Goal: Information Seeking & Learning: Learn about a topic

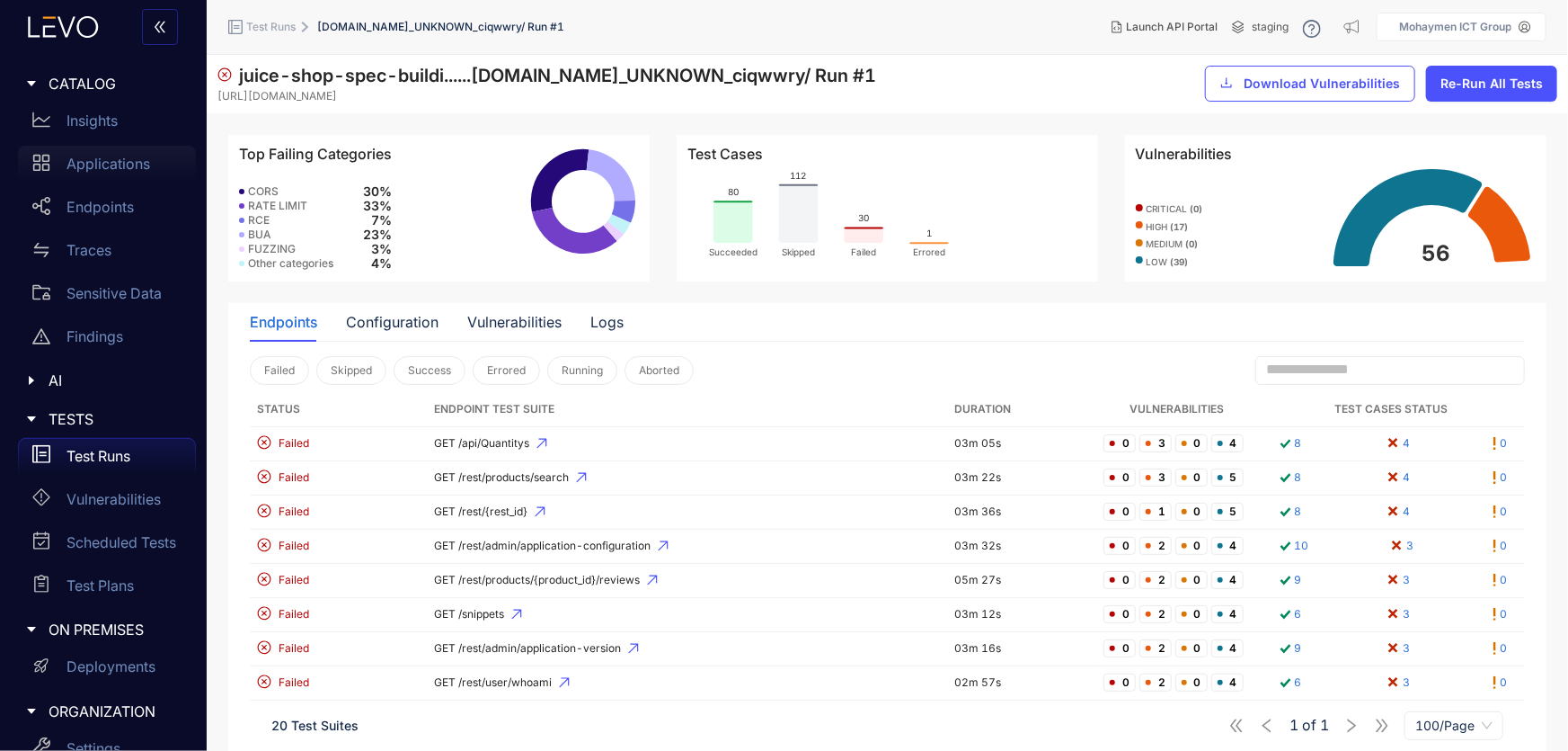
click at [59, 153] on div "Applications" at bounding box center [106, 164] width 178 height 36
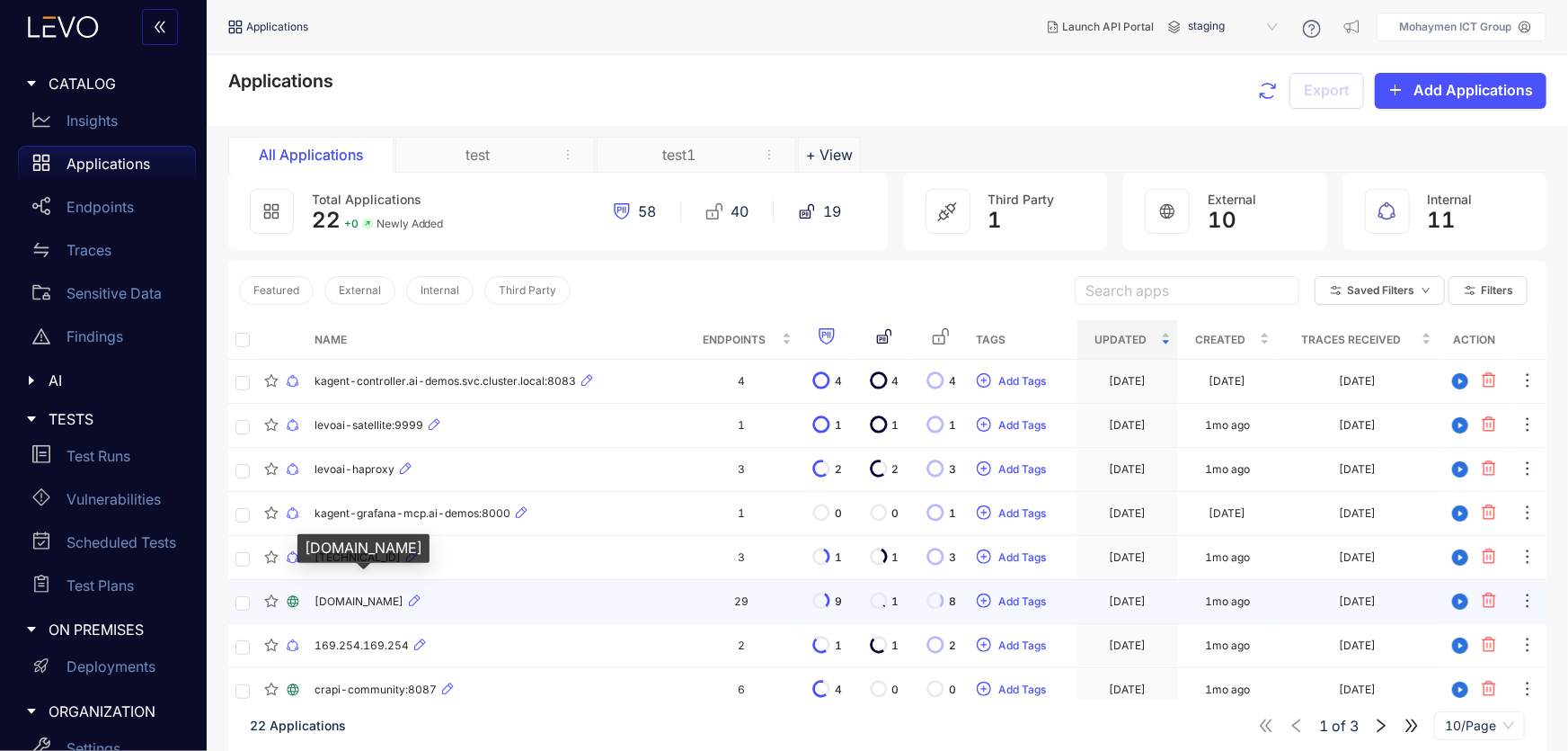
click at [403, 602] on span "[DOMAIN_NAME]" at bounding box center [359, 601] width 89 height 12
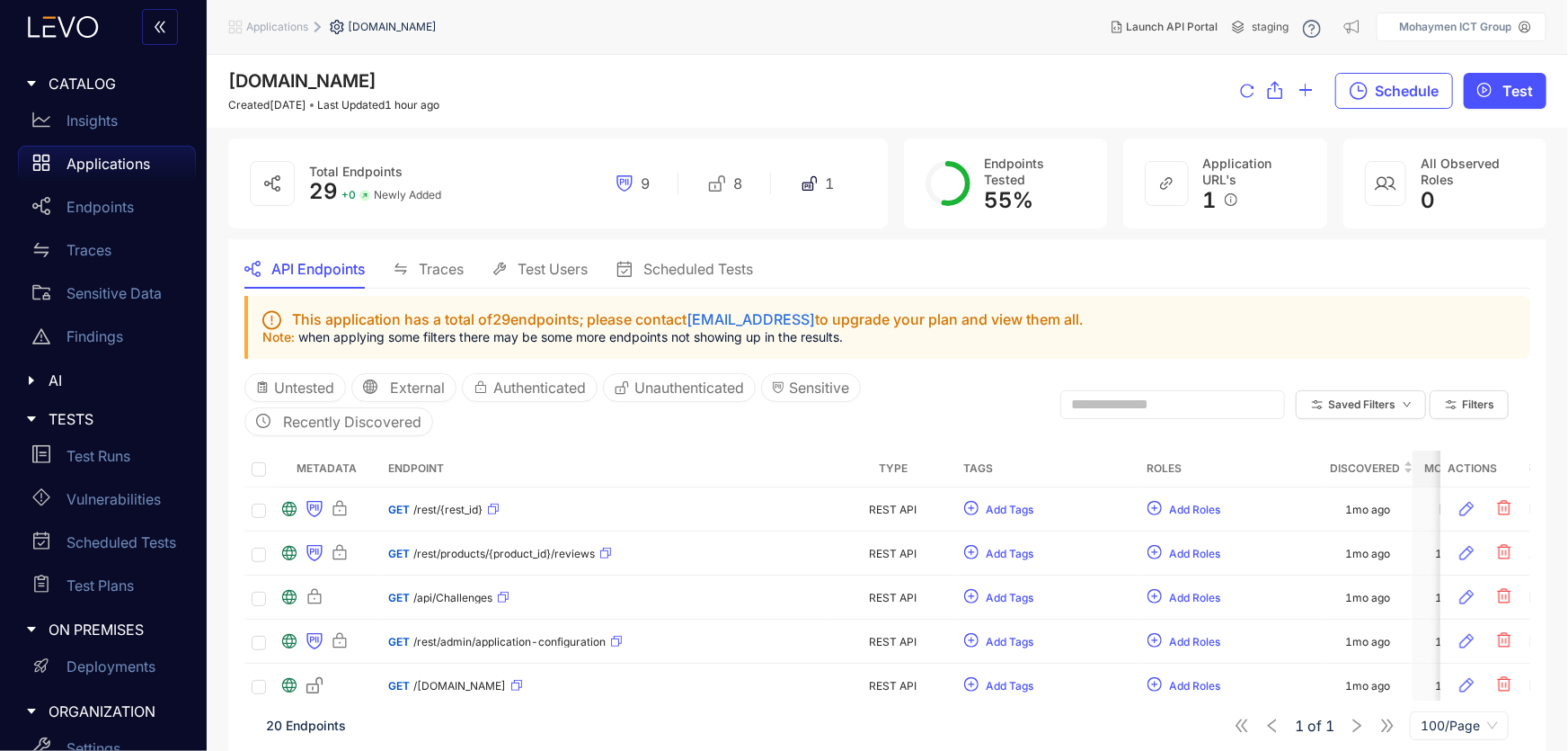
click at [98, 164] on p "Applications" at bounding box center [108, 163] width 84 height 16
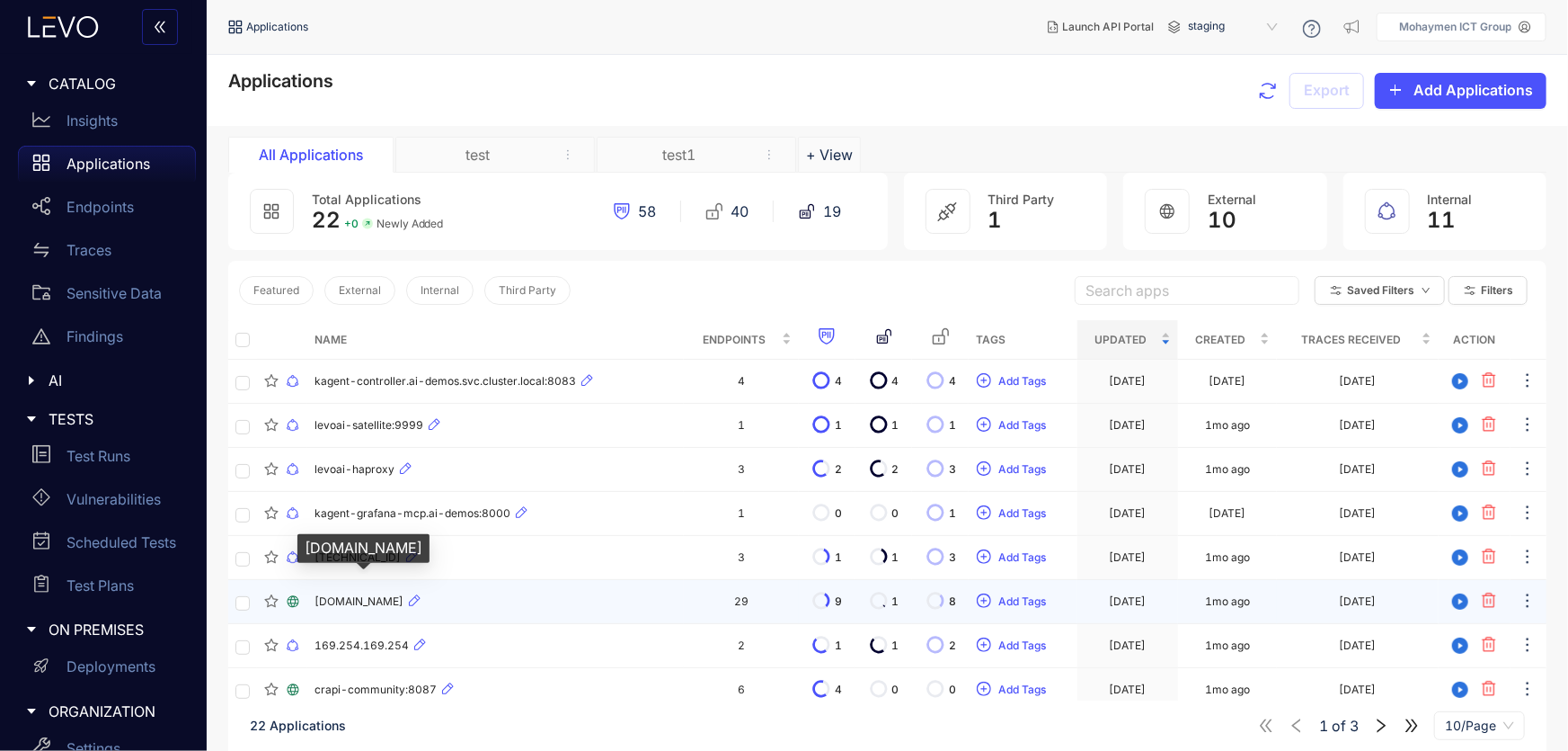
click at [357, 597] on span "[DOMAIN_NAME]" at bounding box center [359, 601] width 89 height 12
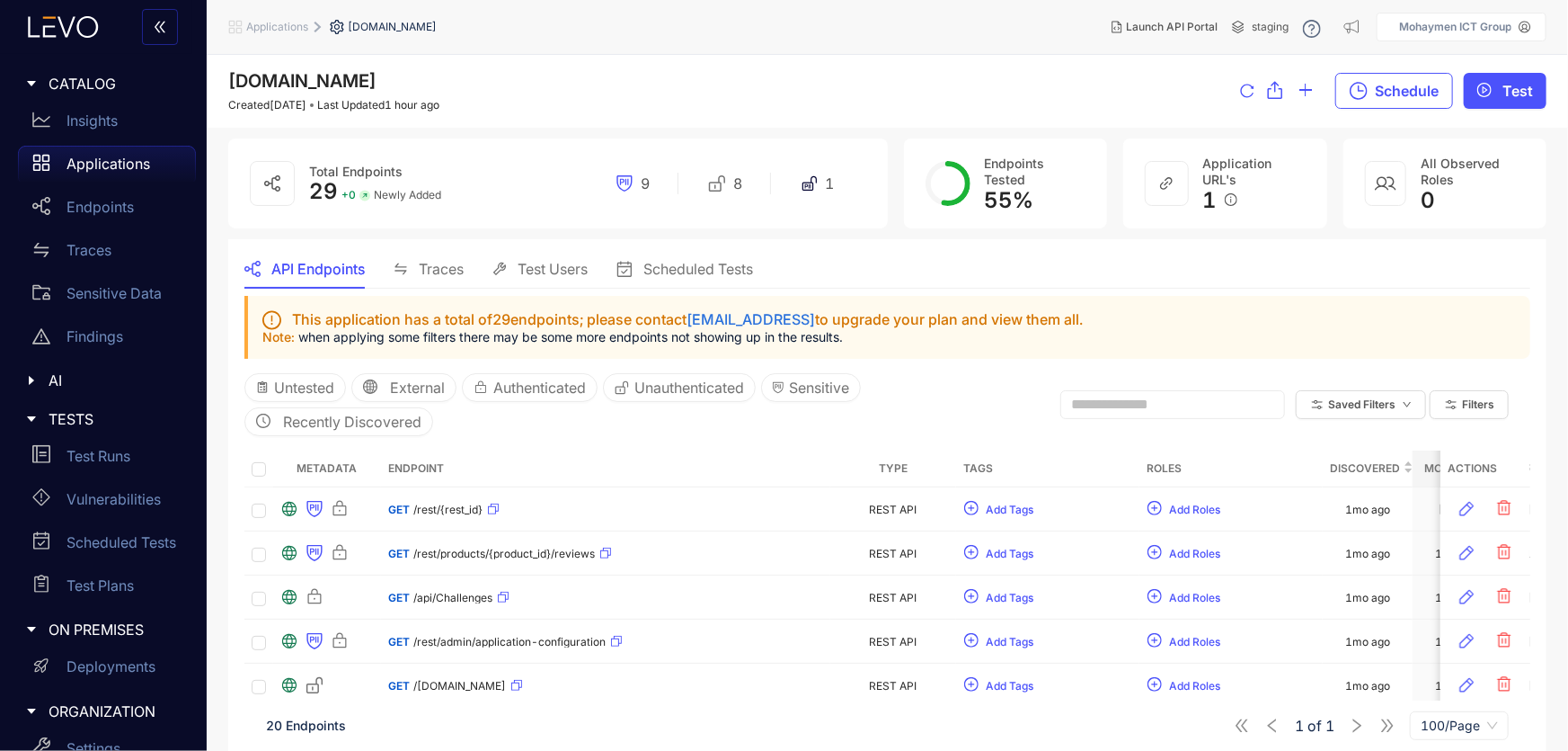
click at [1040, 321] on span "This application has a total of 29 endpoints; please contact [EMAIL_ADDRESS] to…" at bounding box center [689, 319] width 794 height 16
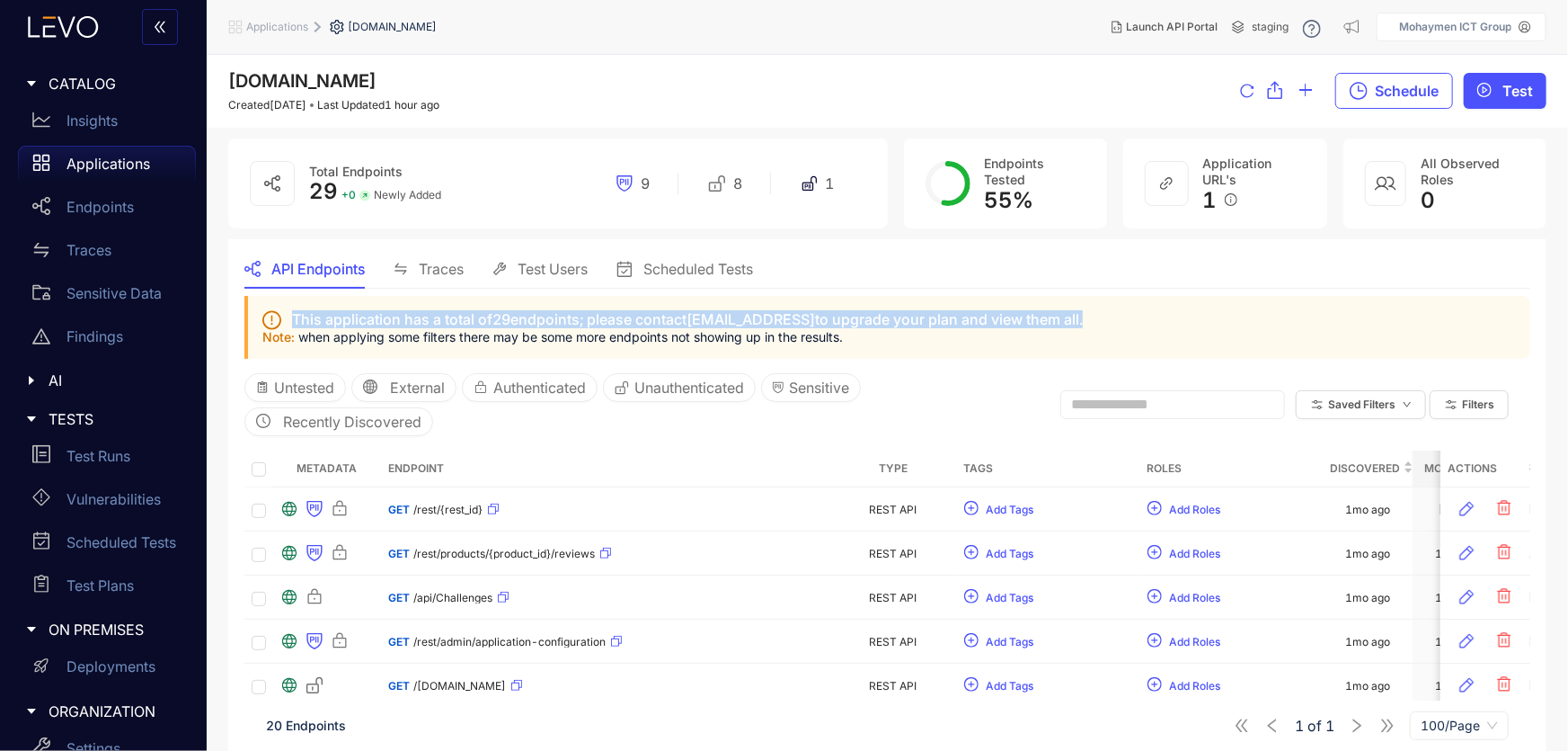
click at [1040, 321] on span "This application has a total of 29 endpoints; please contact [EMAIL_ADDRESS] to…" at bounding box center [689, 319] width 794 height 16
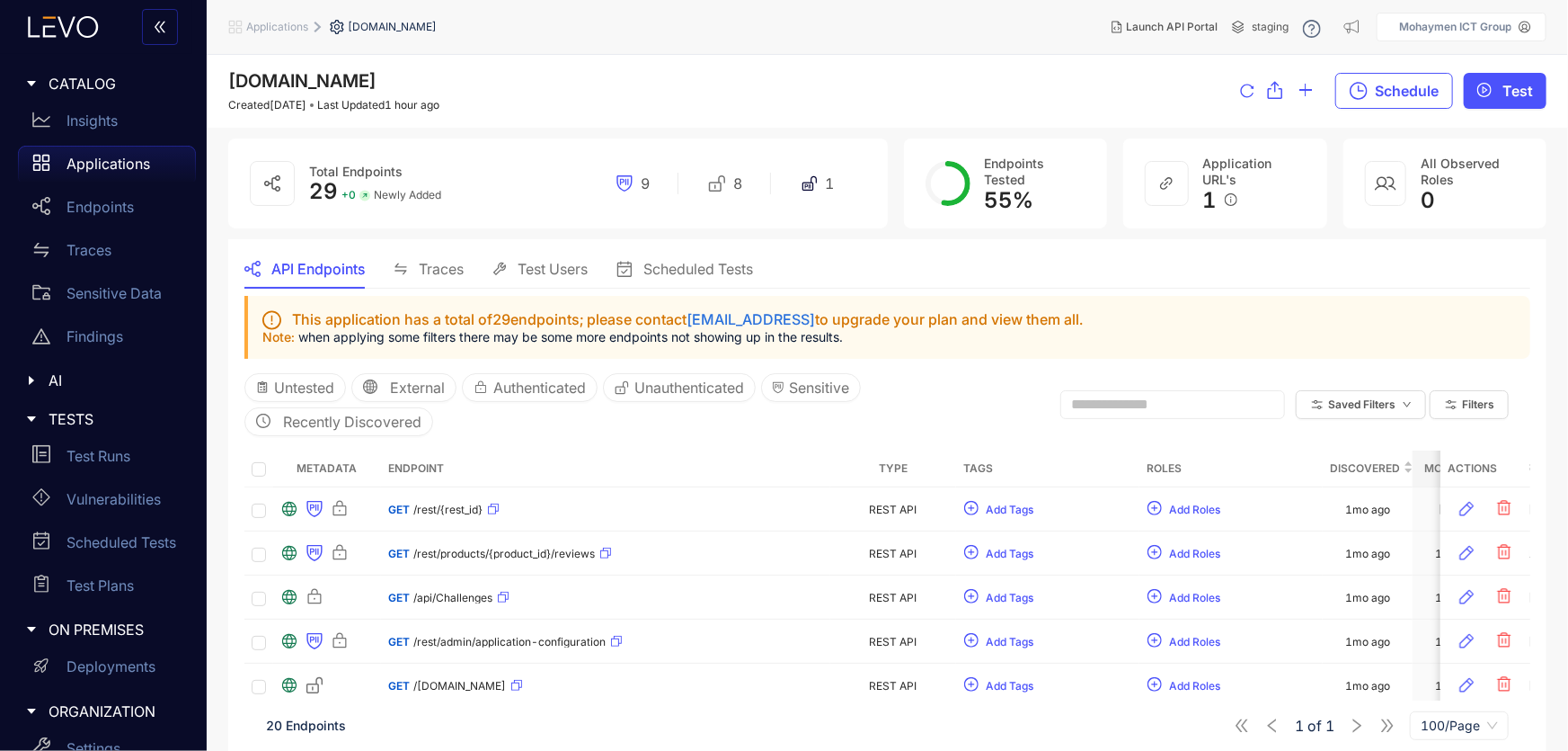
click at [575, 267] on span "Test Users" at bounding box center [552, 268] width 70 height 16
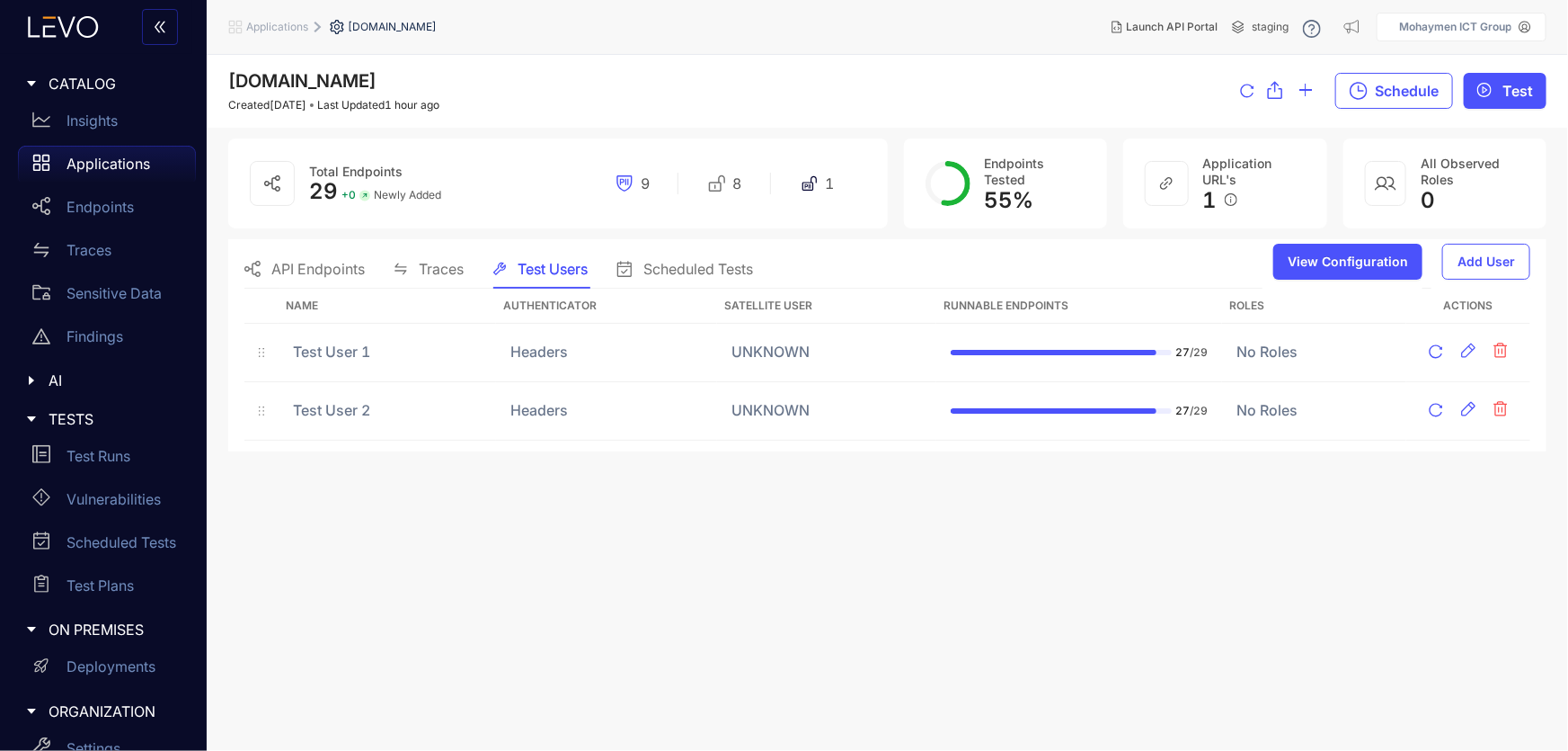
click at [445, 262] on span "Traces" at bounding box center [442, 268] width 45 height 16
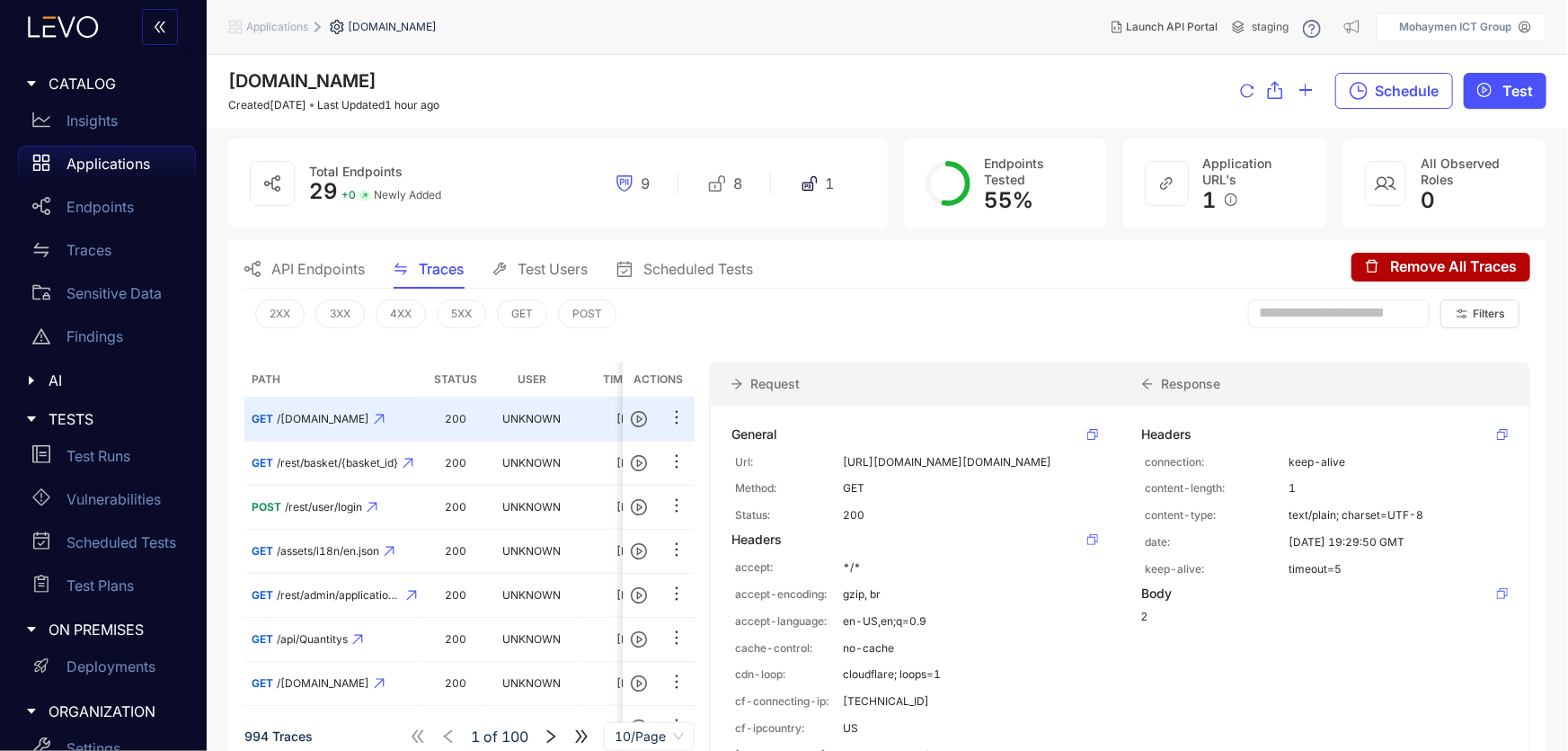
click at [651, 263] on span "Scheduled Tests" at bounding box center [698, 268] width 110 height 16
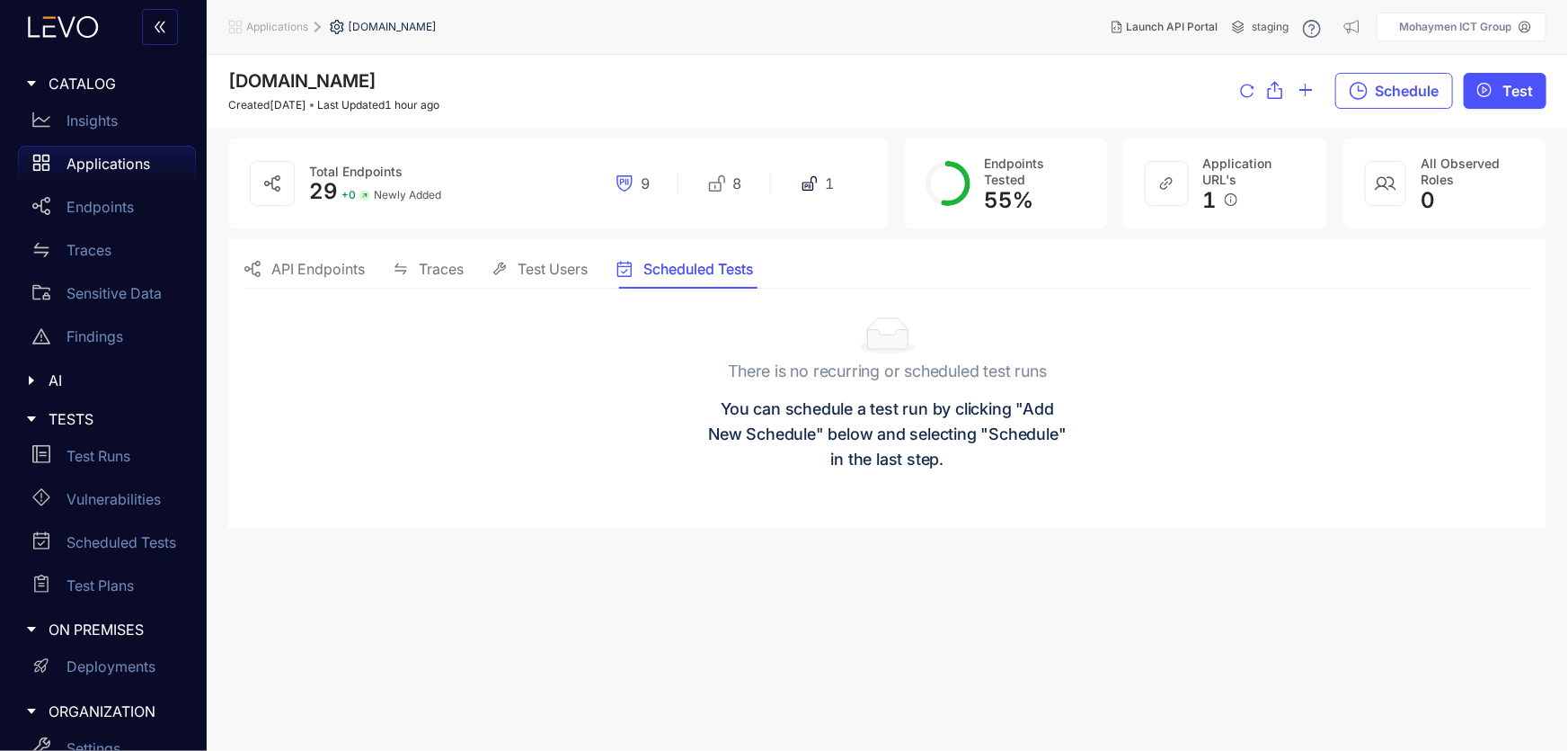
click at [278, 270] on span "API Endpoints" at bounding box center [318, 268] width 93 height 16
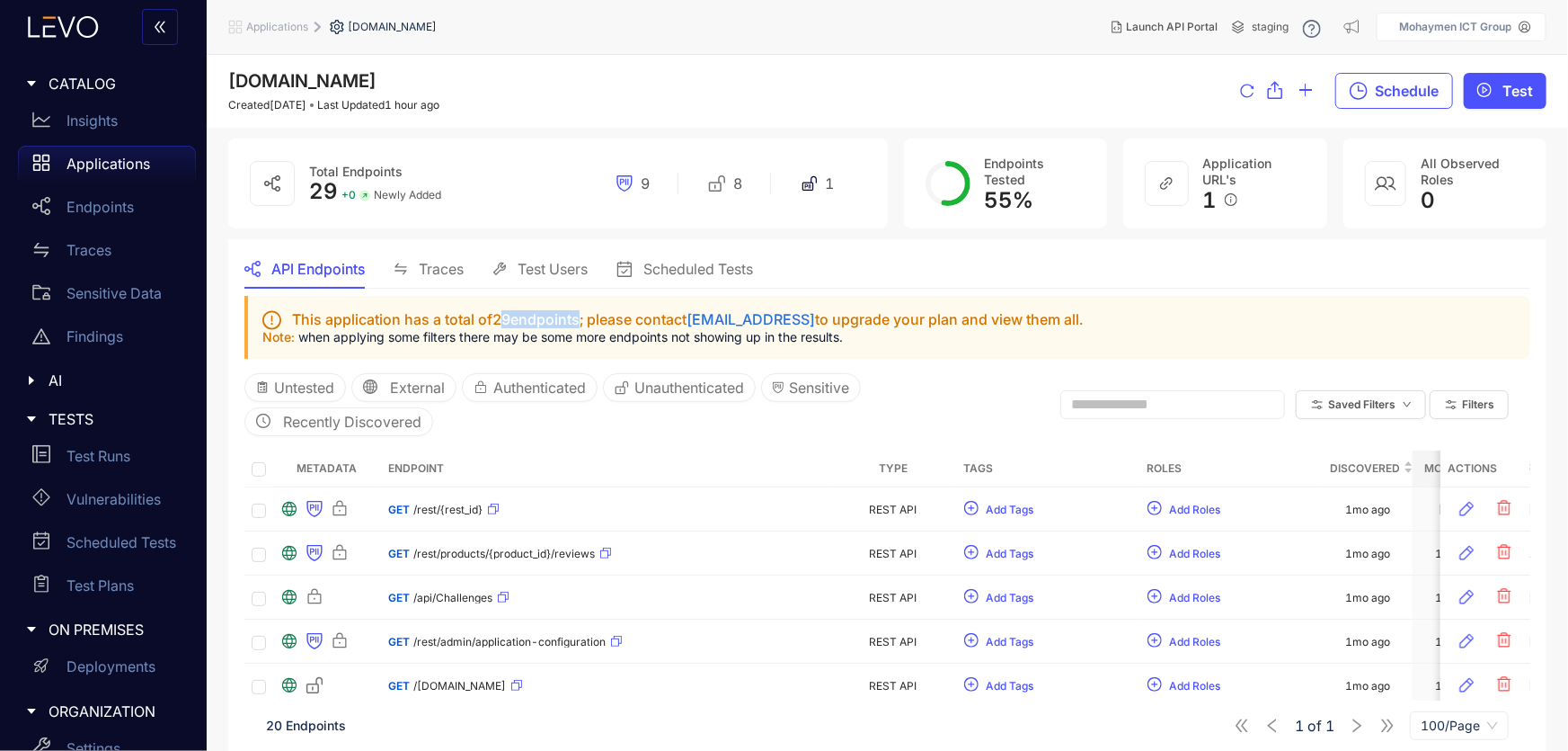
drag, startPoint x: 579, startPoint y: 316, endPoint x: 512, endPoint y: 310, distance: 67.3
click at [510, 311] on span "This application has a total of 29 endpoints; please contact [EMAIL_ADDRESS] to…" at bounding box center [689, 319] width 794 height 16
click at [1500, 257] on div "API Endpoints Traces Test Users Scheduled Tests" at bounding box center [887, 269] width 1285 height 38
drag, startPoint x: 1071, startPoint y: 319, endPoint x: 934, endPoint y: 298, distance: 138.6
click at [934, 298] on div "This application has a total of 29 endpoints; please contact [EMAIL_ADDRESS] to…" at bounding box center [887, 327] width 1285 height 63
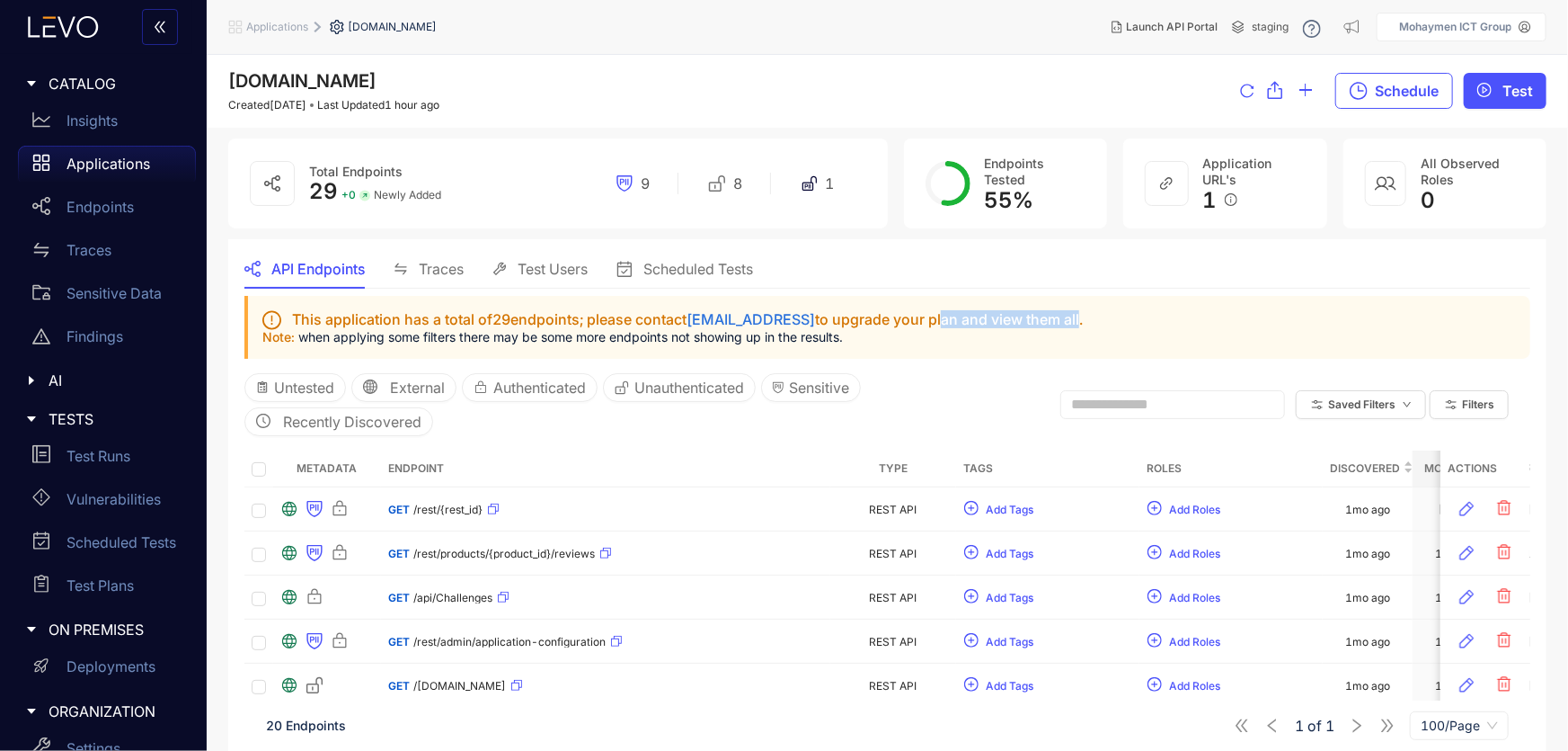
click at [946, 323] on span "This application has a total of 29 endpoints; please contact [EMAIL_ADDRESS] to…" at bounding box center [689, 319] width 794 height 16
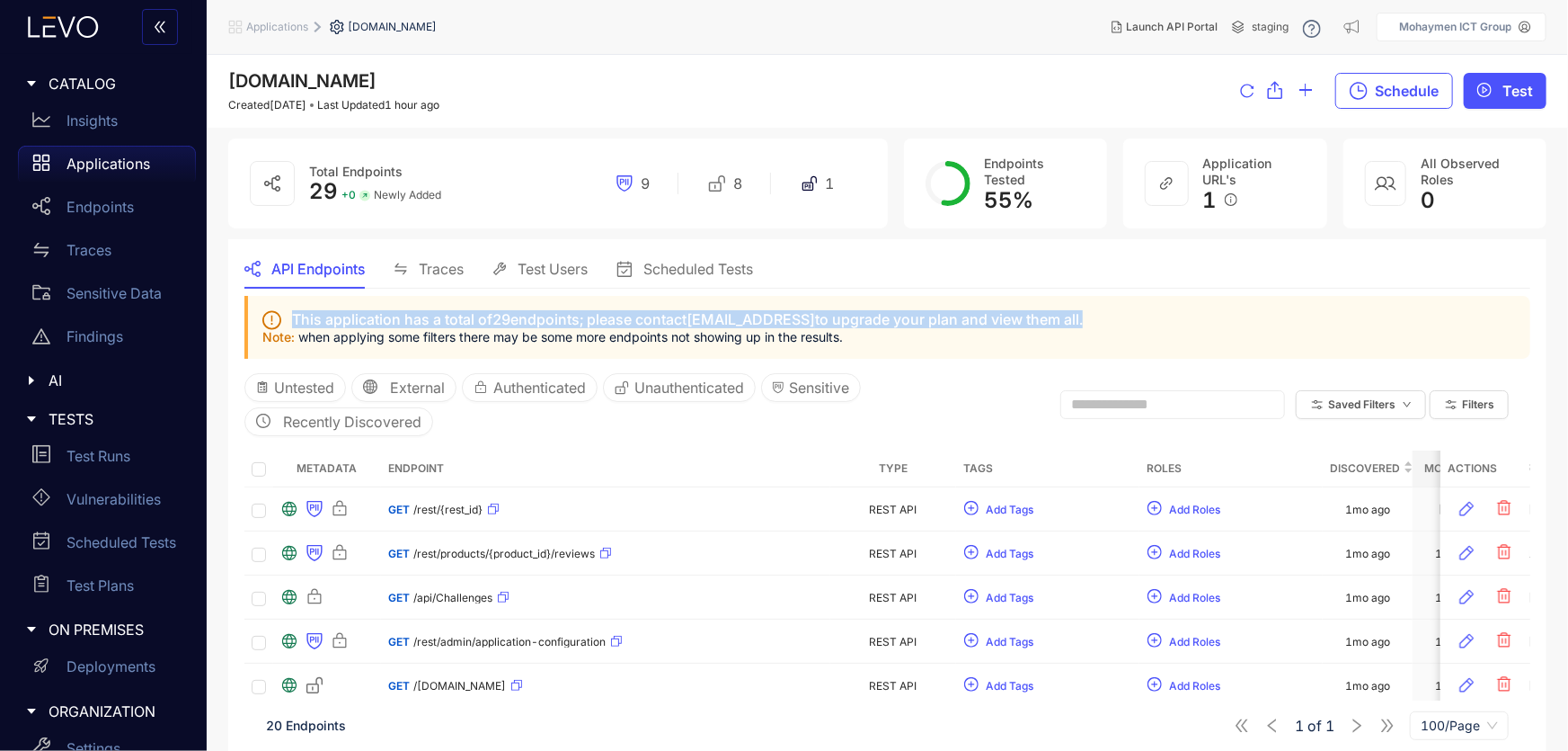
click at [946, 323] on span "This application has a total of 29 endpoints; please contact [EMAIL_ADDRESS] to…" at bounding box center [689, 319] width 794 height 16
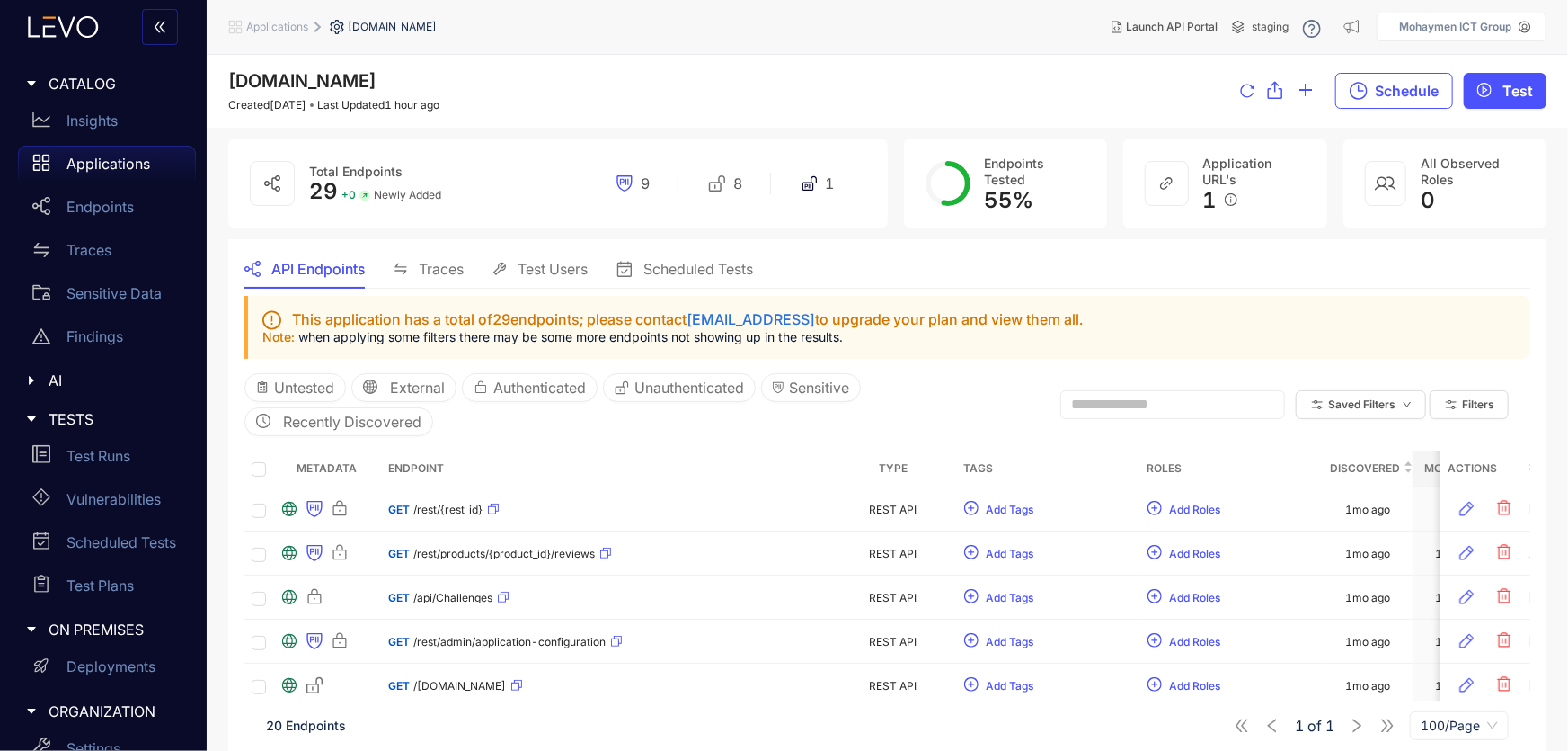
drag, startPoint x: 878, startPoint y: 337, endPoint x: 950, endPoint y: 341, distance: 72.1
click at [879, 337] on p "Note: when applying some filters there may be some more endpoints not showing u…" at bounding box center [889, 336] width 1253 height 14
drag, startPoint x: 981, startPoint y: 157, endPoint x: 1049, endPoint y: 207, distance: 84.4
click at [1049, 207] on div "Endpoints Tested 55 %" at bounding box center [1005, 183] width 204 height 90
click at [935, 196] on circle at bounding box center [948, 183] width 39 height 39
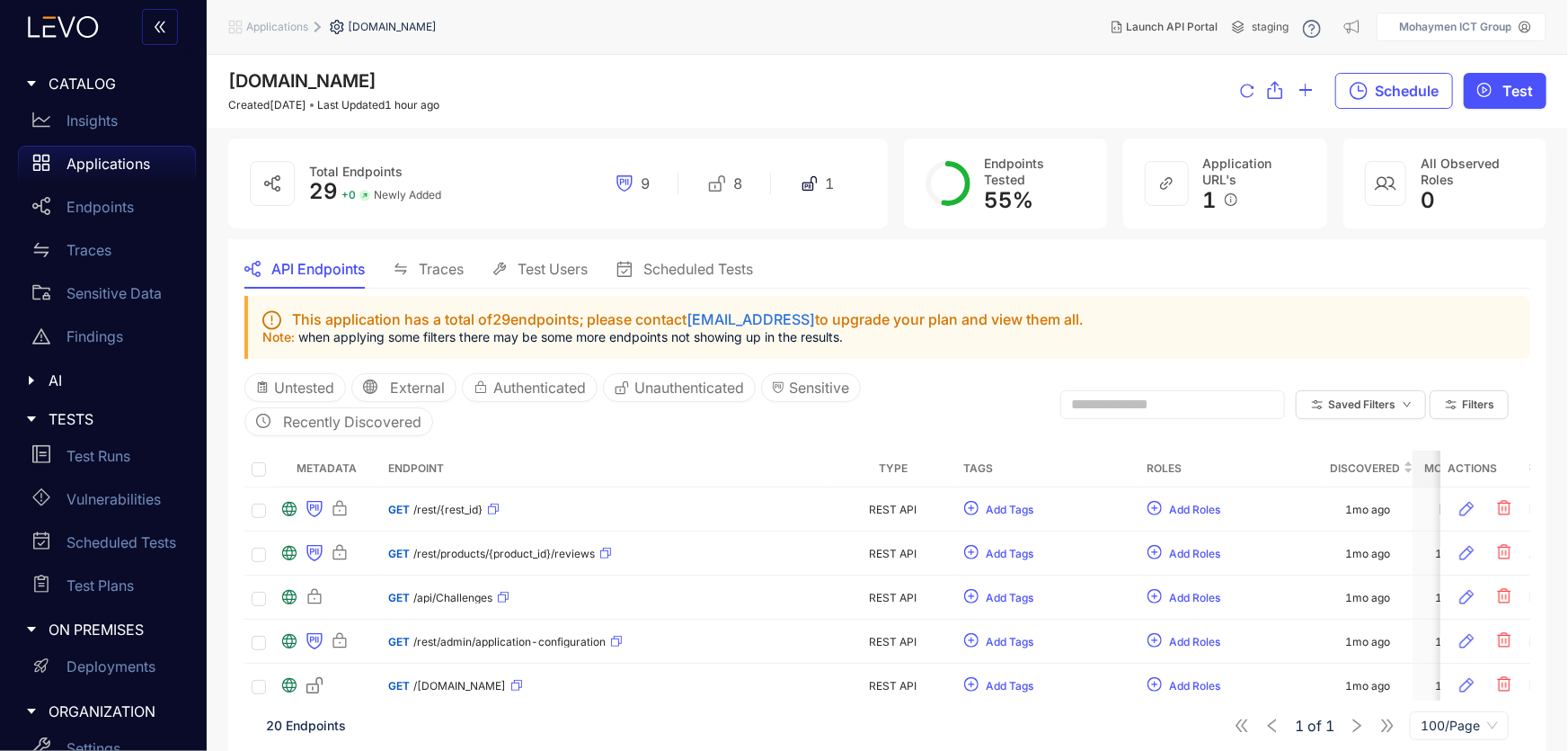
click at [440, 274] on span "Traces" at bounding box center [442, 268] width 45 height 16
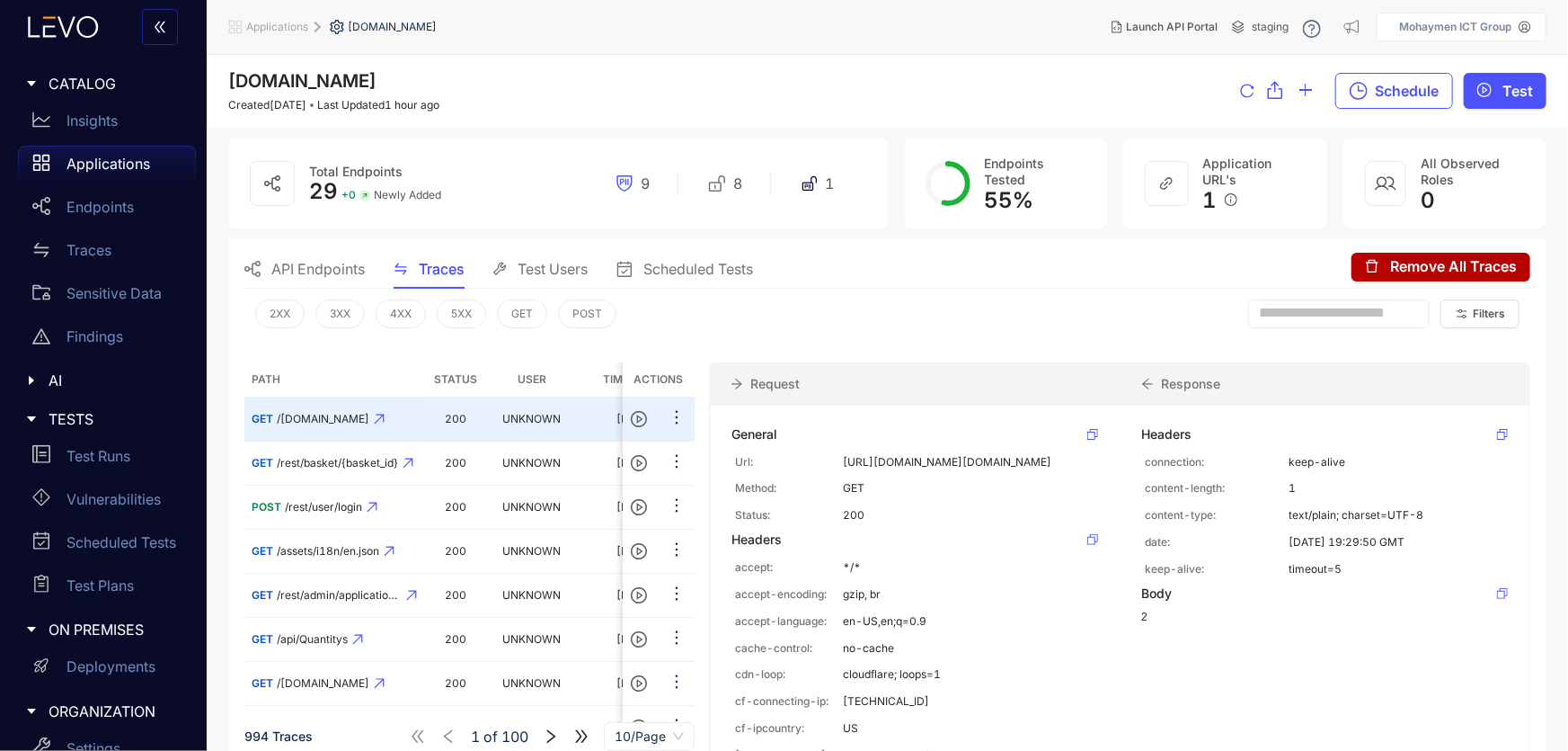
click at [537, 266] on span "Test Users" at bounding box center [552, 268] width 70 height 16
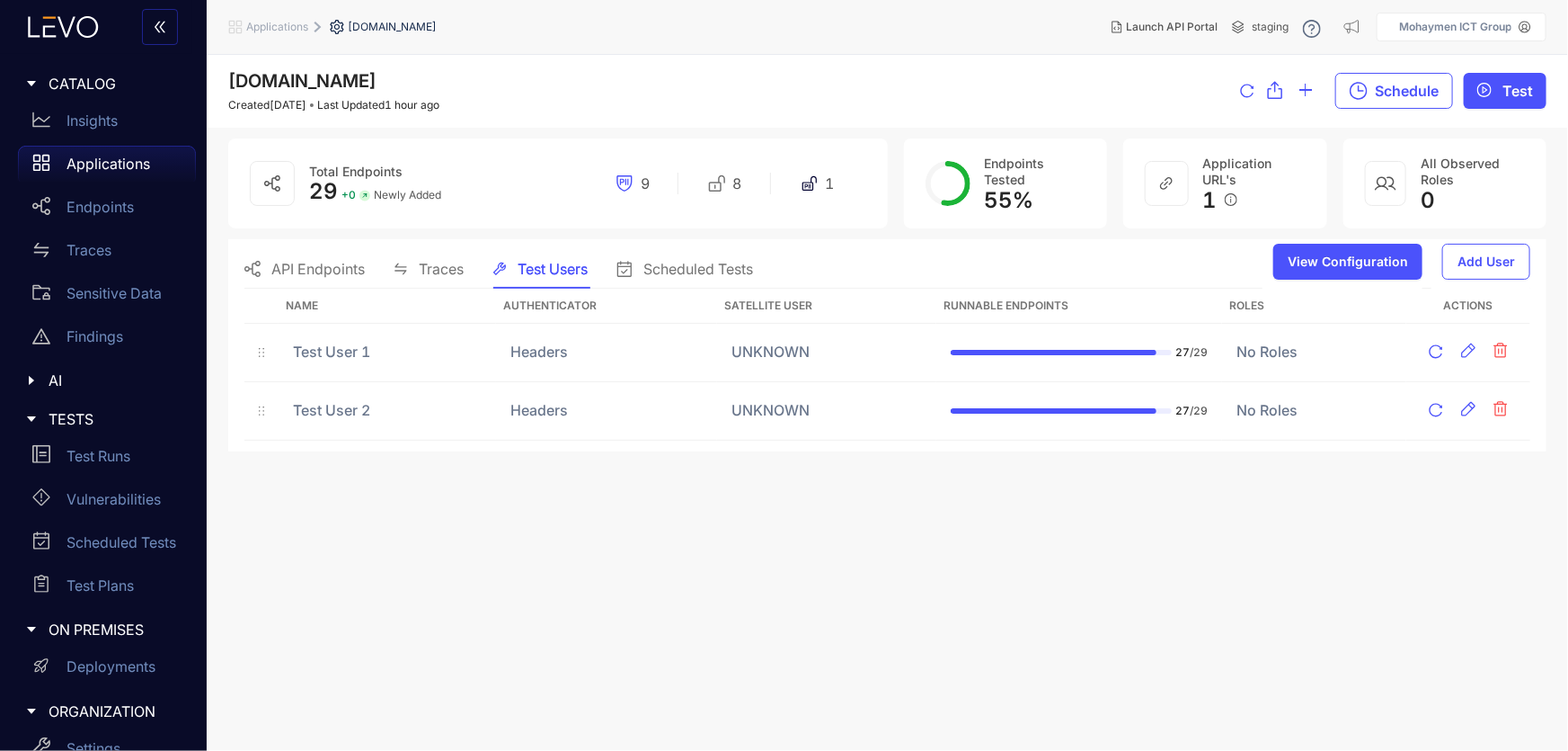
click at [699, 261] on span "Scheduled Tests" at bounding box center [698, 268] width 110 height 16
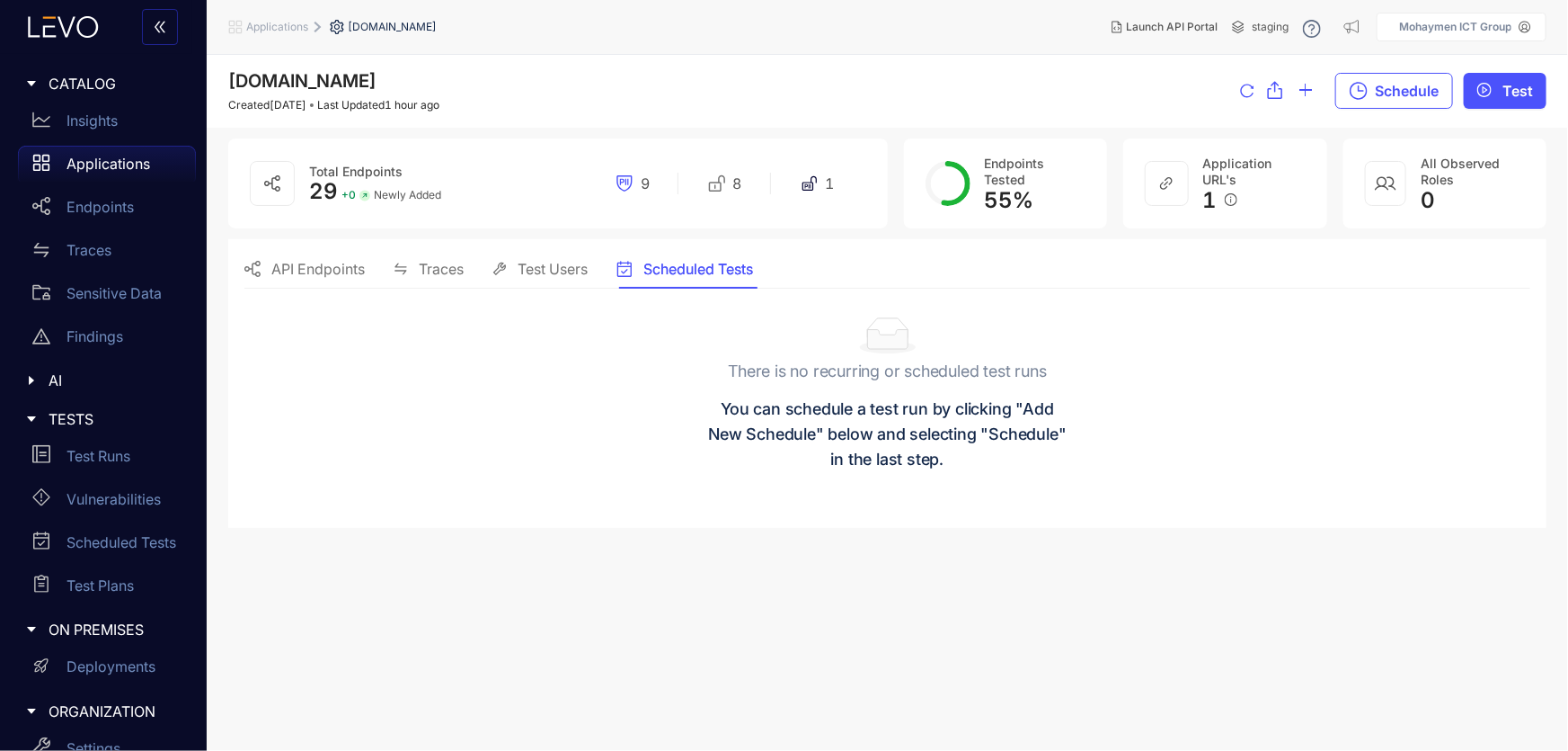
click at [429, 267] on span "Traces" at bounding box center [442, 268] width 45 height 16
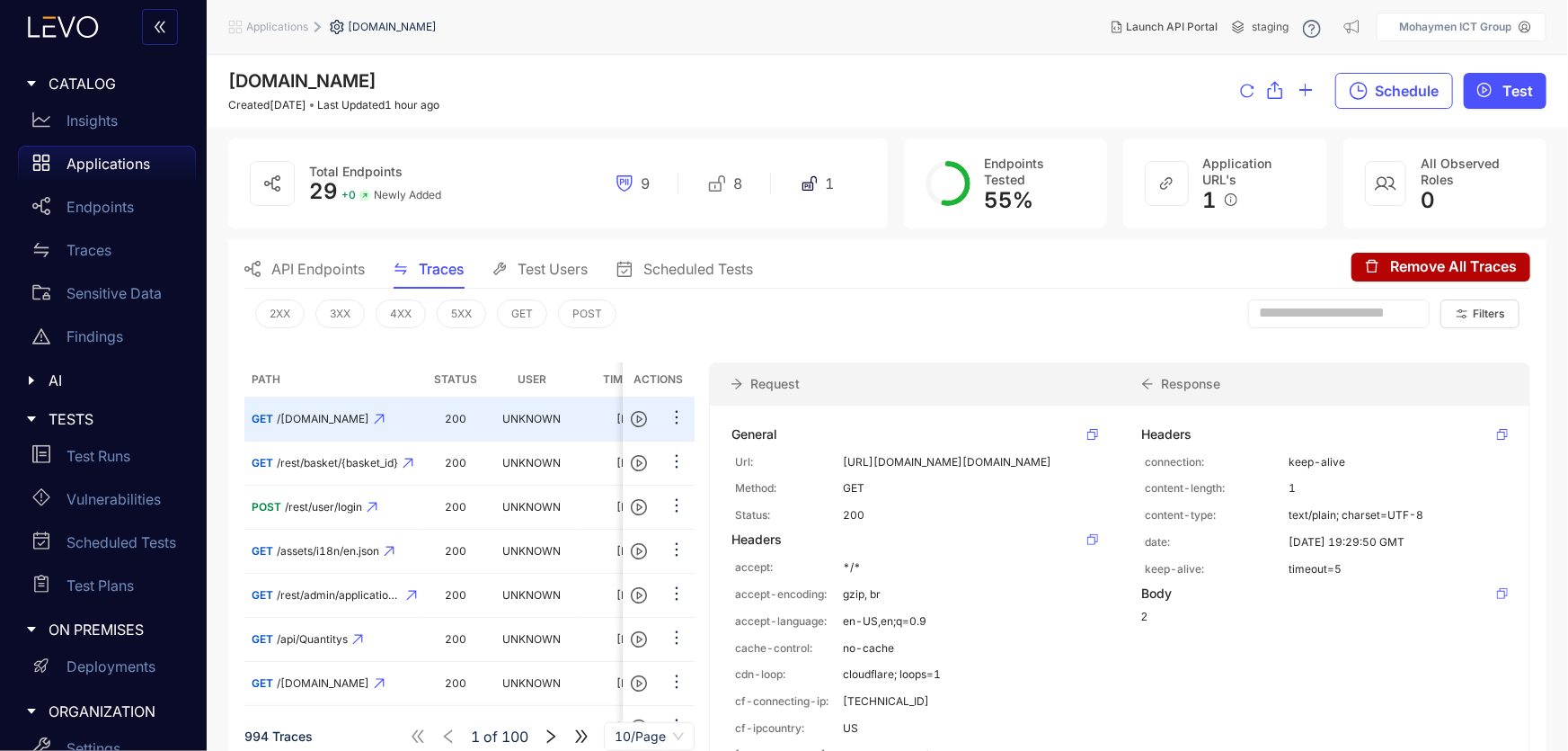
click at [326, 275] on span "API Endpoints" at bounding box center [318, 268] width 93 height 16
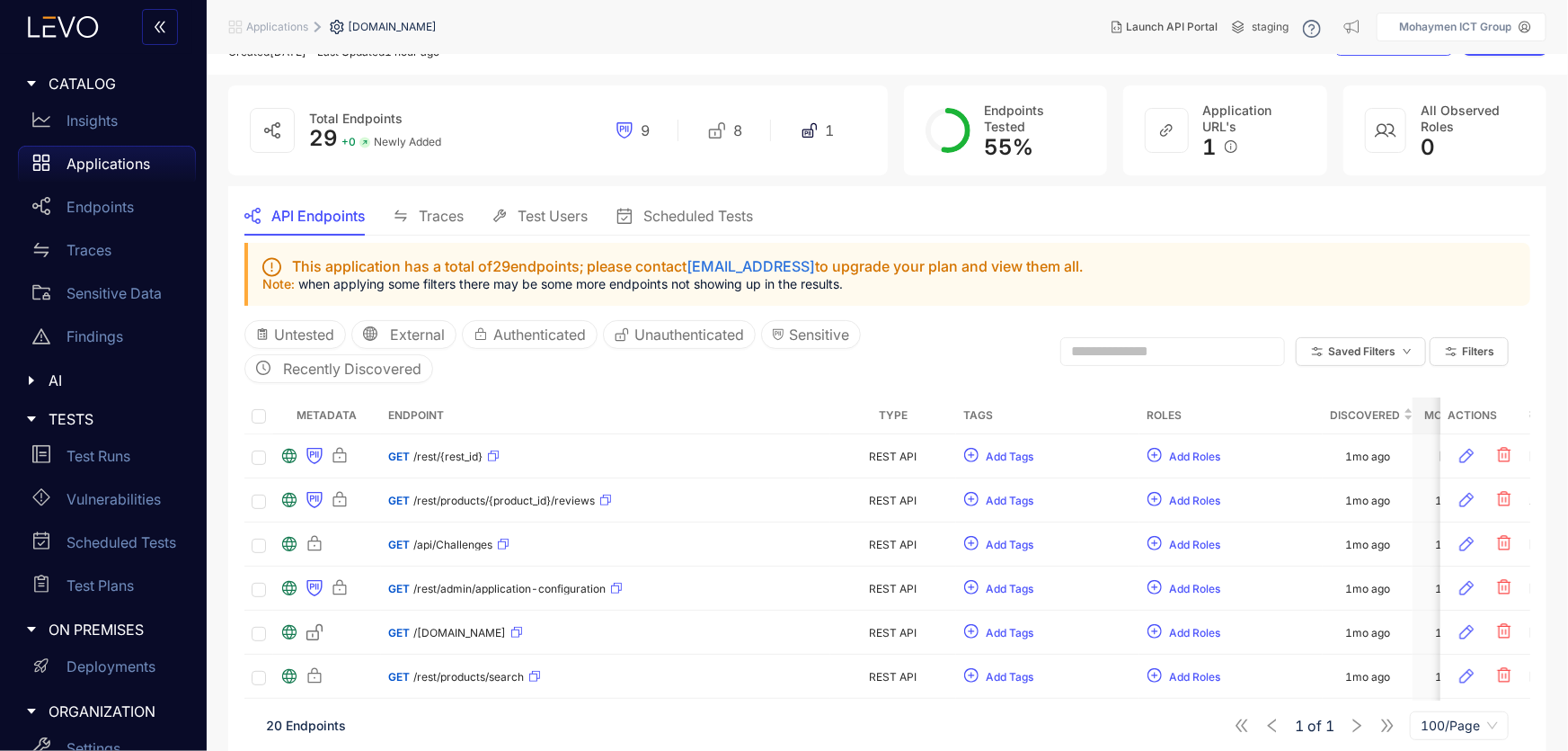
scroll to position [81, 0]
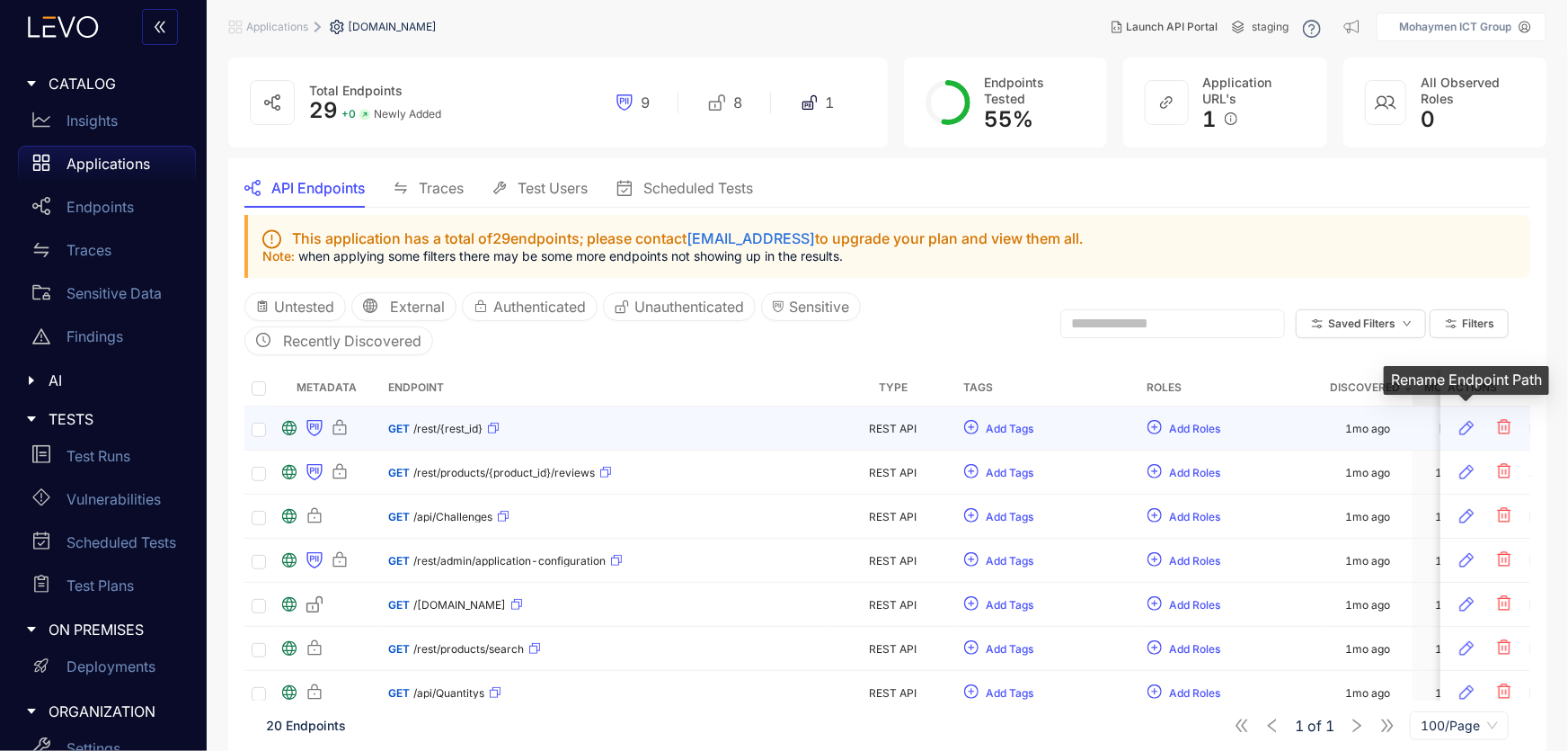
click at [1465, 426] on icon "button" at bounding box center [1466, 428] width 18 height 18
click at [1457, 419] on icon "button" at bounding box center [1466, 428] width 18 height 18
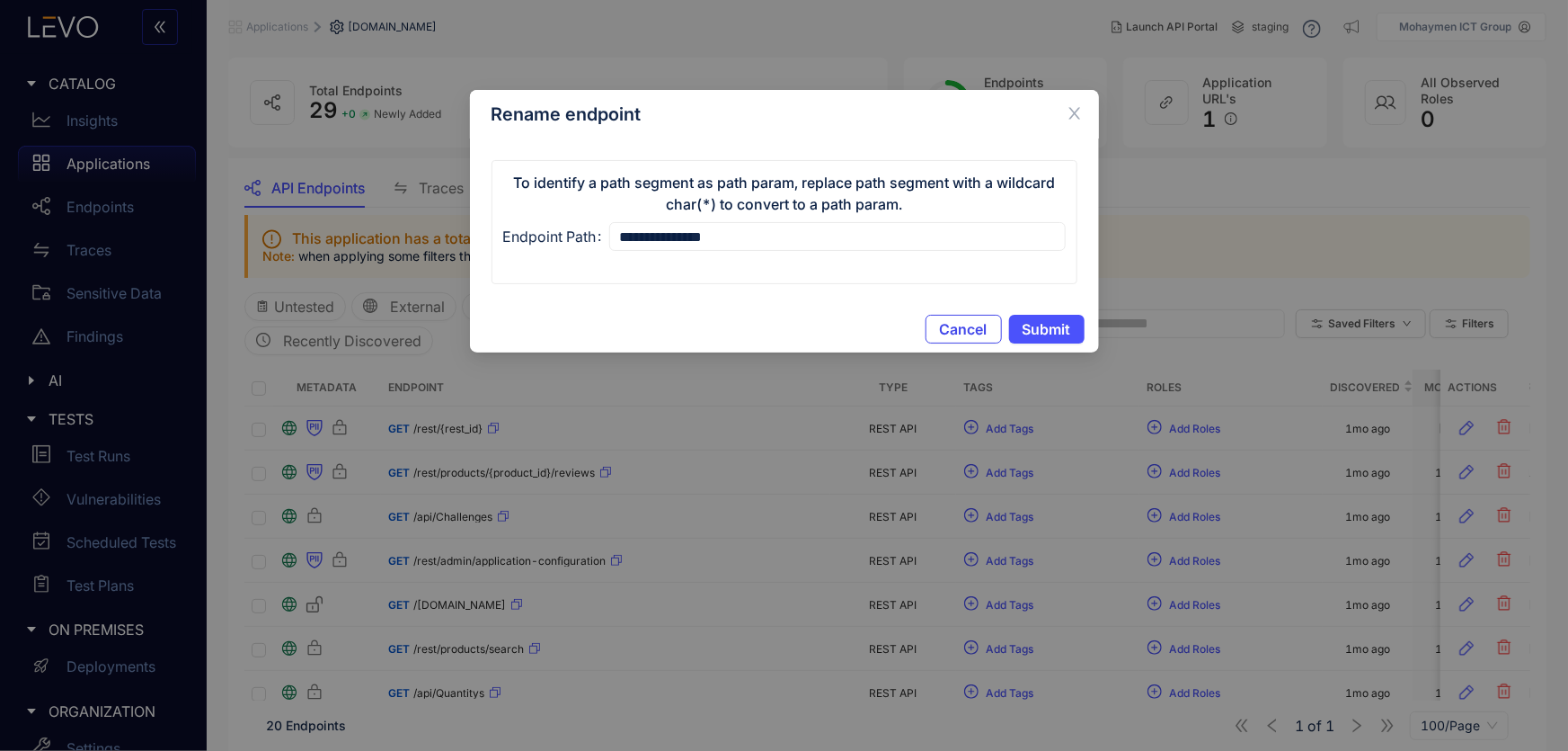
click at [962, 326] on span "Cancel" at bounding box center [963, 328] width 48 height 16
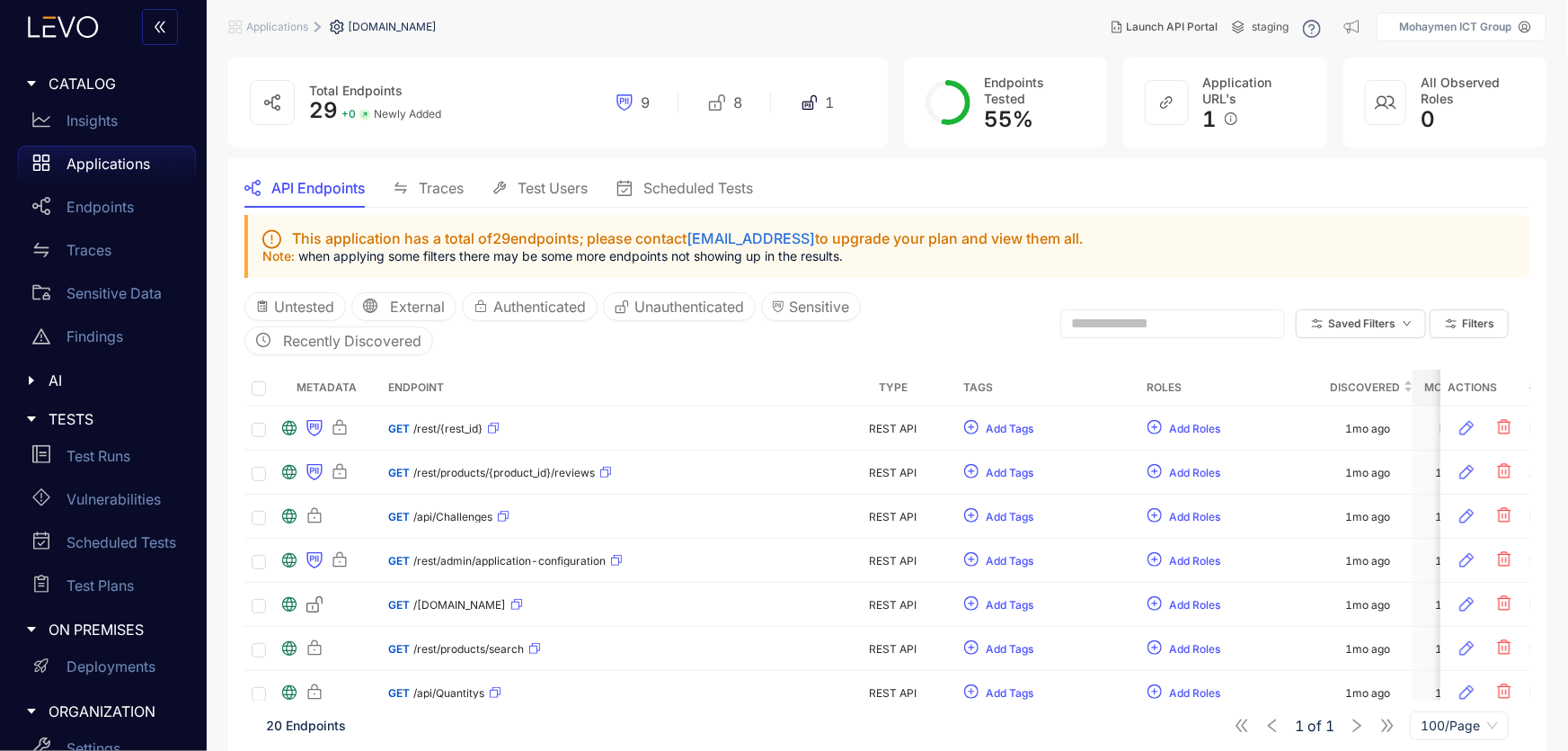
scroll to position [0, 0]
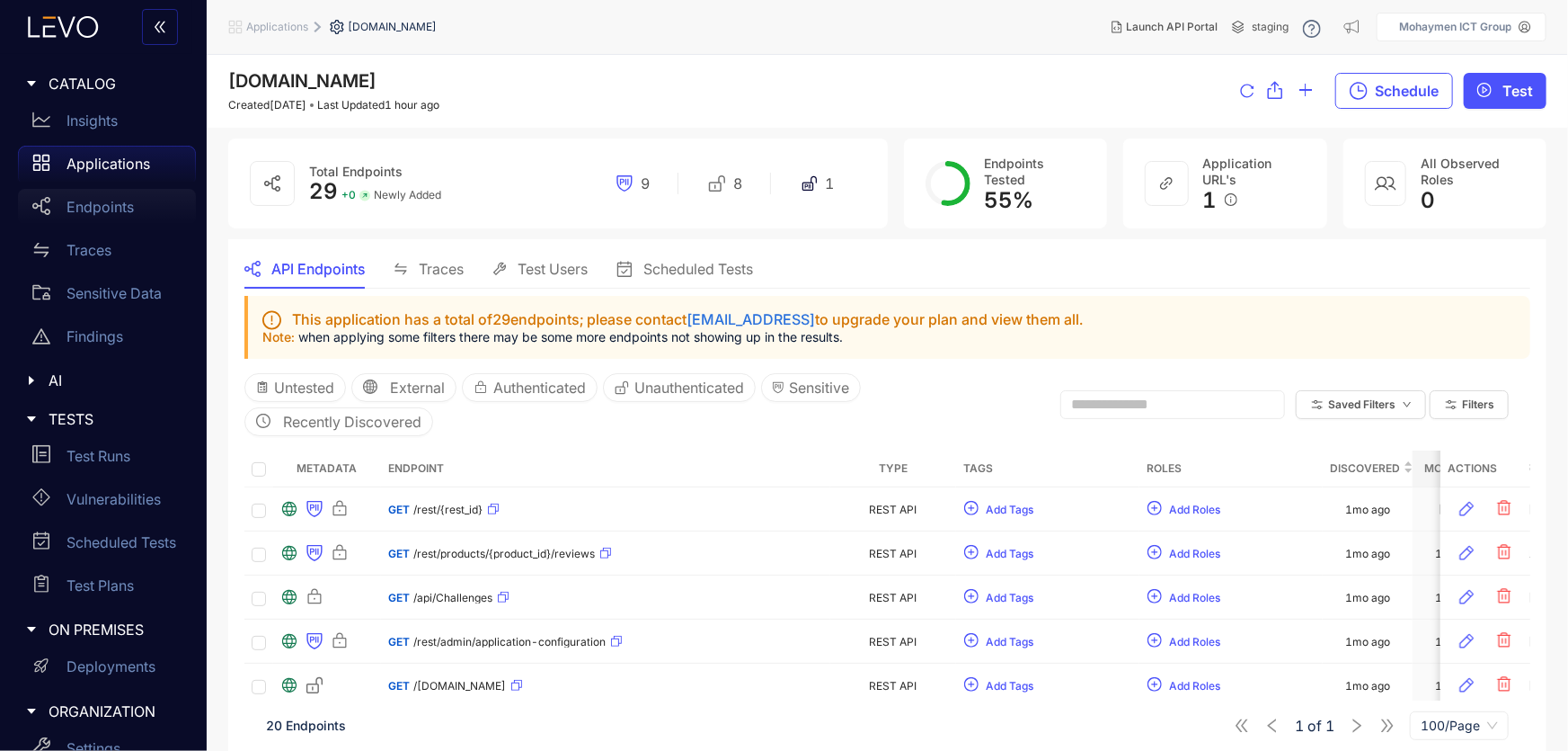
click at [113, 211] on p "Endpoints" at bounding box center [101, 206] width 68 height 16
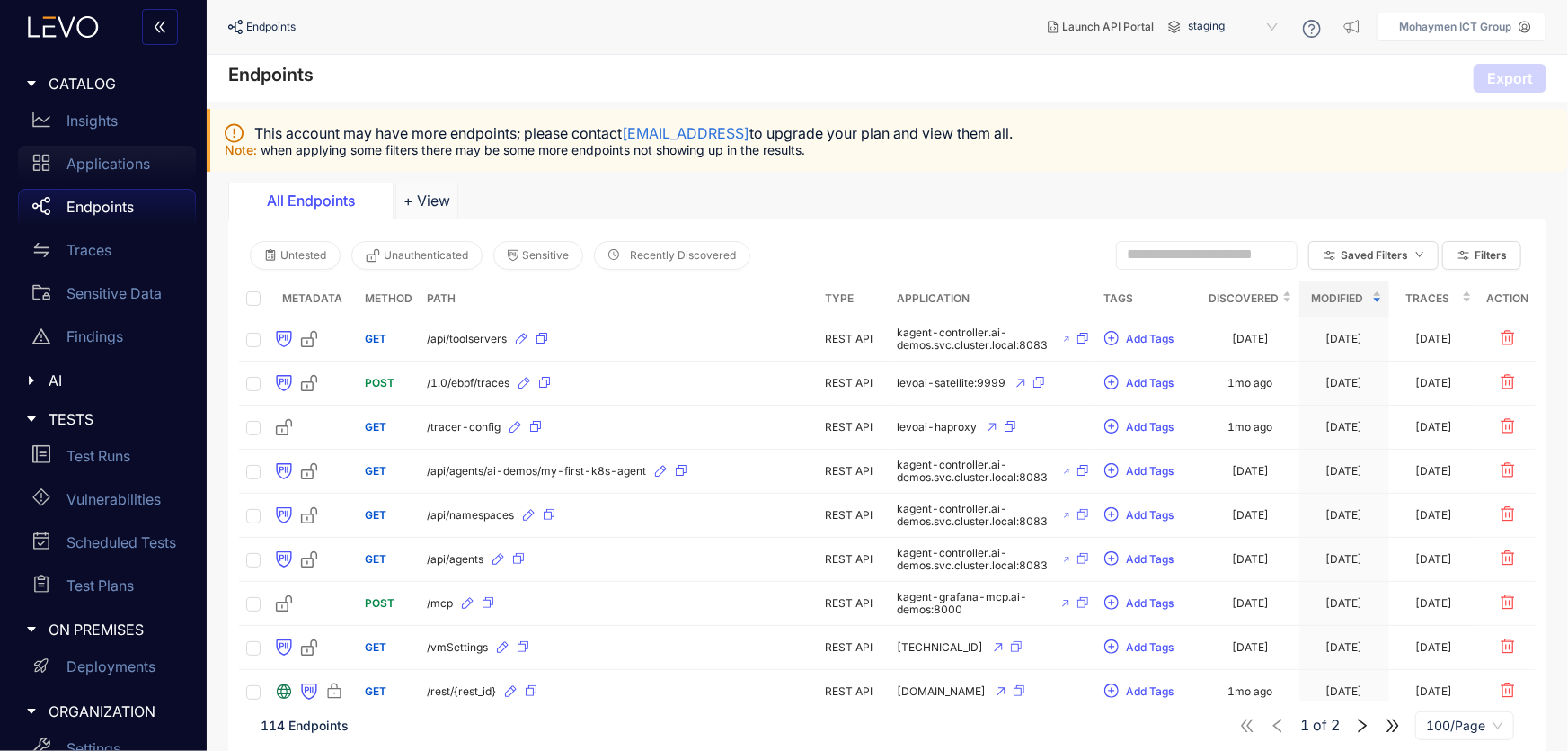
click at [107, 165] on p "Applications" at bounding box center [108, 163] width 84 height 16
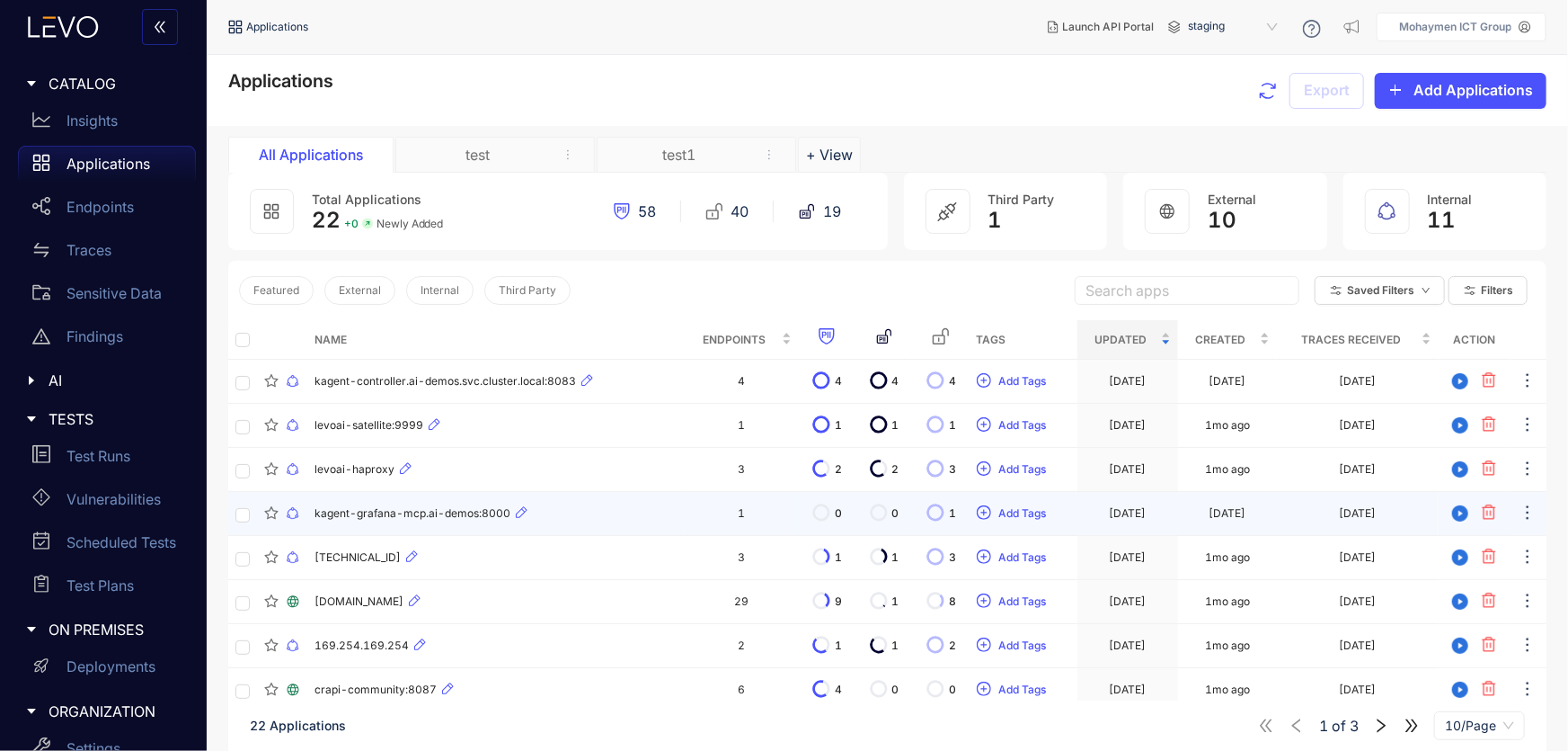
scroll to position [128, 0]
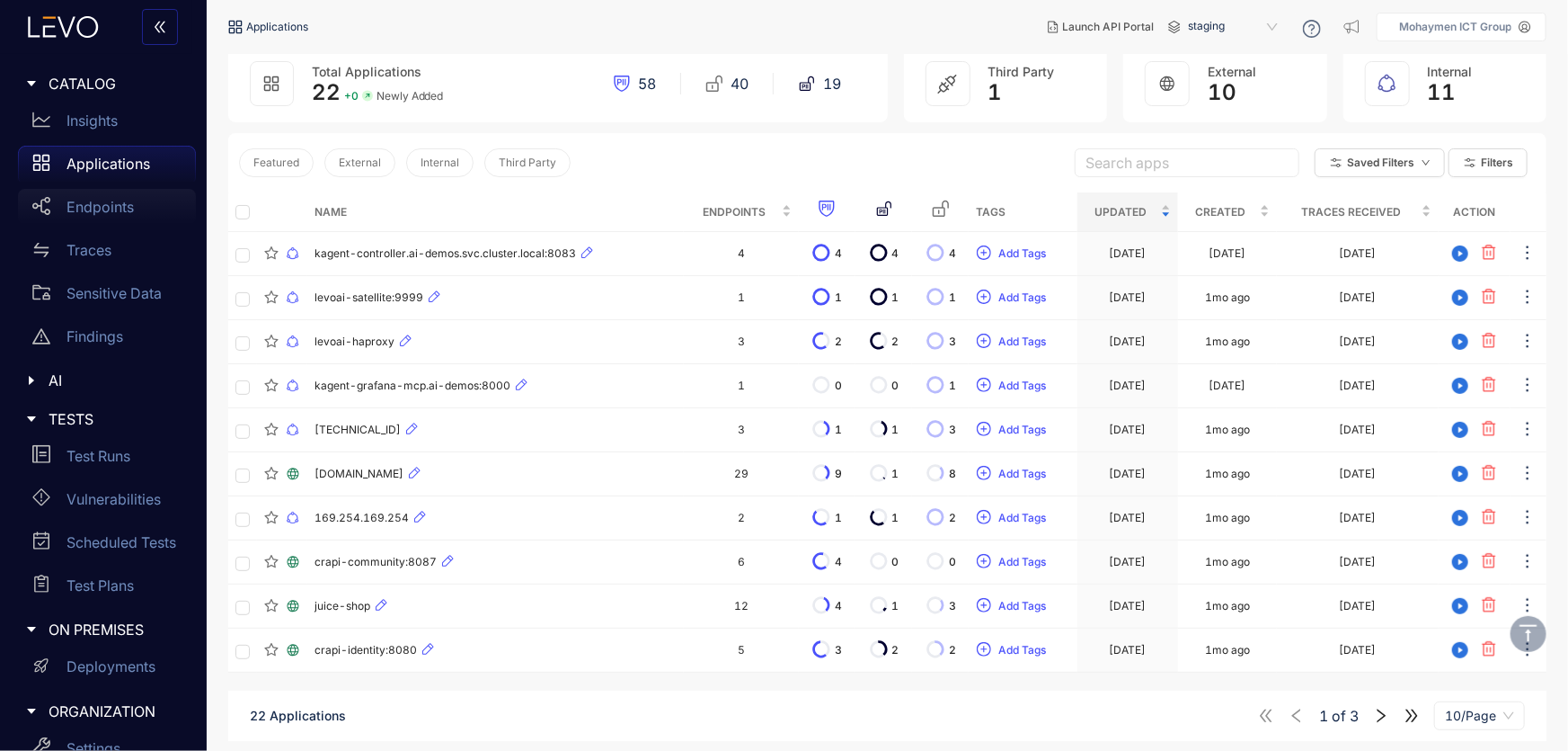
click at [92, 209] on p "Endpoints" at bounding box center [101, 206] width 68 height 16
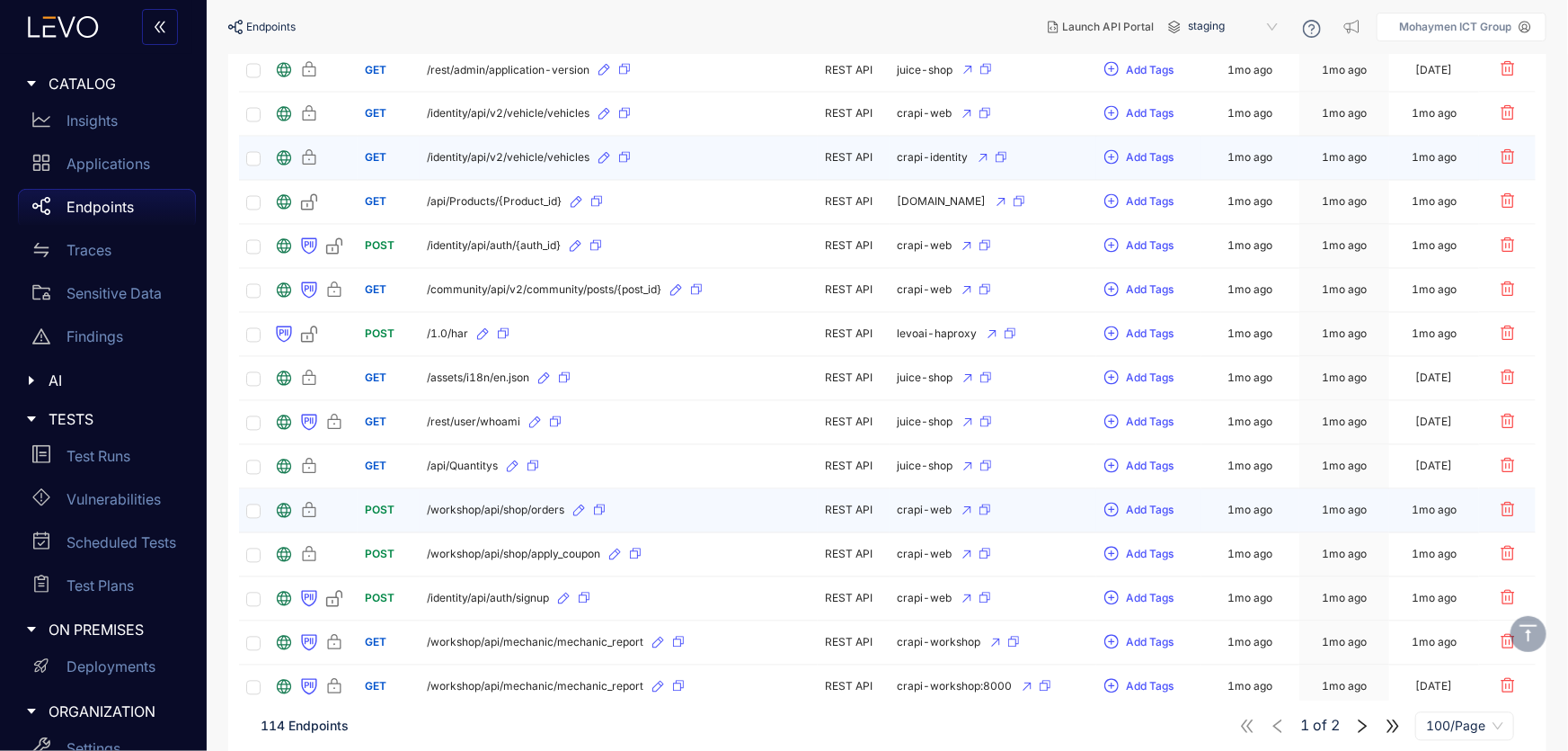
scroll to position [1798, 0]
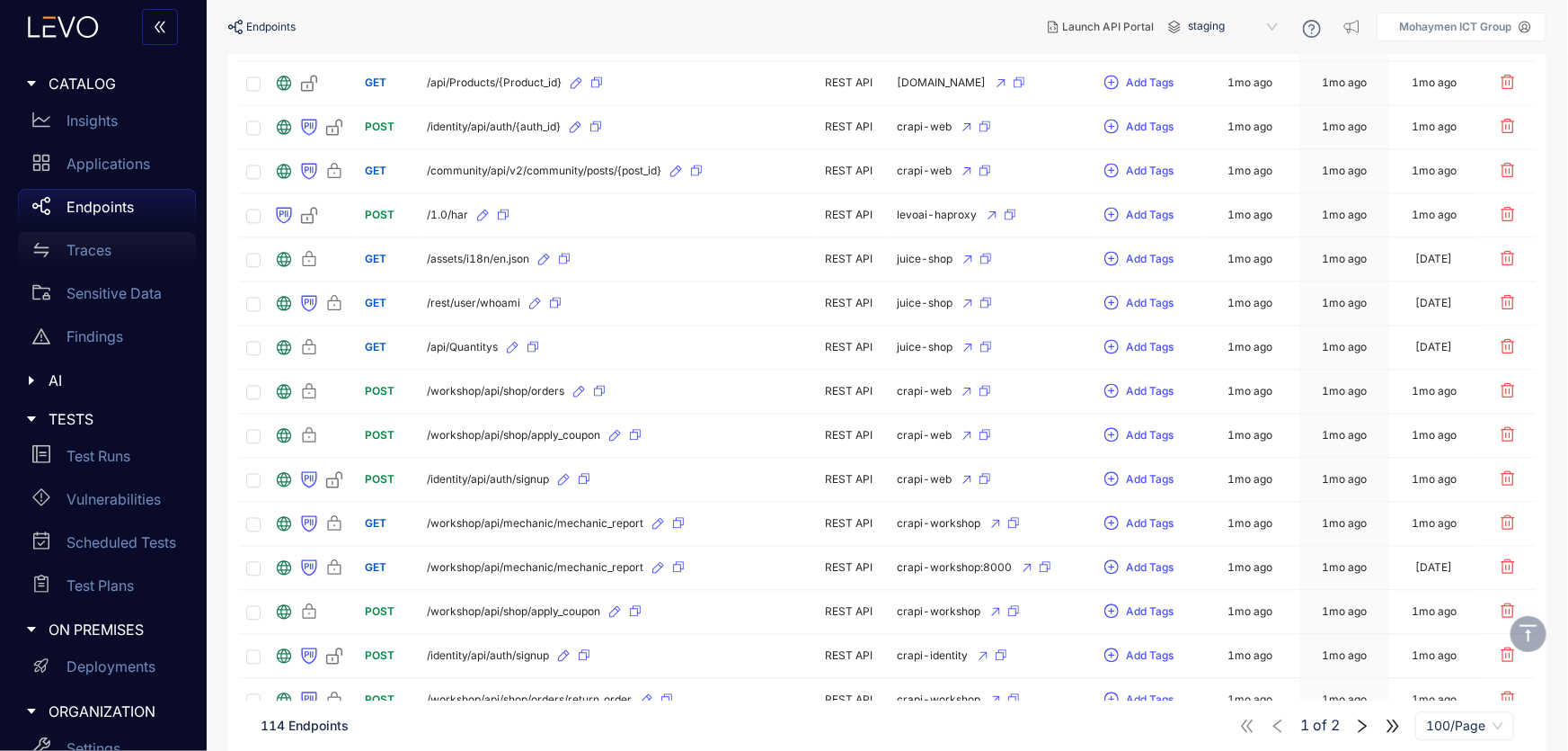
click at [54, 249] on div "Traces" at bounding box center [106, 250] width 178 height 36
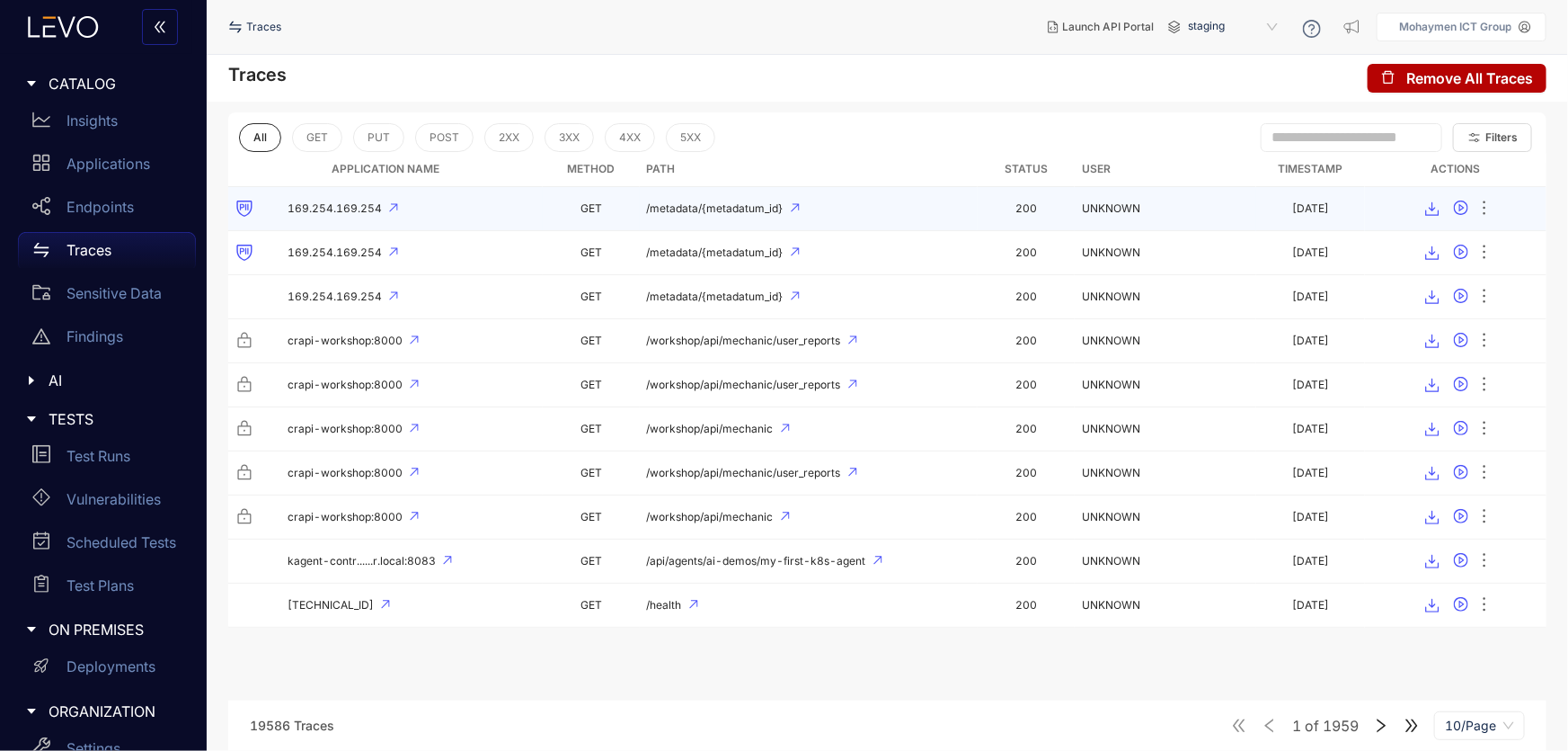
click at [320, 205] on span "169.254.169.254" at bounding box center [334, 208] width 94 height 12
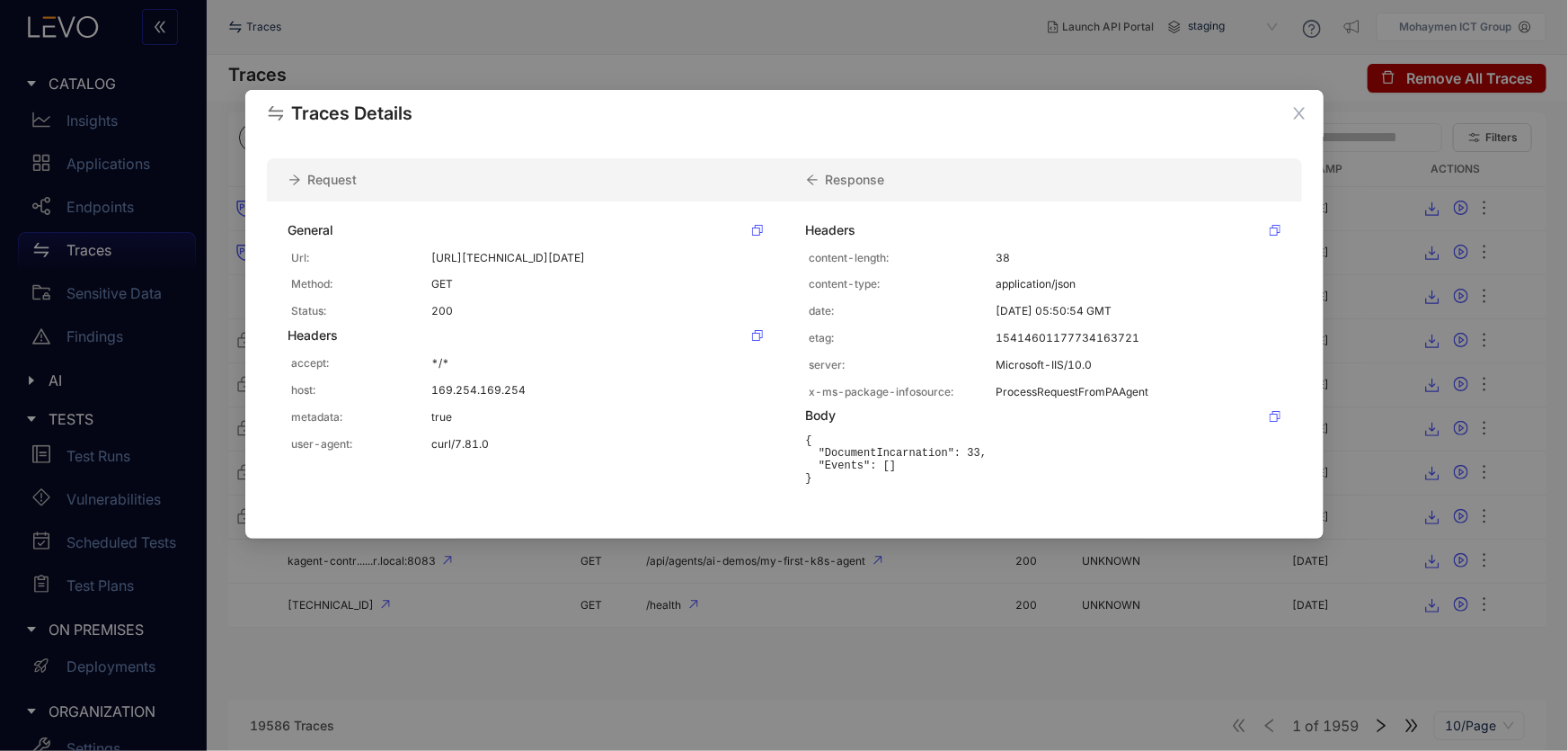
click at [399, 704] on div "Traces Details Request Response General Url: [URL][TECHNICAL_ID][DATE] Method: …" at bounding box center [784, 375] width 1568 height 751
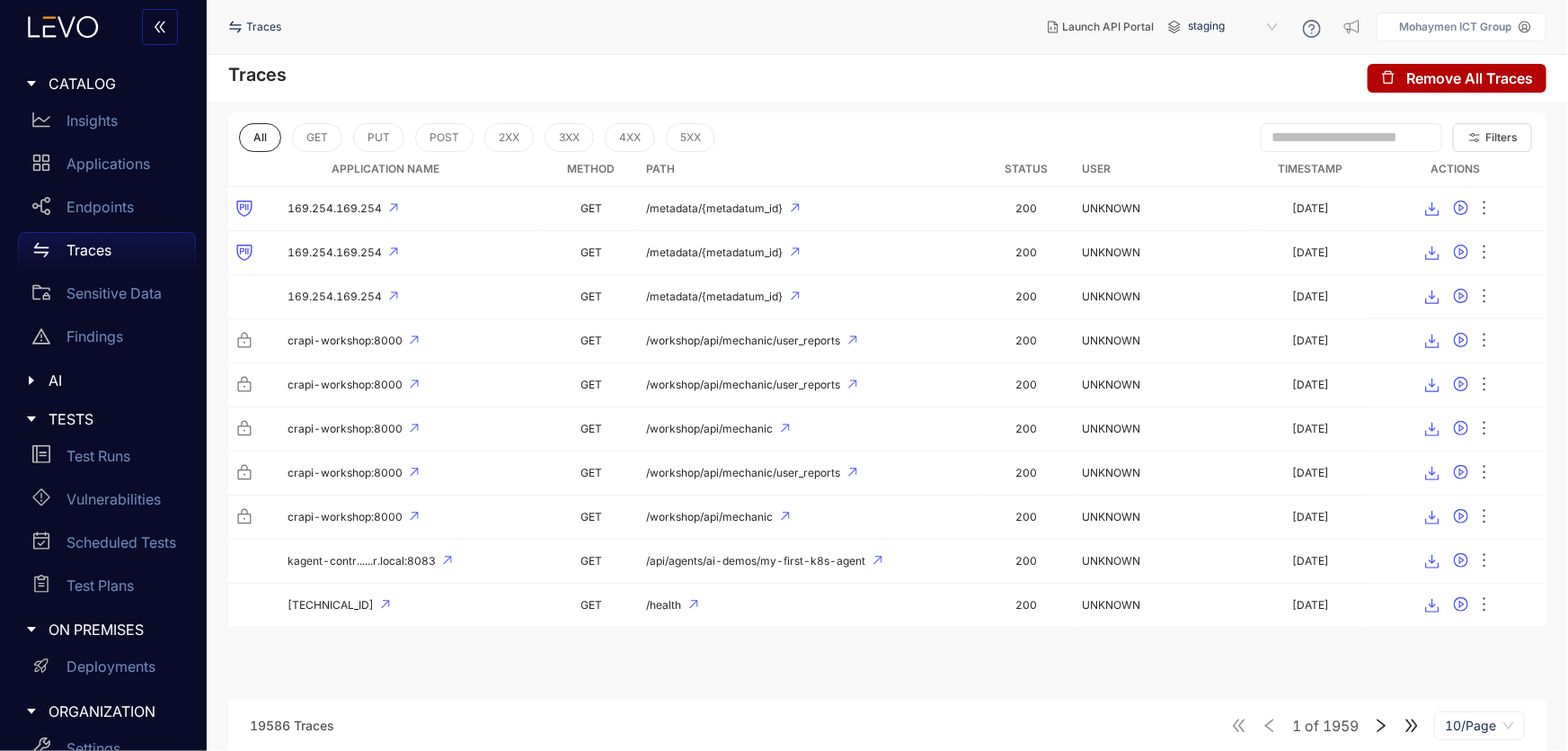
click at [1170, 102] on div "Traces Remove All Traces All GET PUT POST 2XX 3XX 4XX 5XX Filters Application N…" at bounding box center [887, 402] width 1361 height 696
click at [69, 291] on p "Sensitive Data" at bounding box center [114, 292] width 95 height 16
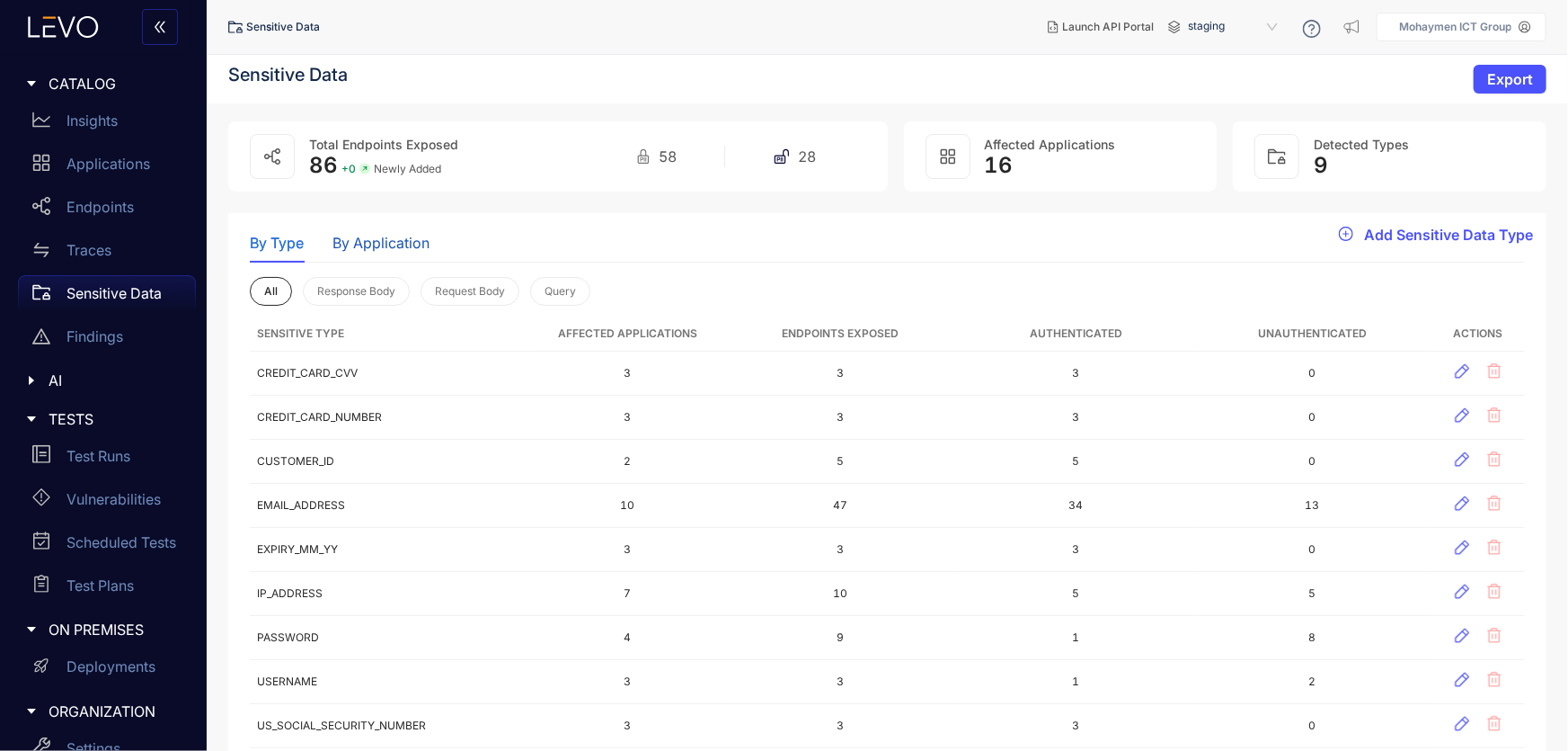
click at [362, 245] on div "By Application" at bounding box center [380, 243] width 97 height 16
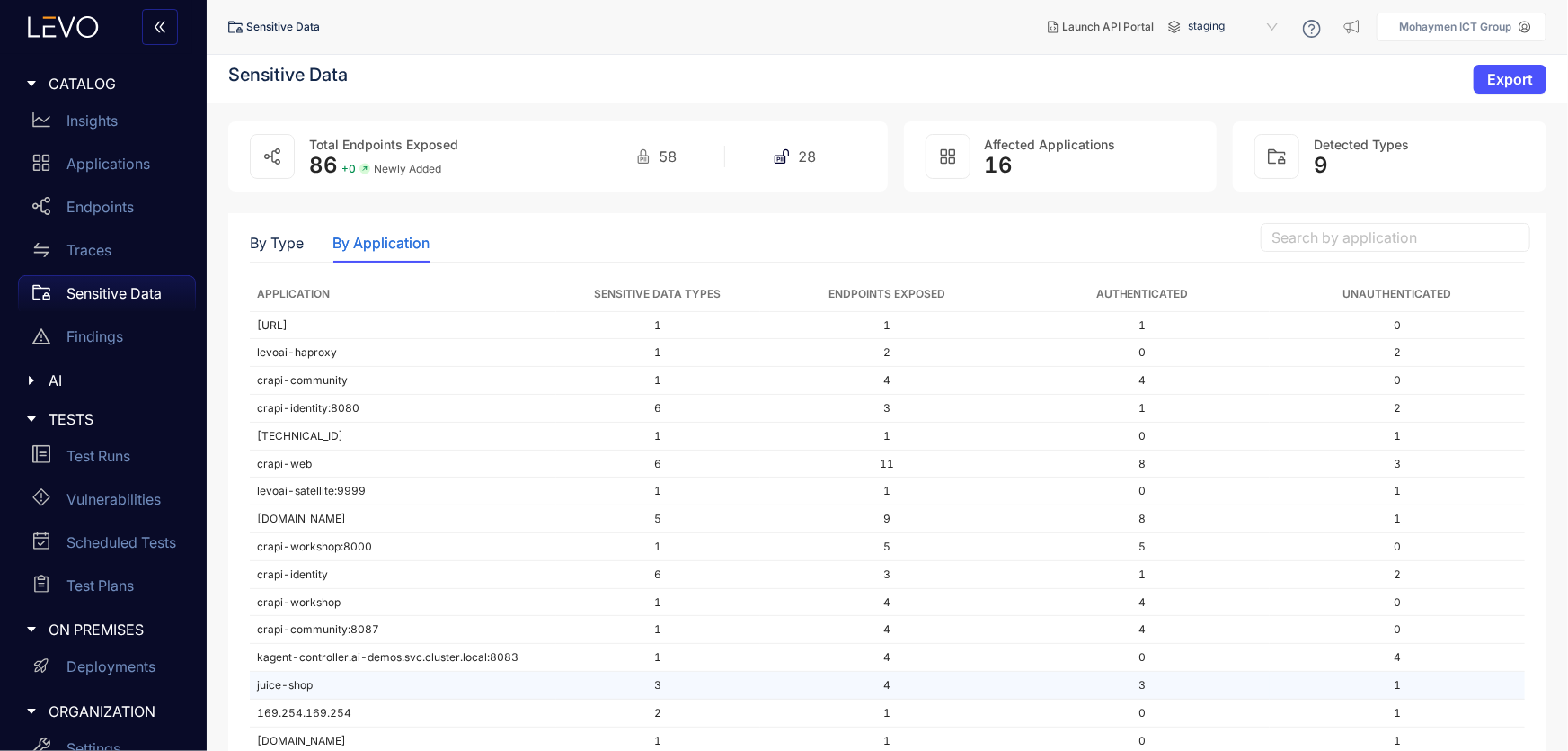
scroll to position [45, 0]
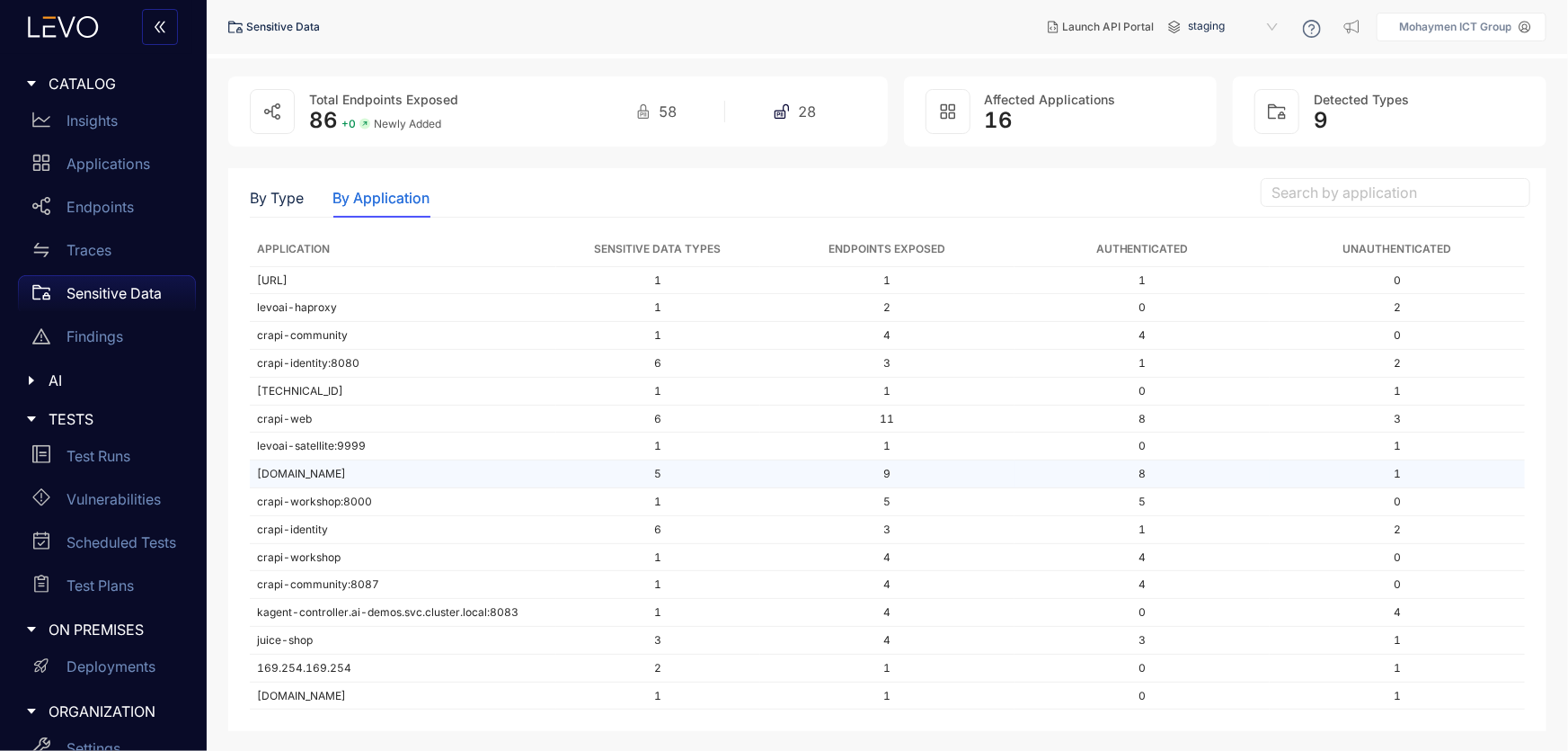
click at [329, 472] on td "[DOMAIN_NAME]" at bounding box center [403, 475] width 306 height 28
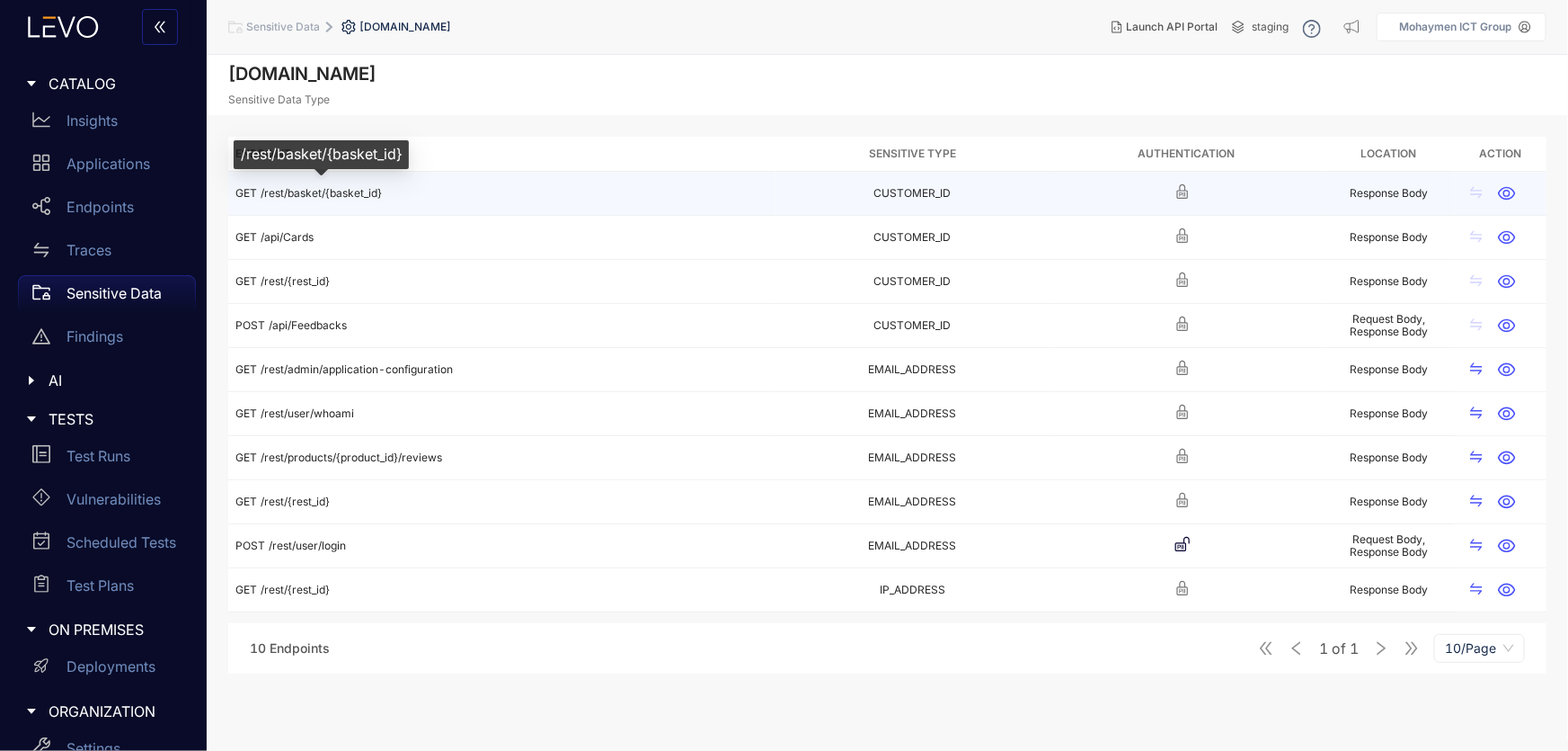
click at [291, 193] on span "/rest/basket/{basket_id}" at bounding box center [320, 193] width 121 height 13
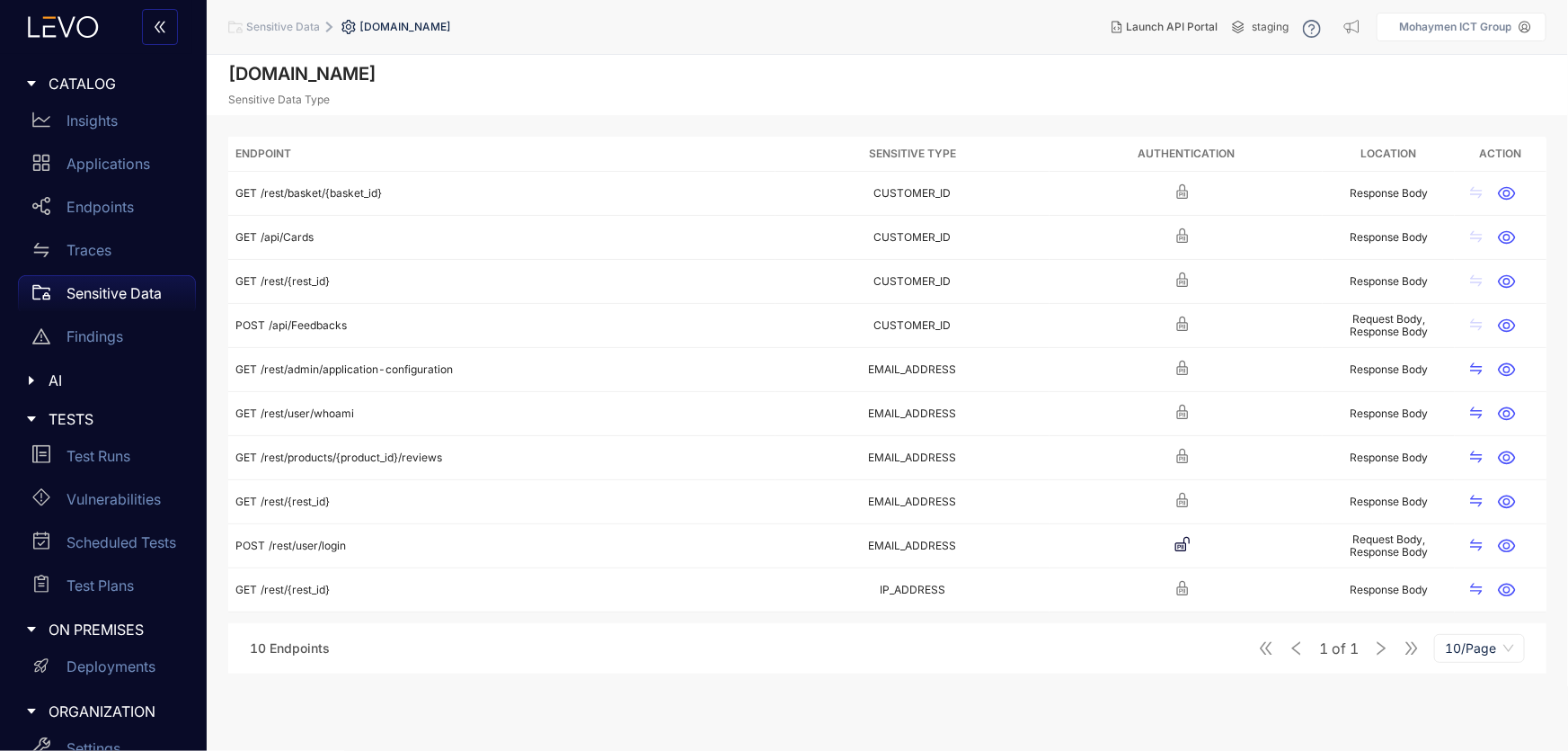
click at [31, 416] on icon "caret-right" at bounding box center [32, 419] width 9 height 6
click at [30, 378] on icon "caret-right" at bounding box center [32, 382] width 6 height 9
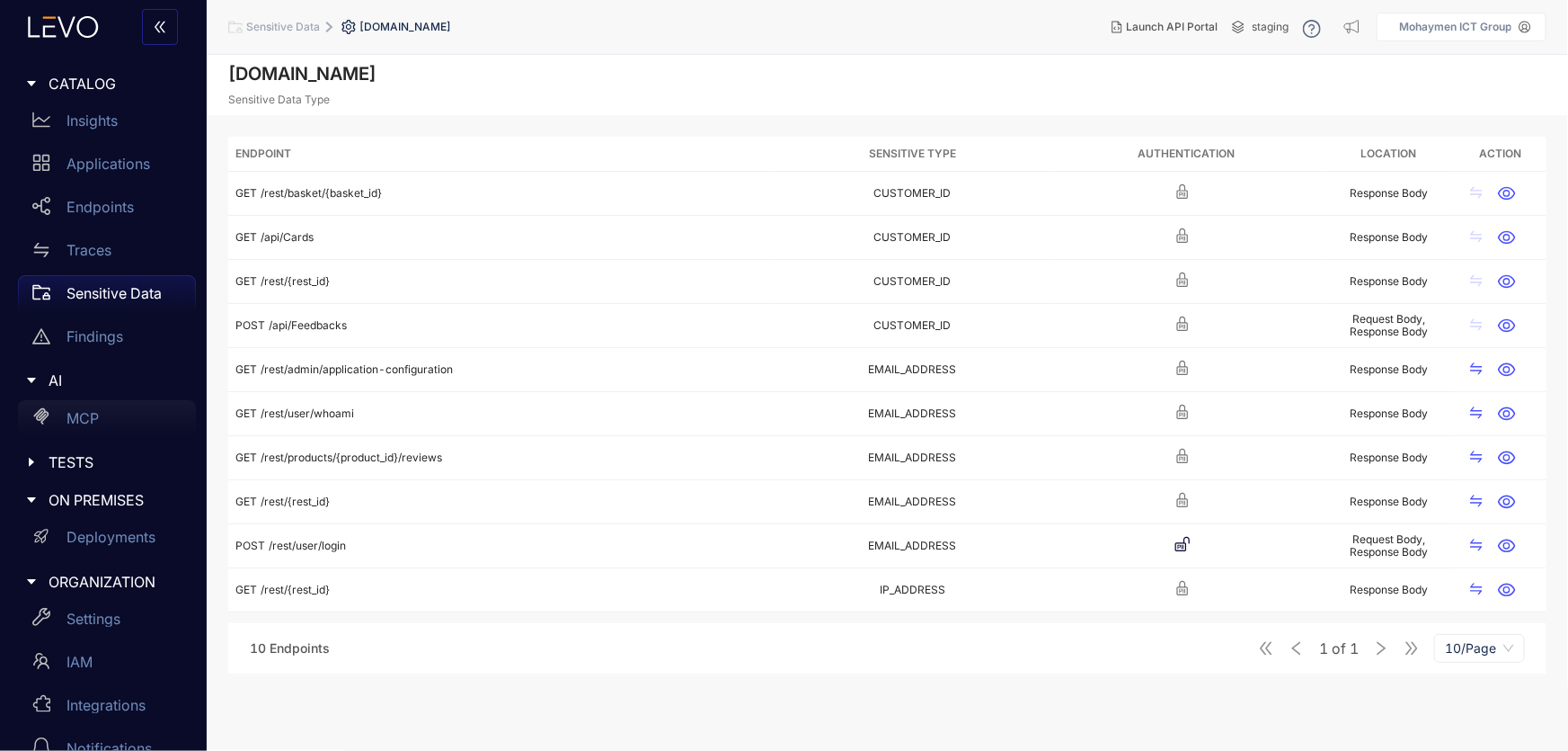
click at [88, 413] on p "MCP" at bounding box center [83, 417] width 32 height 16
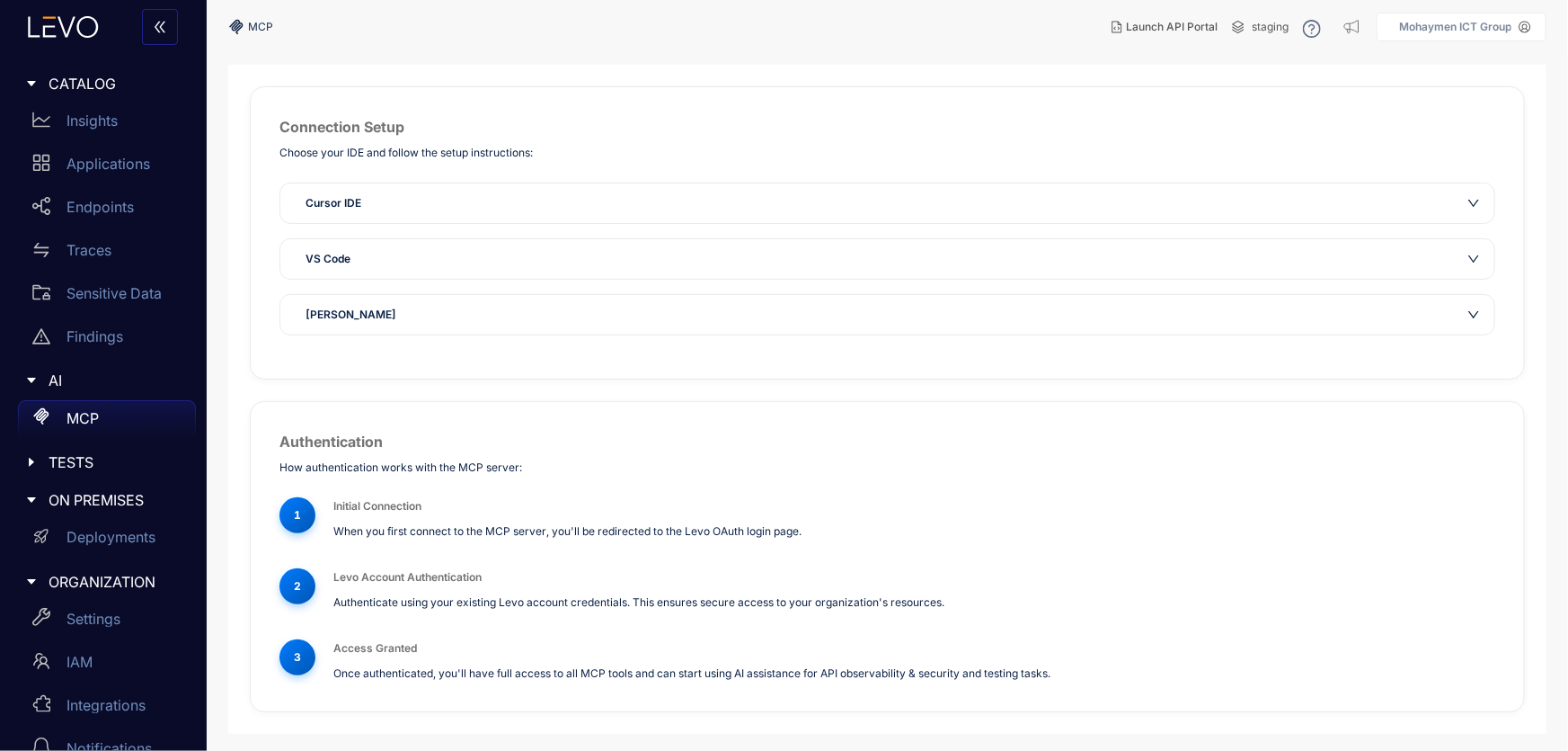
scroll to position [84, 0]
click at [351, 306] on span "[PERSON_NAME]" at bounding box center [350, 312] width 91 height 18
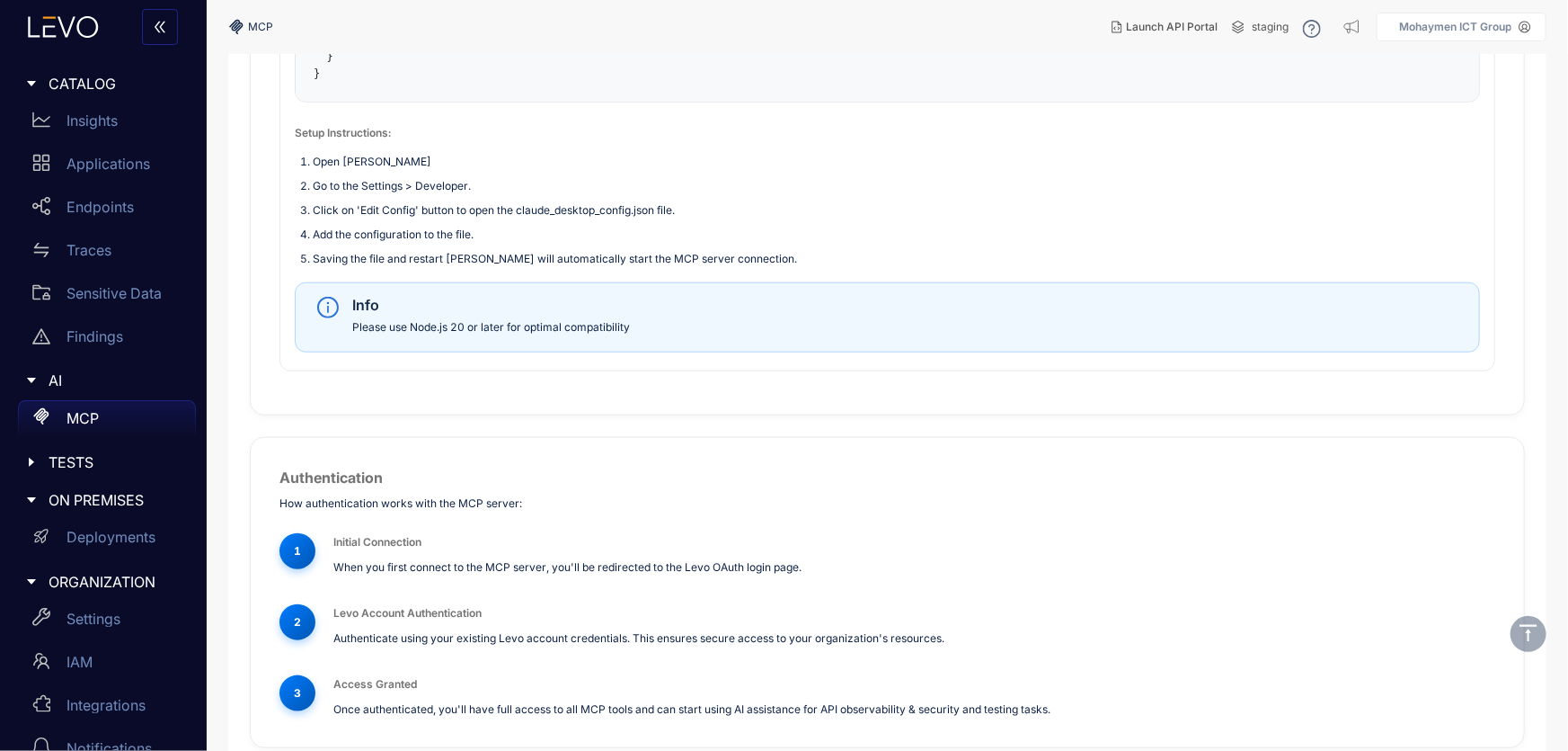
scroll to position [714, 0]
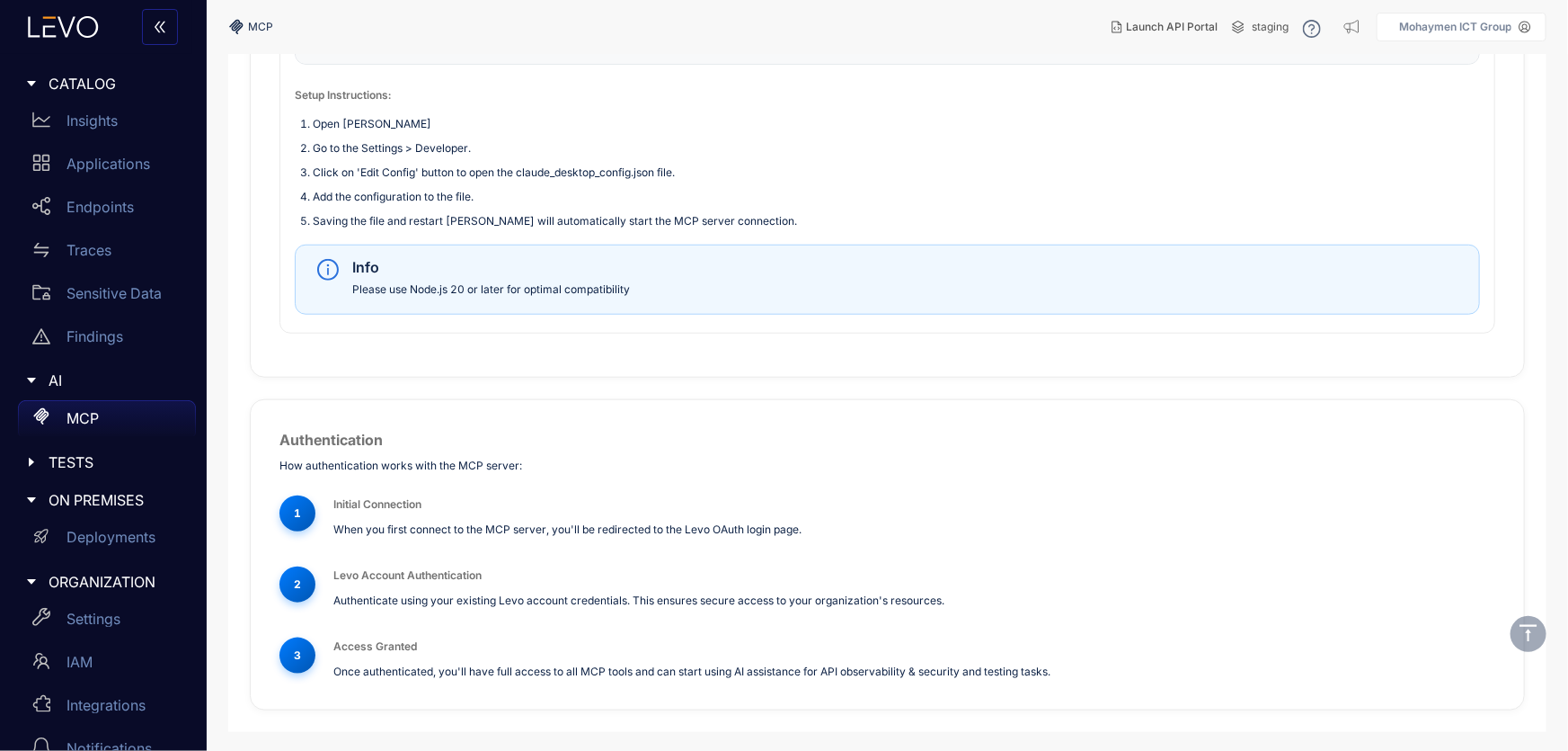
click at [26, 462] on icon "caret-right" at bounding box center [31, 462] width 12 height 12
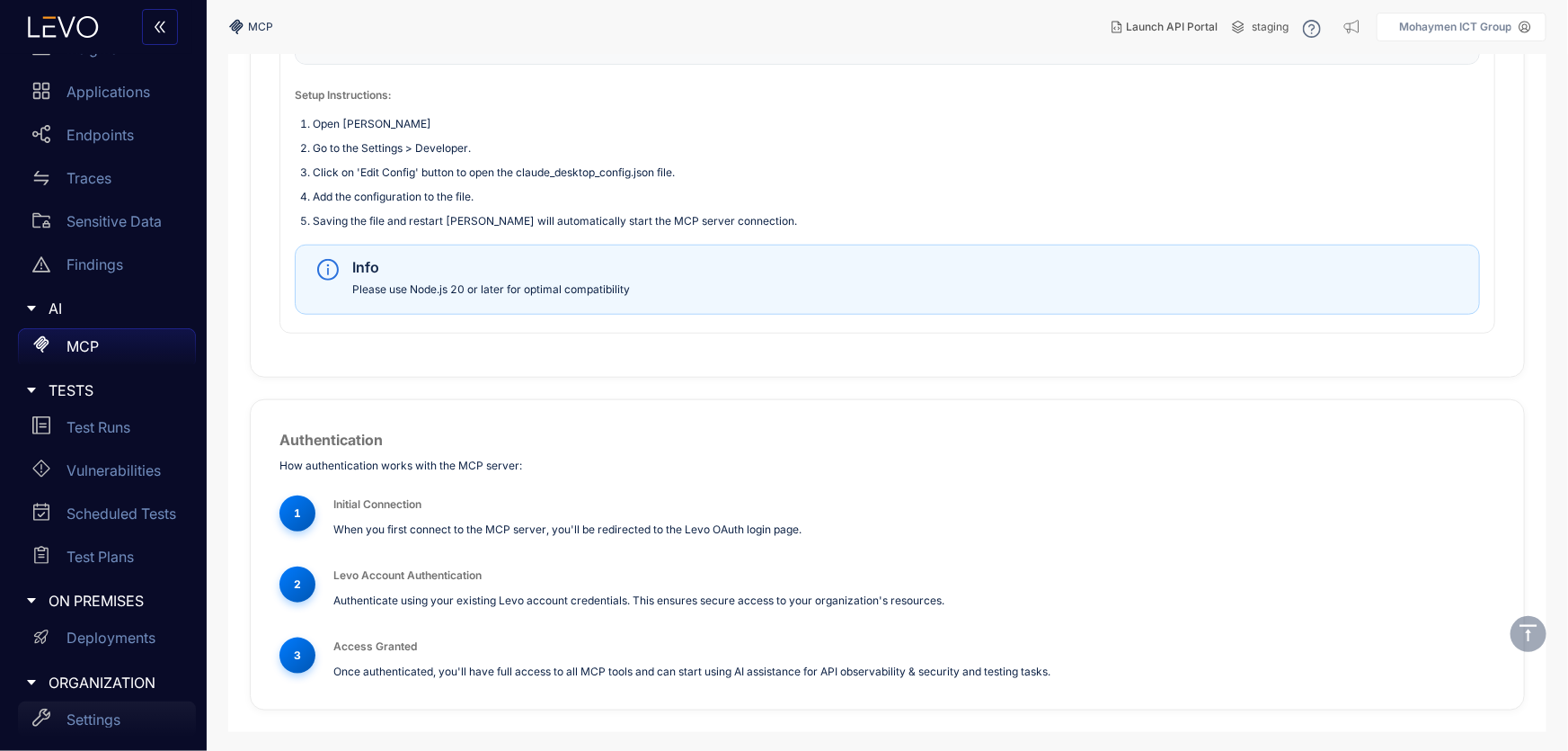
scroll to position [205, 0]
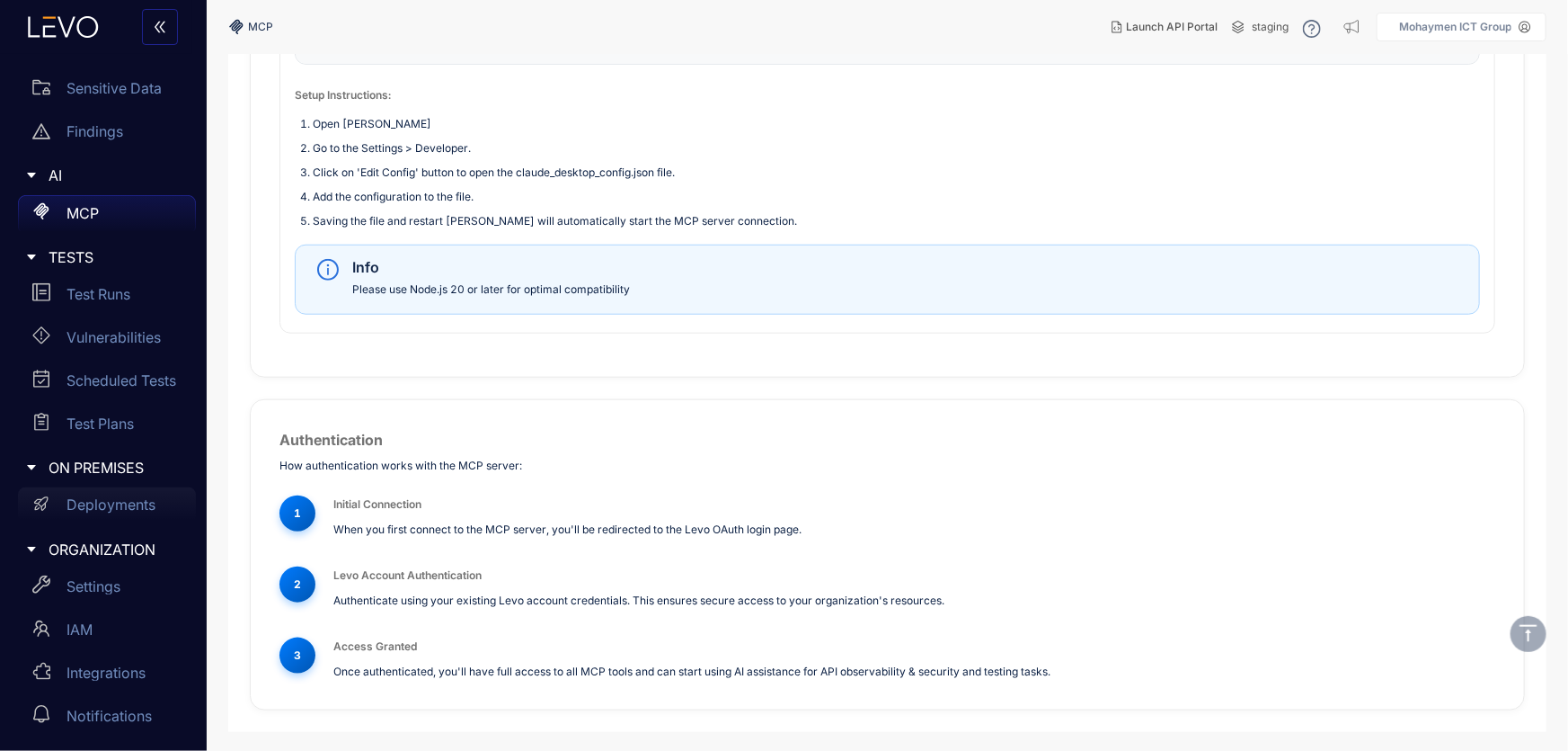
click at [101, 507] on p "Deployments" at bounding box center [111, 504] width 89 height 16
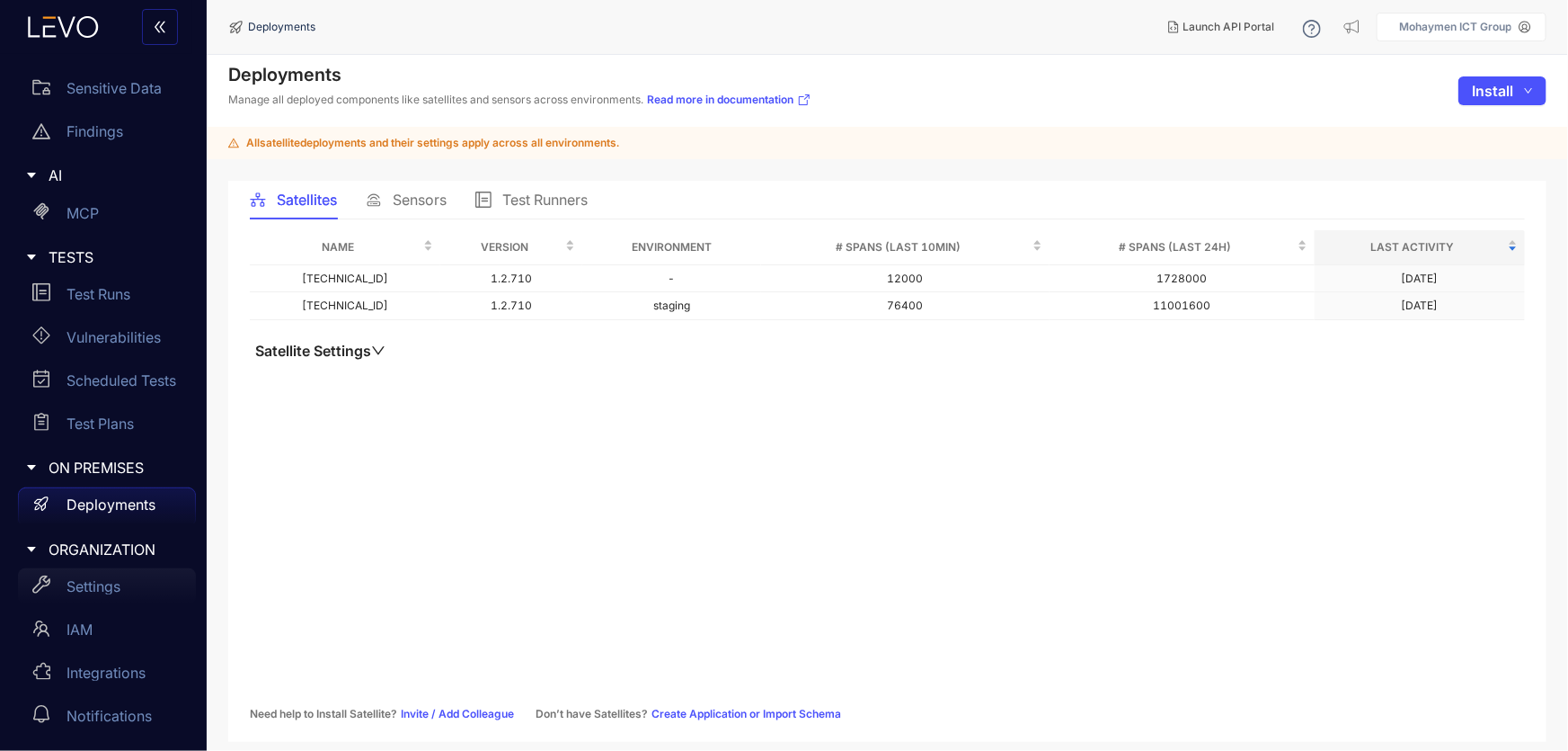
click at [65, 584] on div "Settings" at bounding box center [106, 586] width 178 height 36
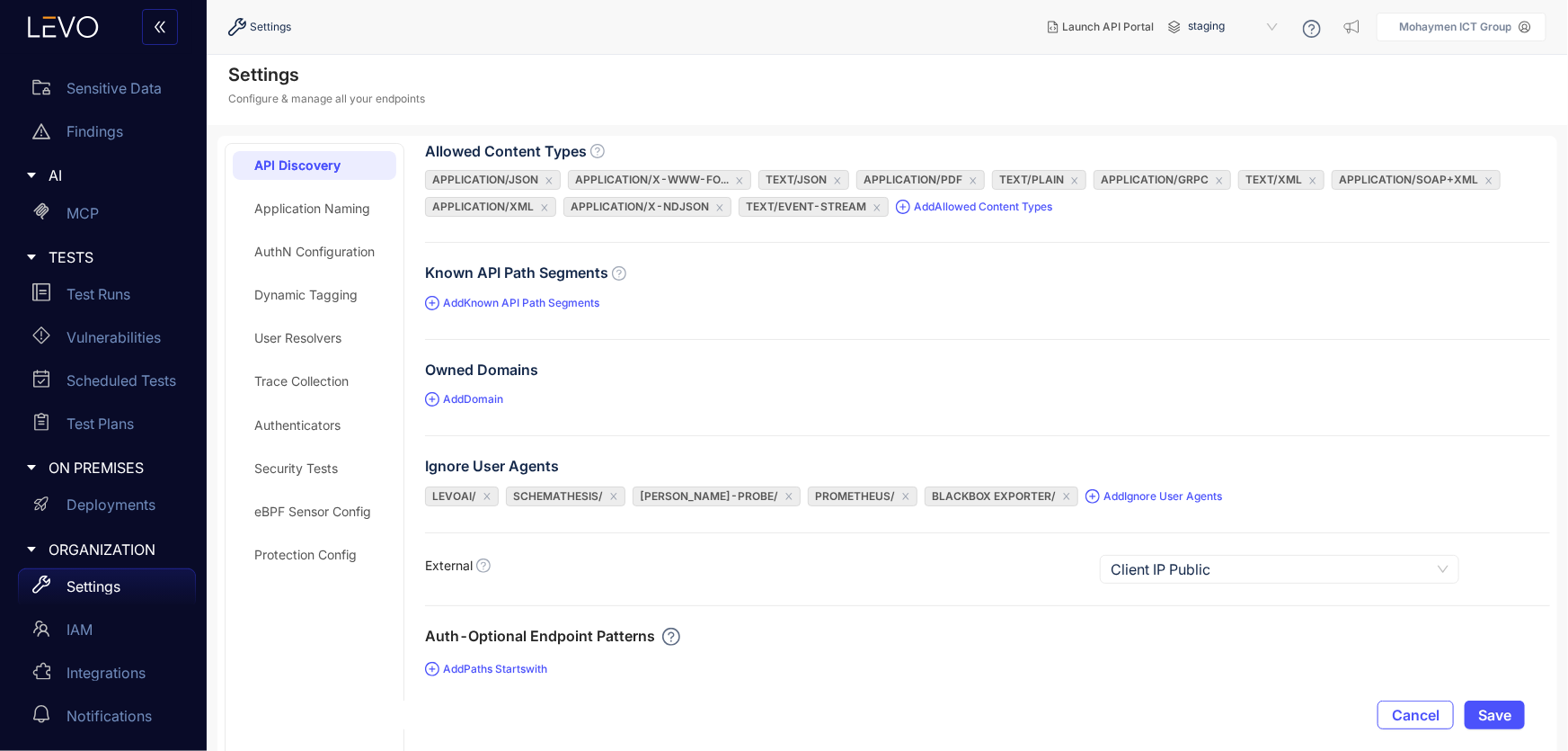
click at [323, 218] on div "Application Naming" at bounding box center [315, 209] width 163 height 29
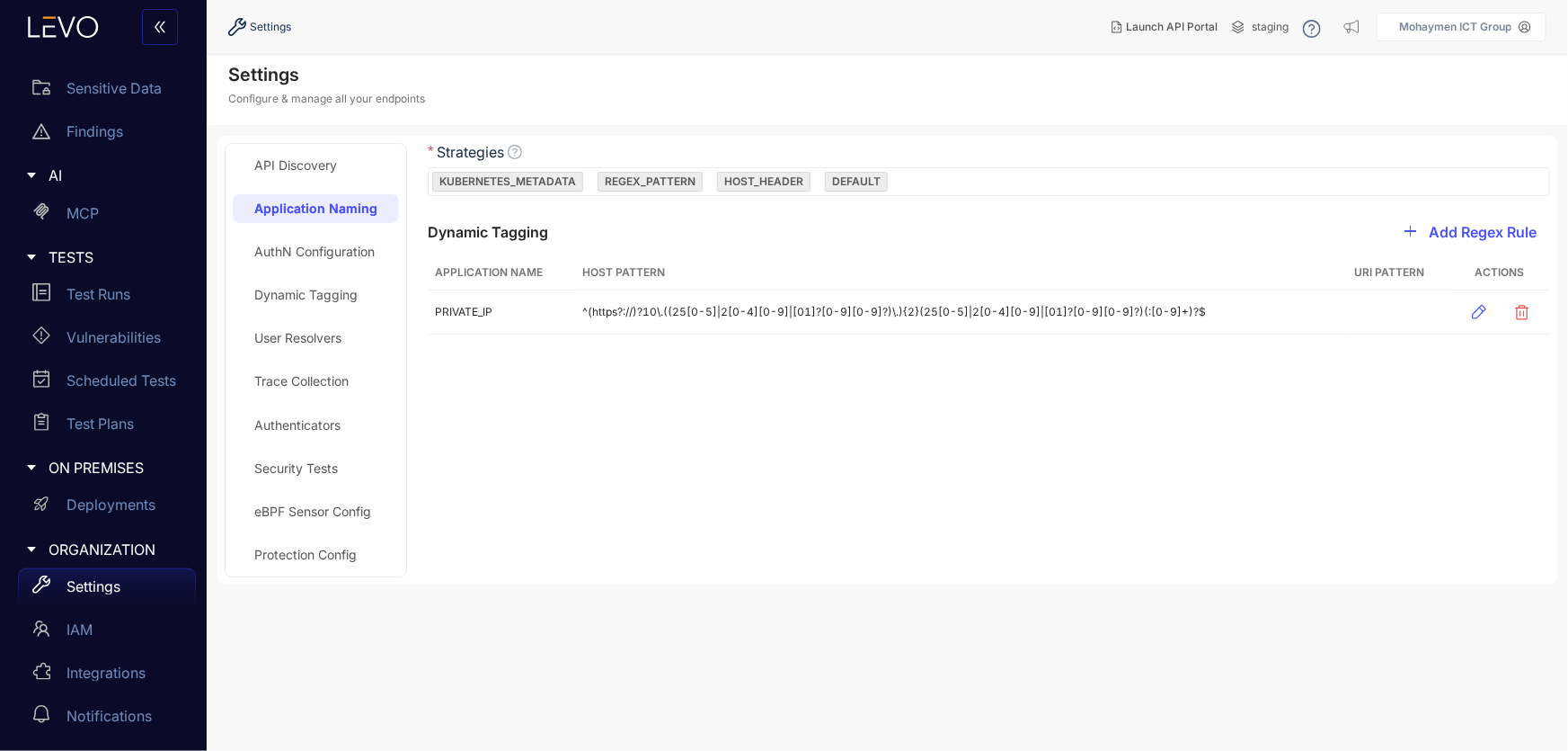
click at [318, 255] on div "AuthN Configuration" at bounding box center [315, 251] width 120 height 14
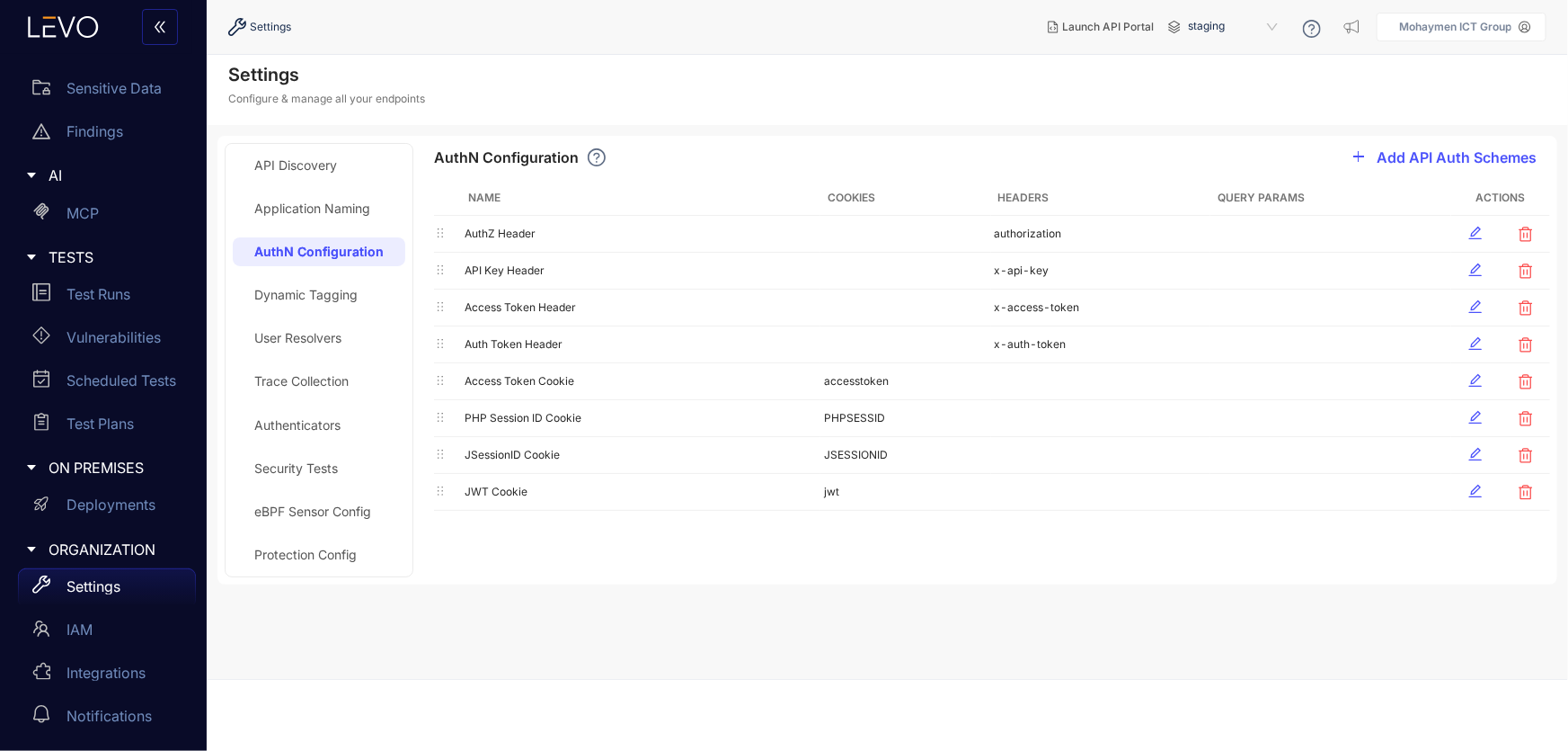
click at [317, 293] on div "Dynamic Tagging" at bounding box center [306, 294] width 103 height 14
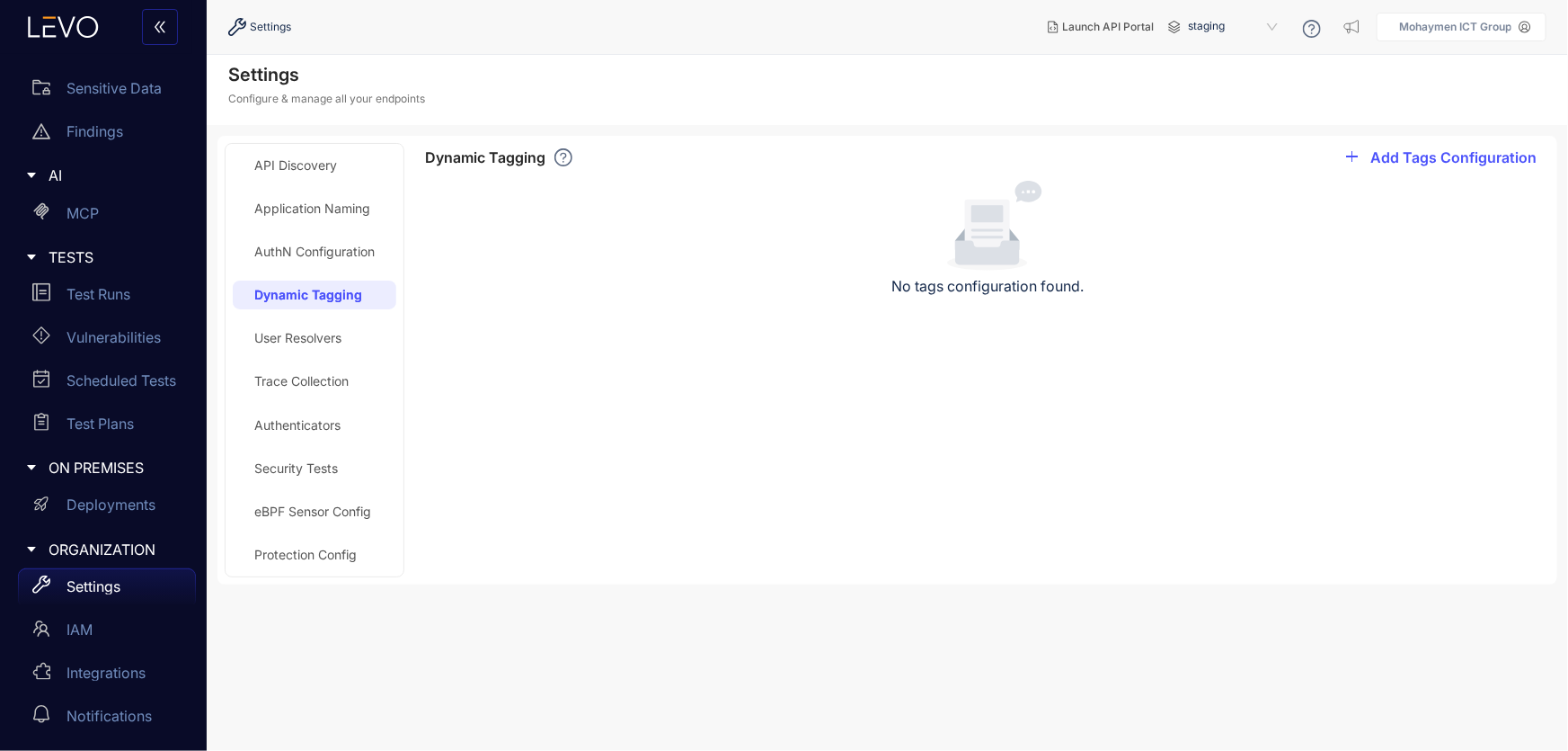
click at [298, 345] on div "User Resolvers" at bounding box center [315, 337] width 163 height 29
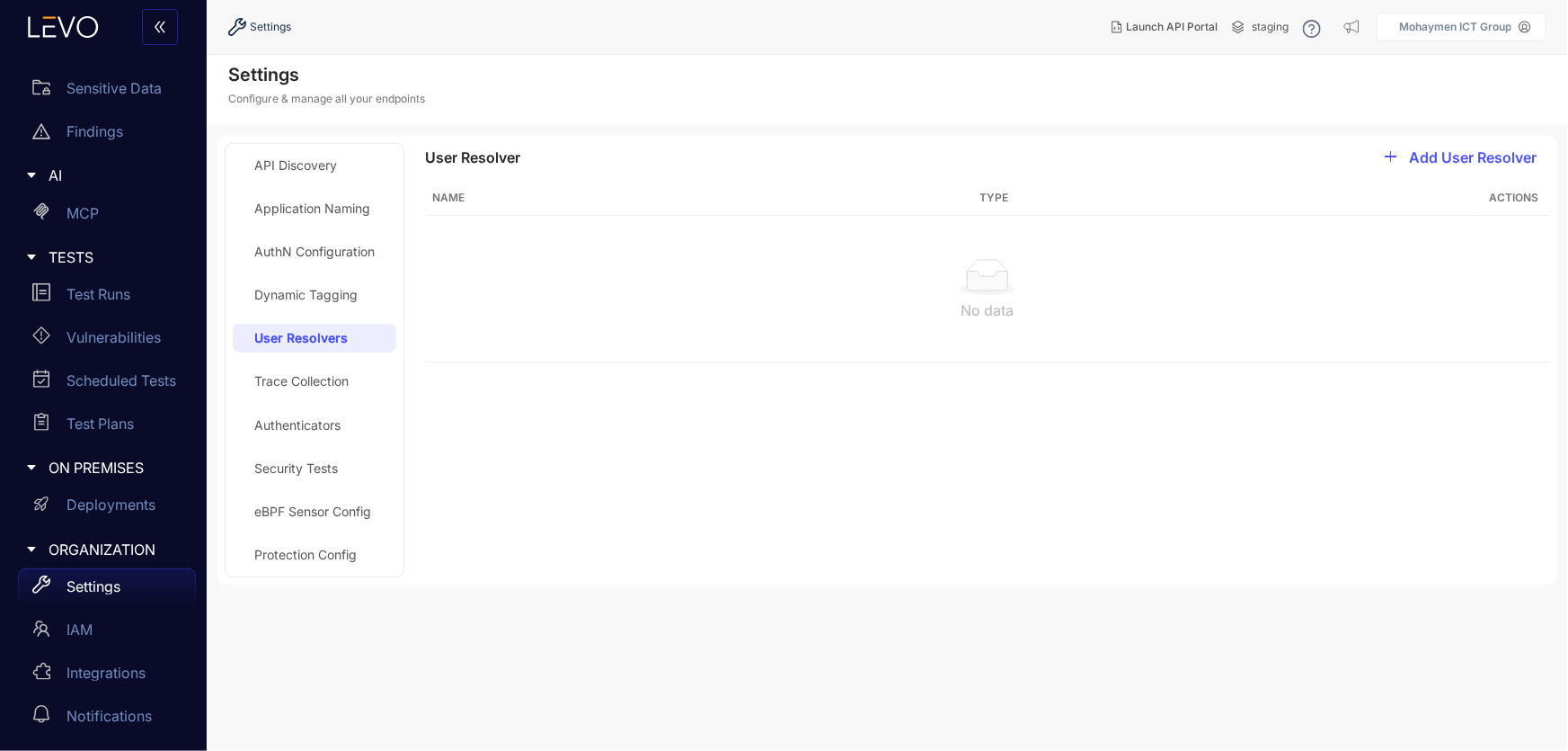
click at [334, 381] on div "Trace Collection" at bounding box center [302, 381] width 94 height 14
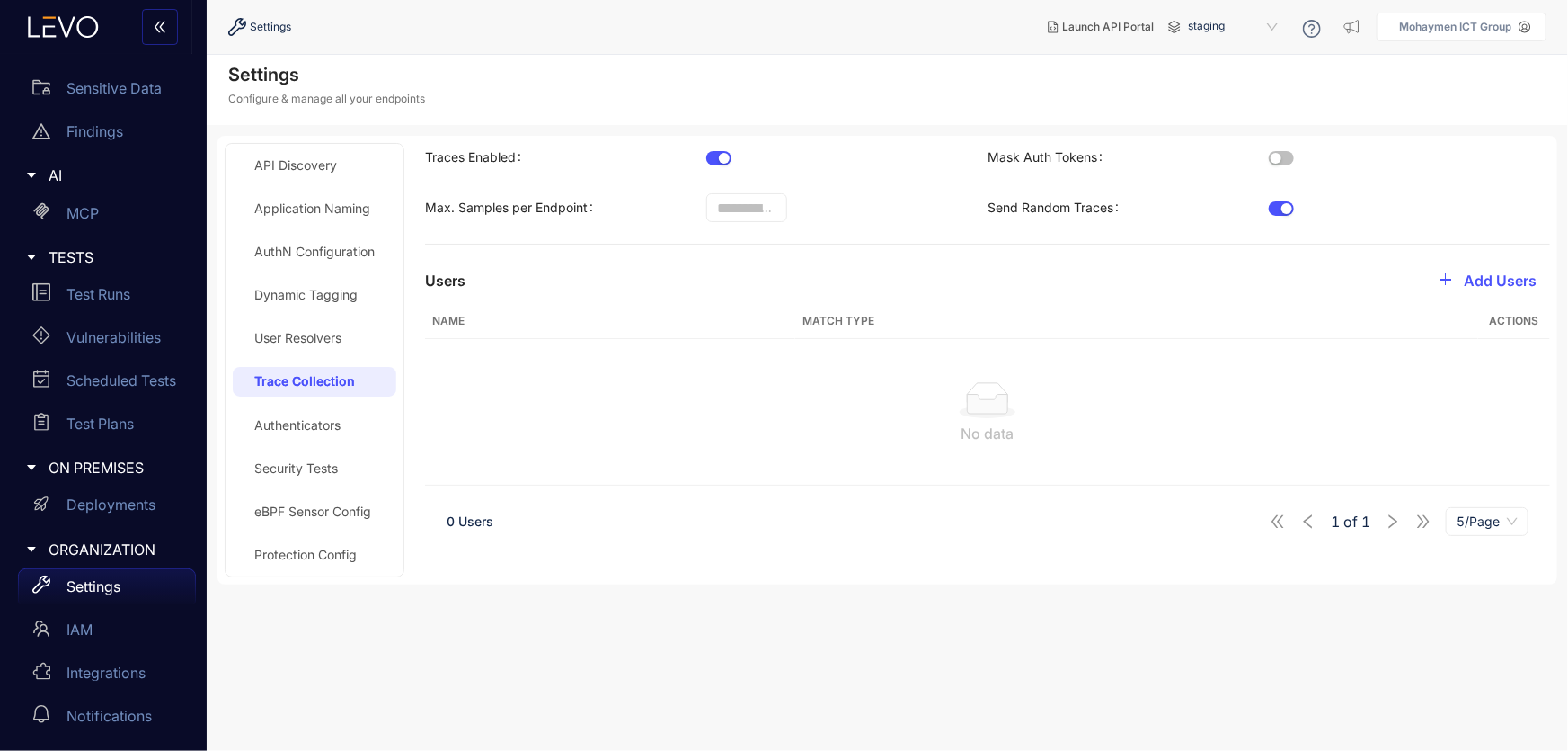
click at [327, 422] on div "Authenticators" at bounding box center [298, 425] width 86 height 14
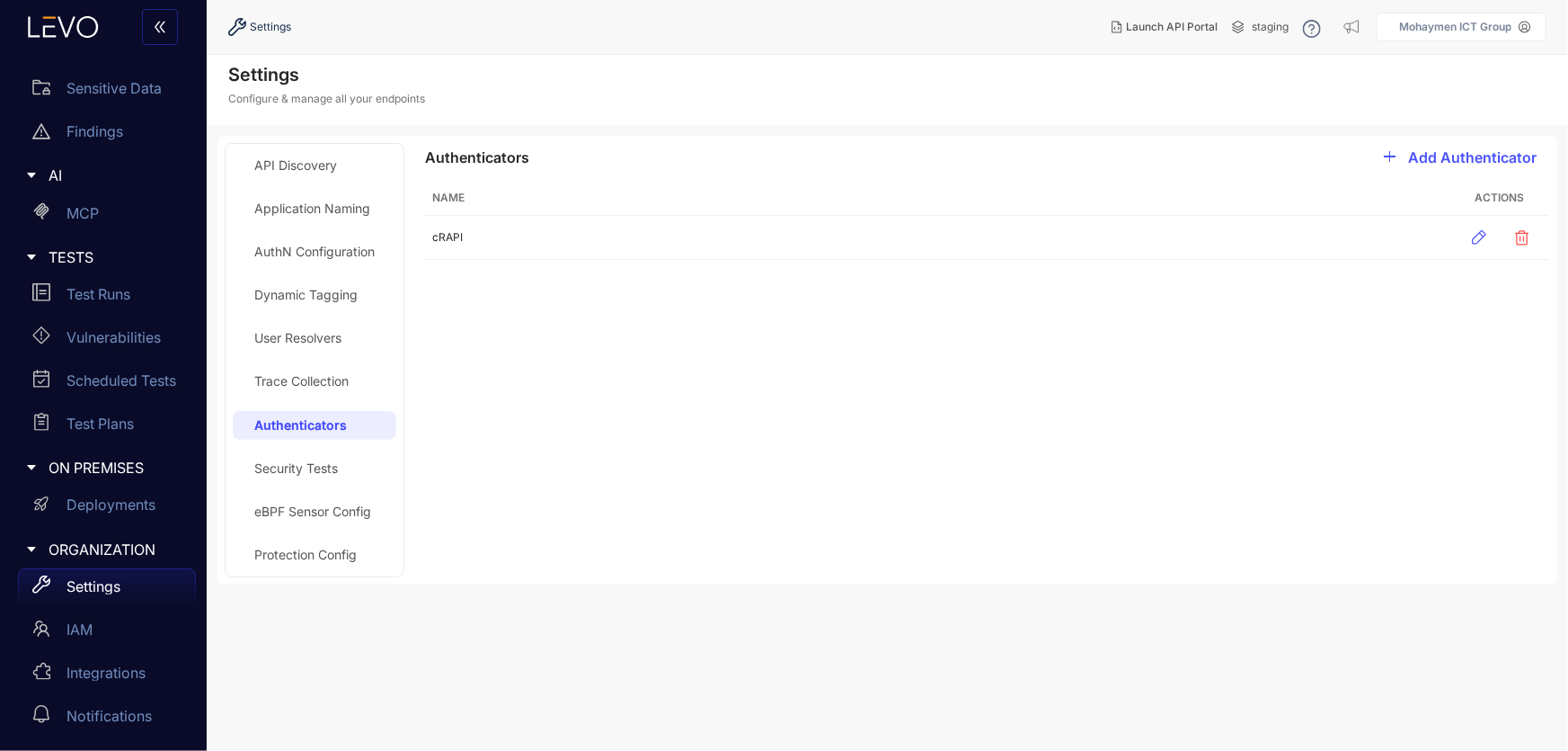
click at [290, 475] on div "Security Tests" at bounding box center [296, 468] width 84 height 14
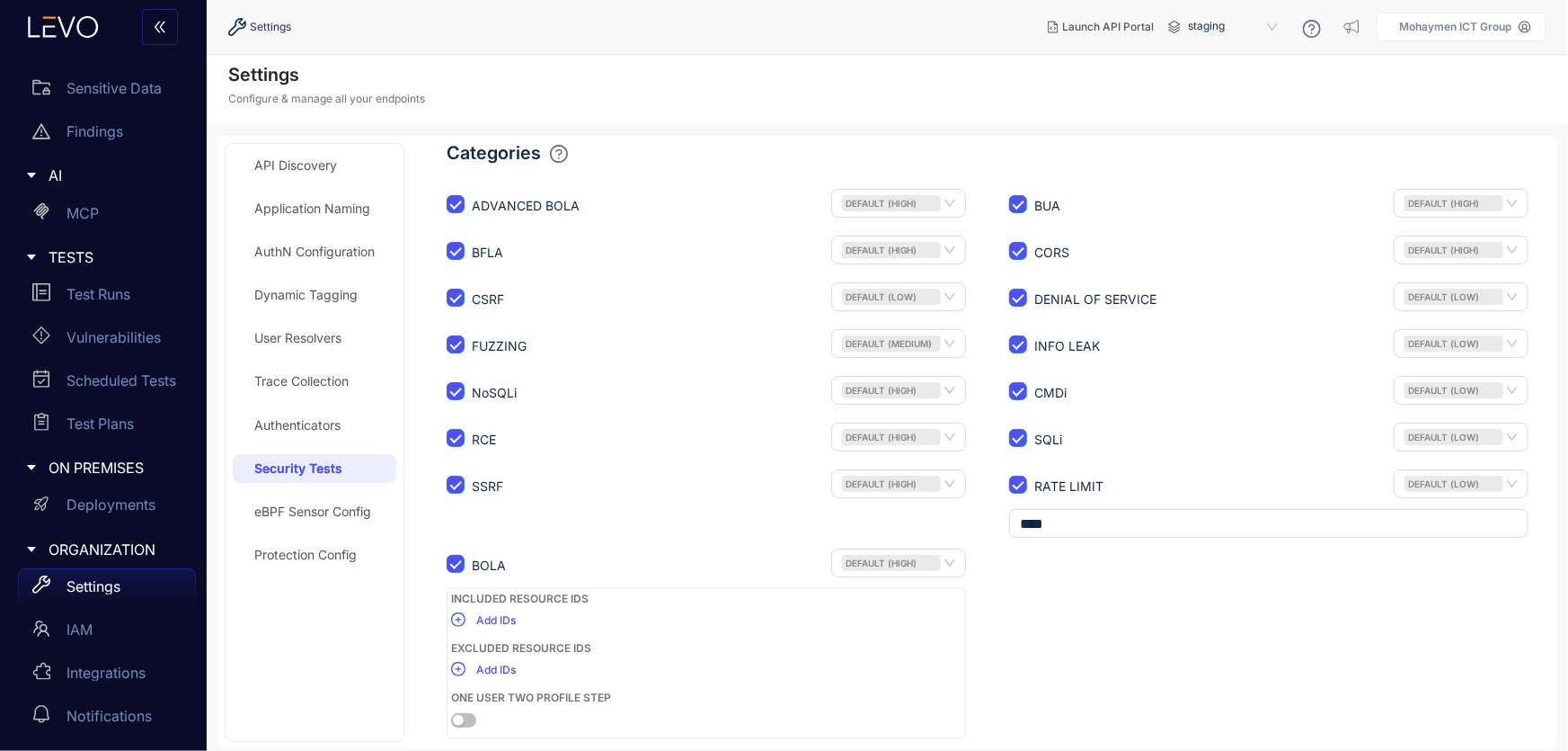
scroll to position [8, 0]
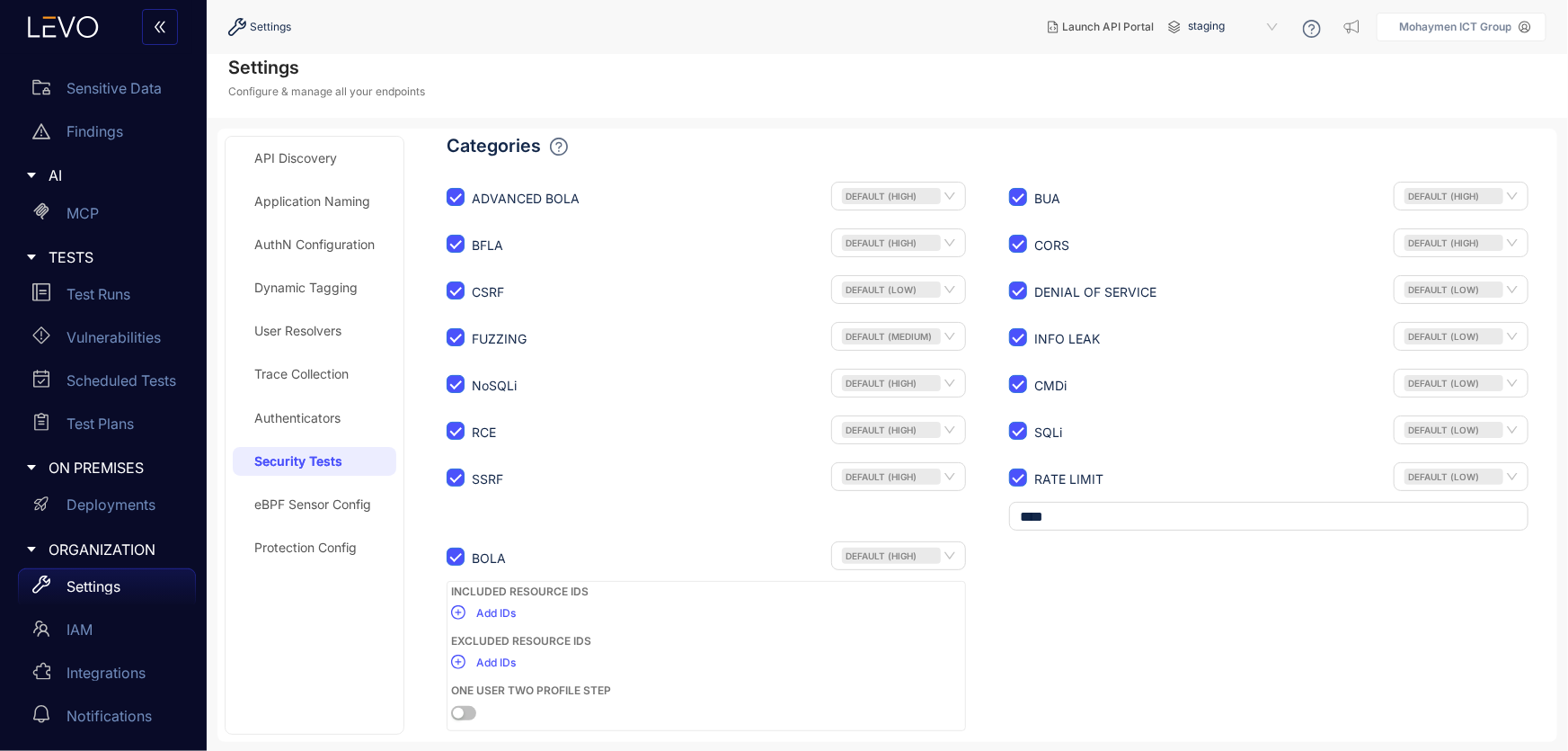
click at [33, 547] on icon "caret-right" at bounding box center [32, 549] width 9 height 6
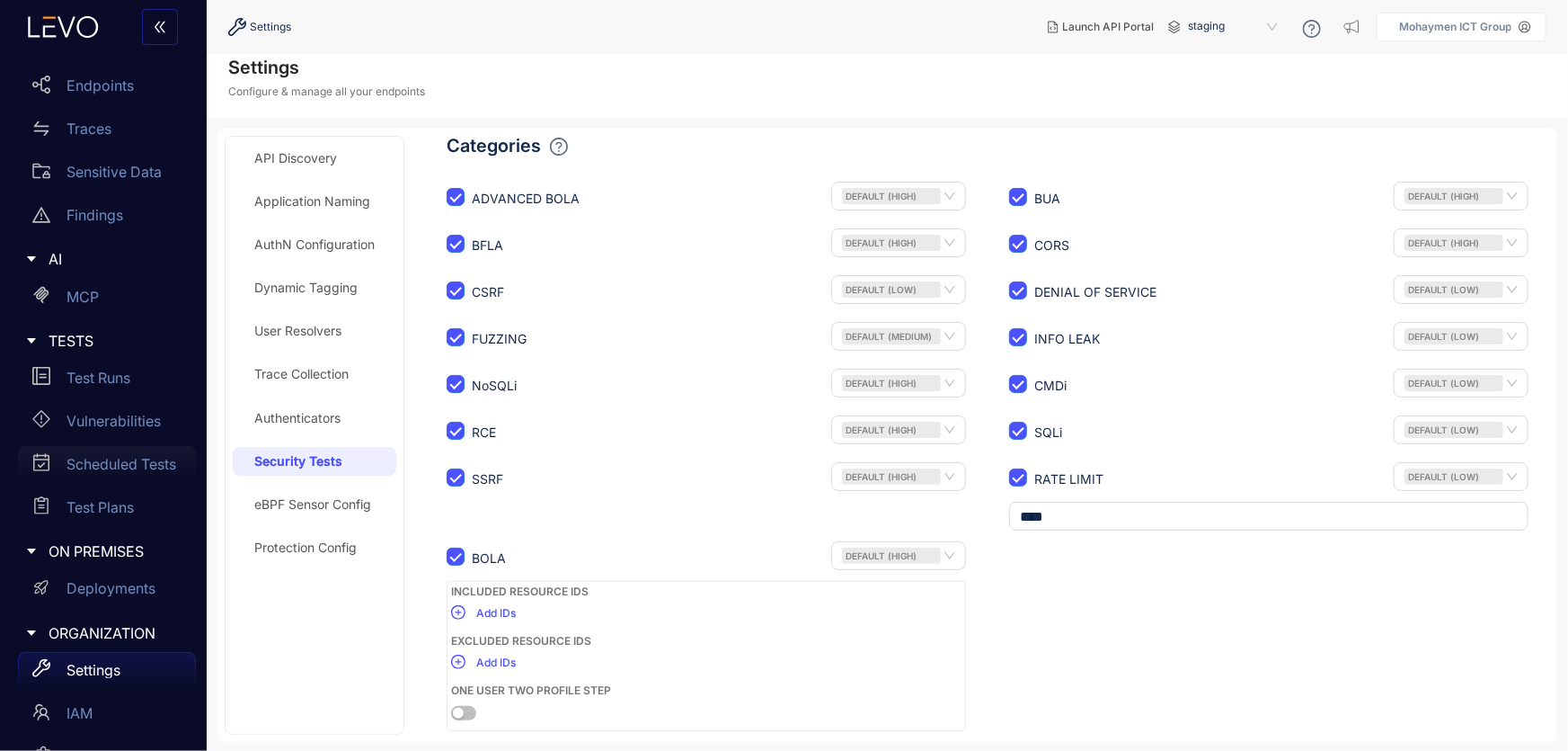
scroll to position [205, 0]
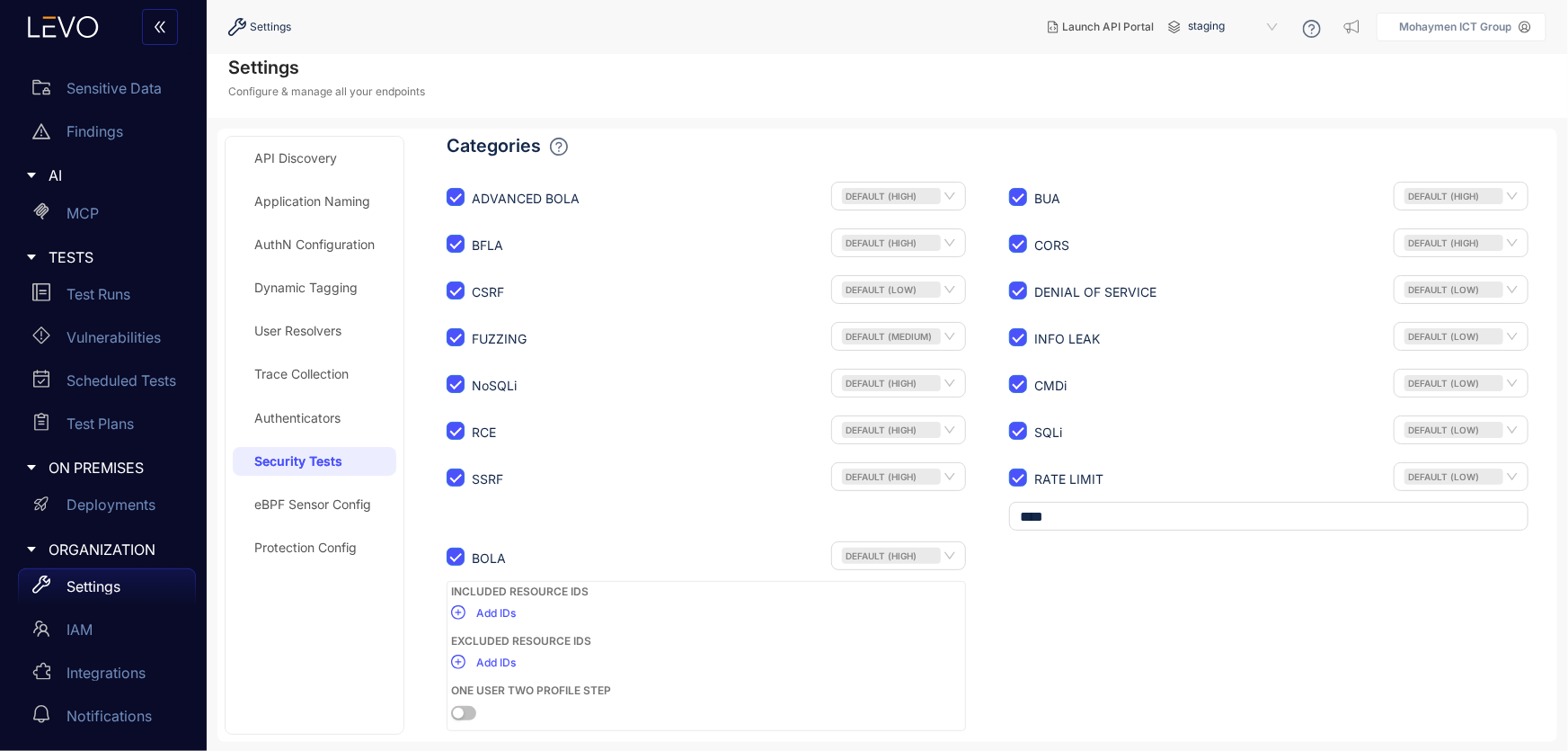
click at [30, 463] on icon "caret-right" at bounding box center [31, 467] width 12 height 12
click at [31, 548] on icon "caret-right" at bounding box center [32, 549] width 9 height 6
click at [31, 550] on icon "caret-right" at bounding box center [31, 549] width 12 height 12
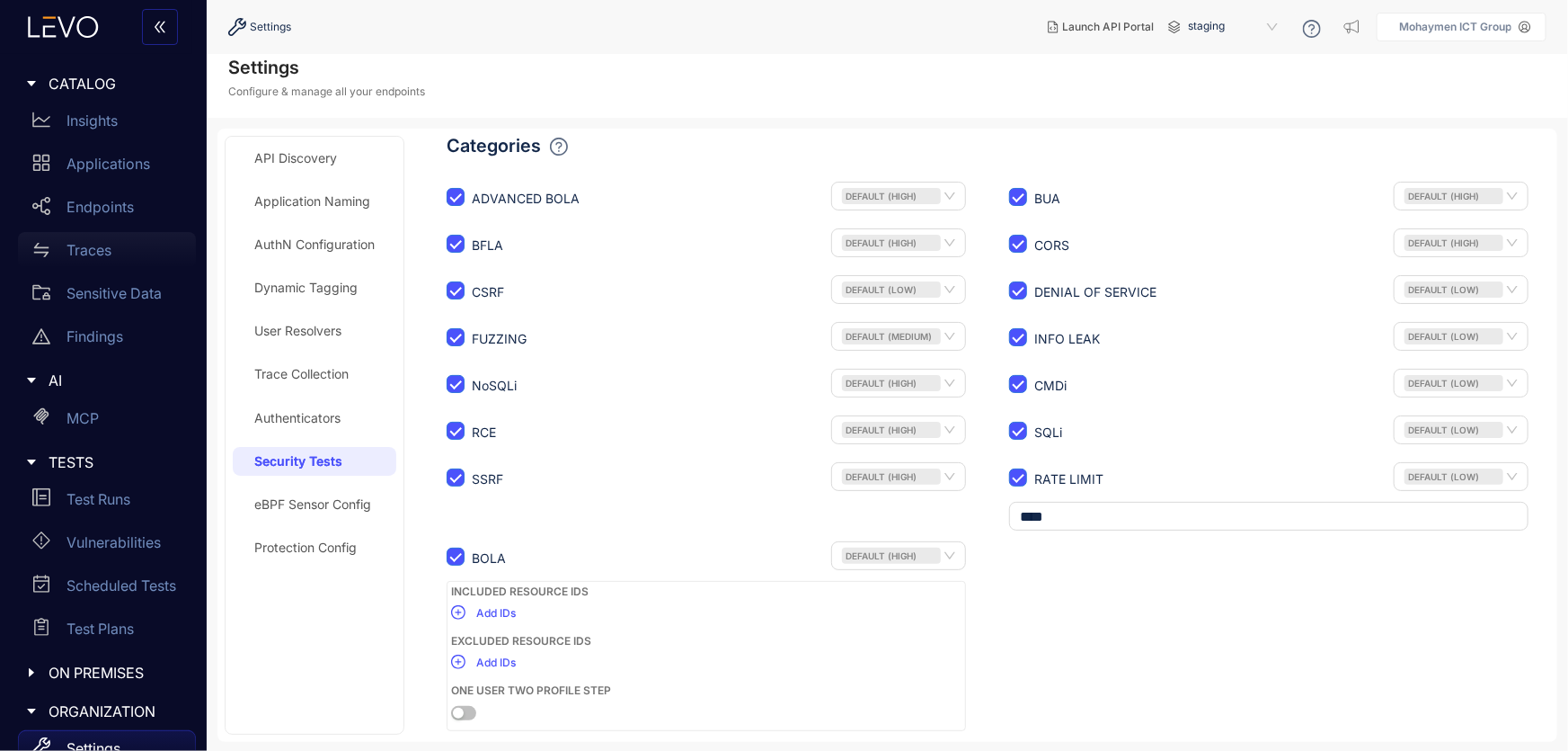
click at [98, 249] on p "Traces" at bounding box center [89, 249] width 45 height 16
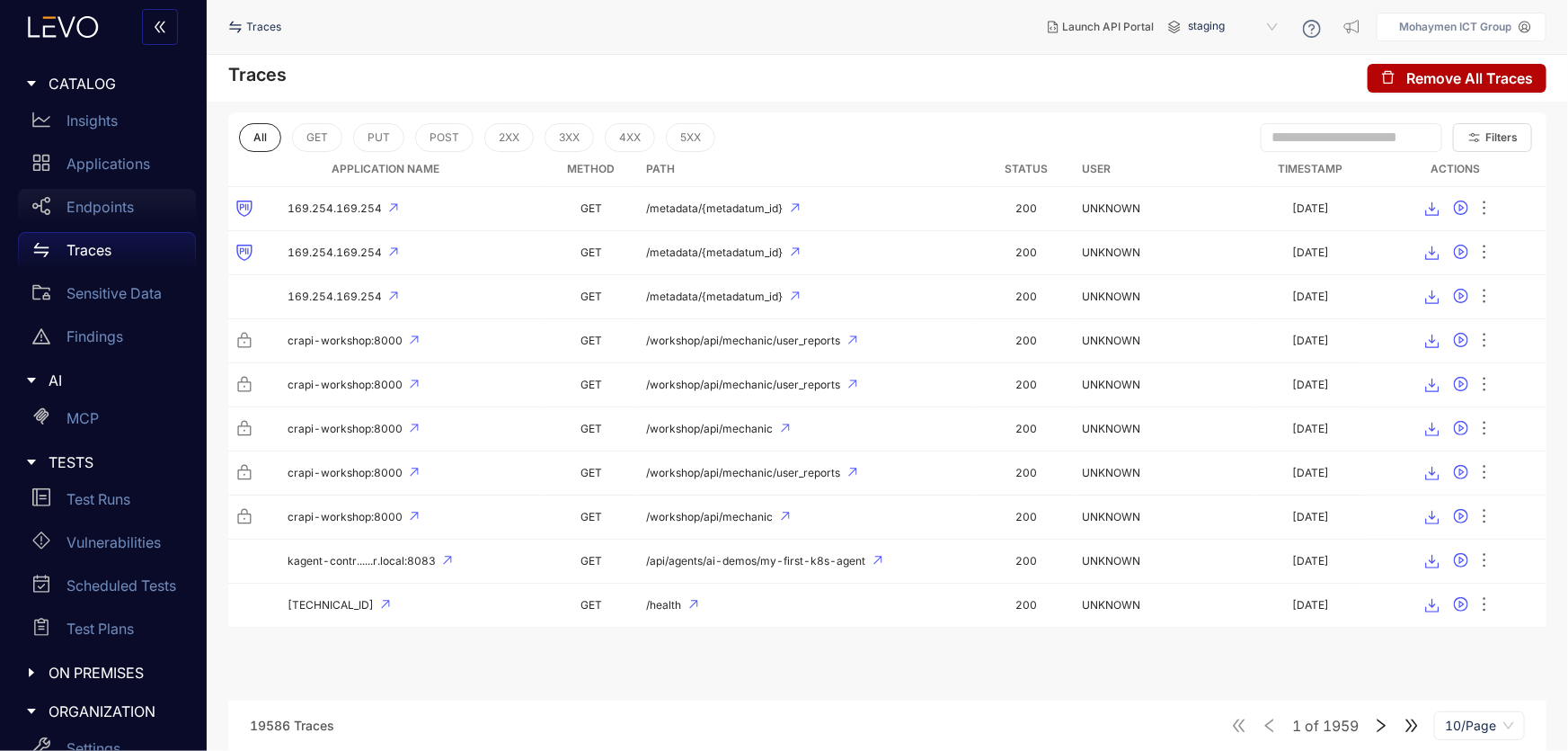
click at [112, 201] on p "Endpoints" at bounding box center [101, 206] width 68 height 16
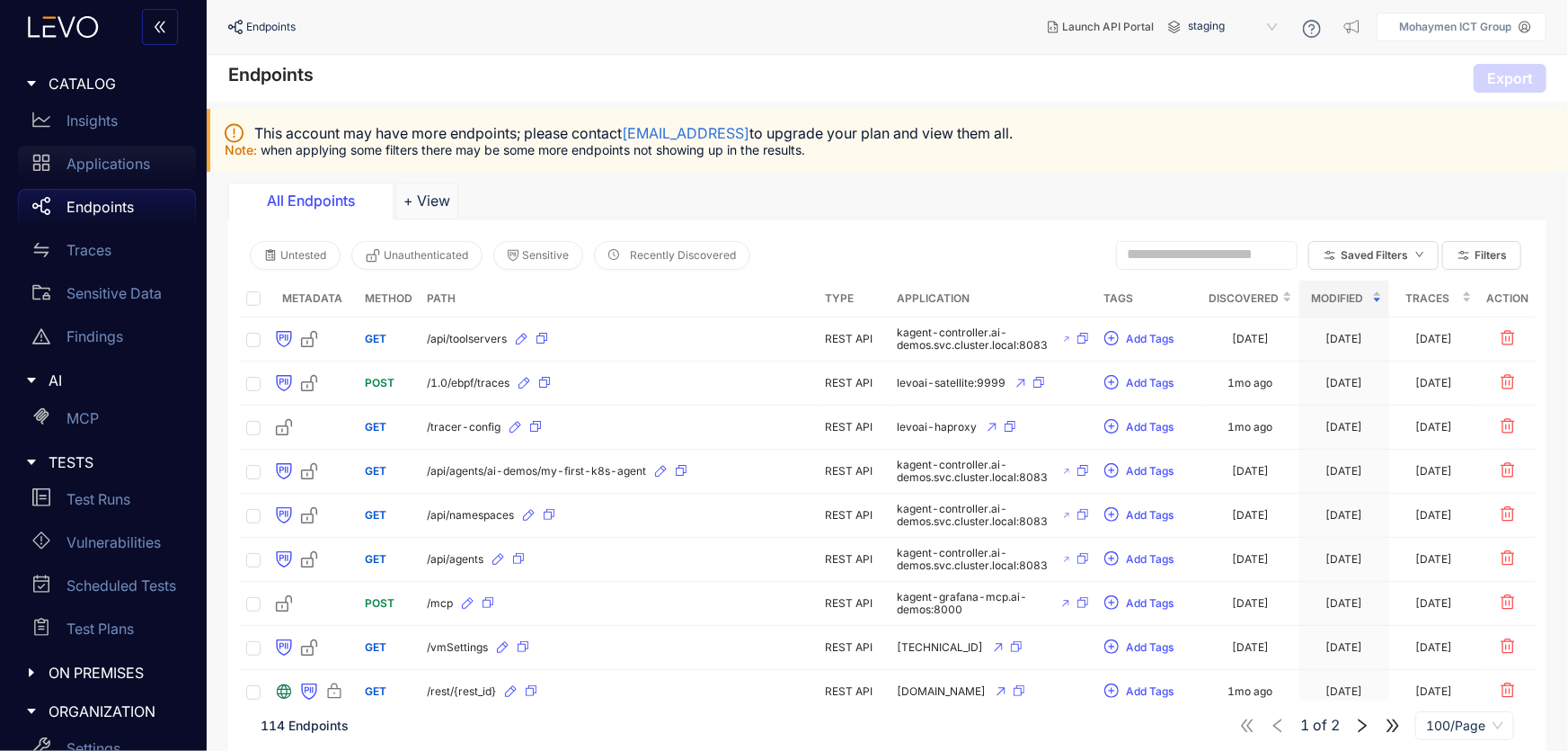
click at [86, 162] on p "Applications" at bounding box center [108, 163] width 84 height 16
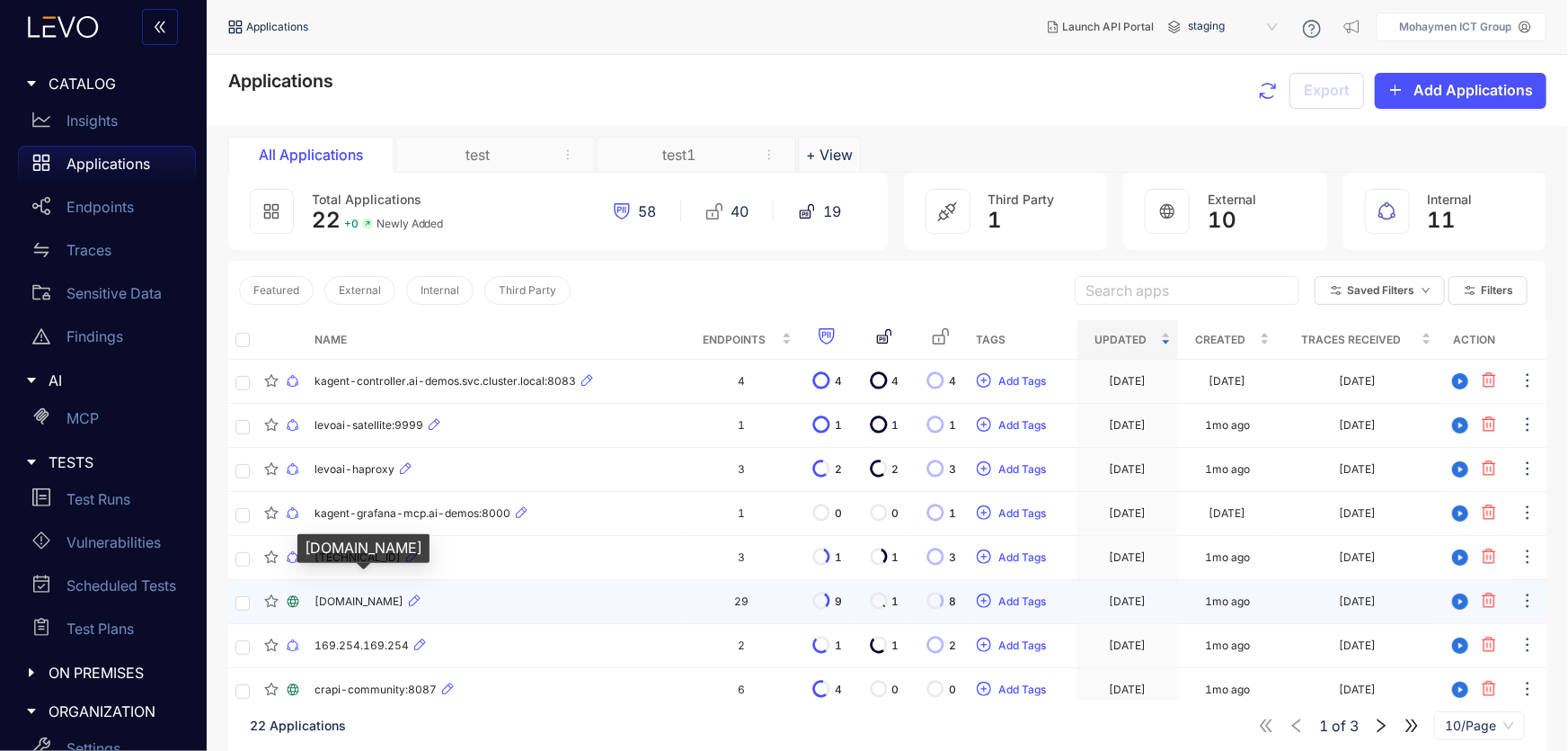
click at [385, 595] on span "[DOMAIN_NAME]" at bounding box center [359, 601] width 89 height 12
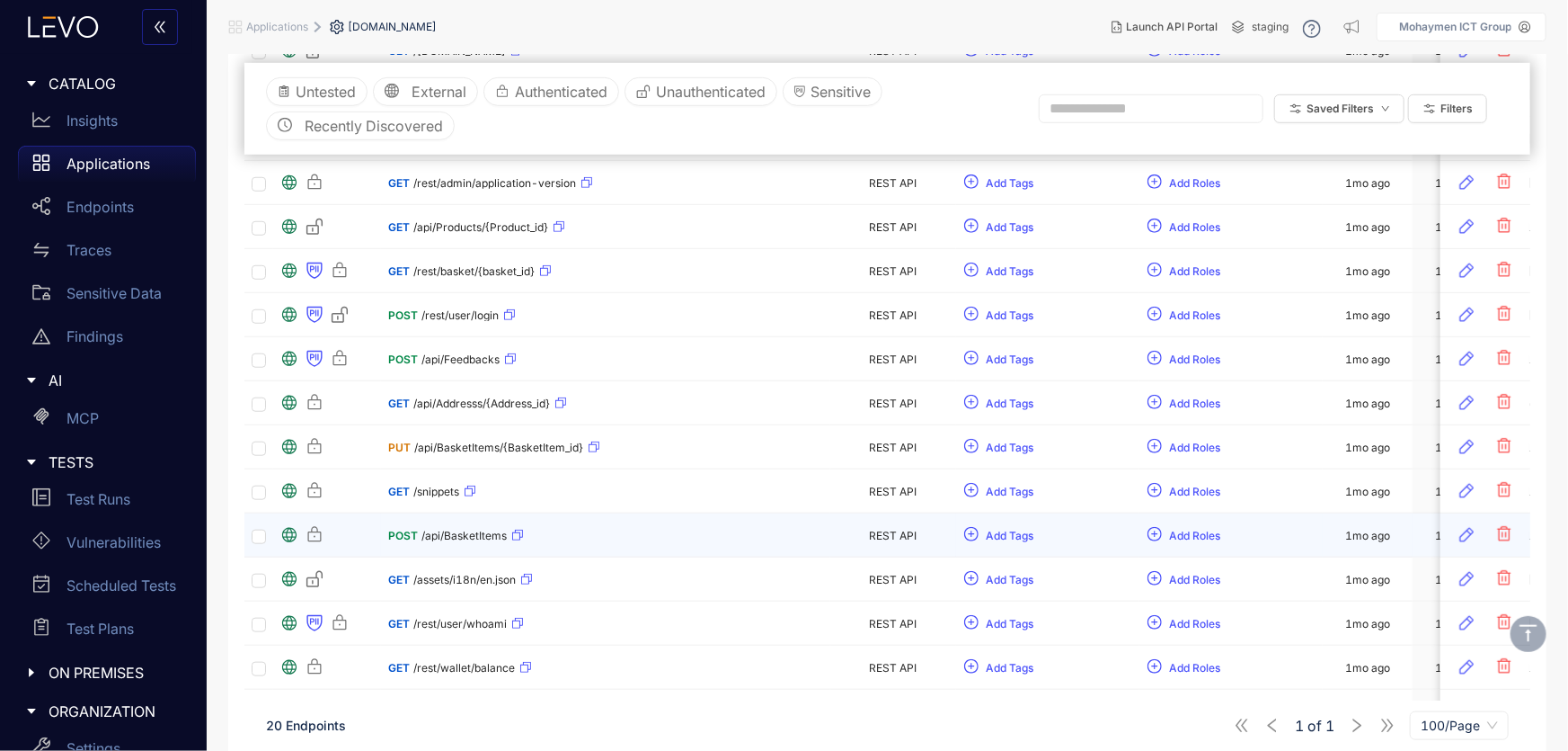
scroll to position [689, 0]
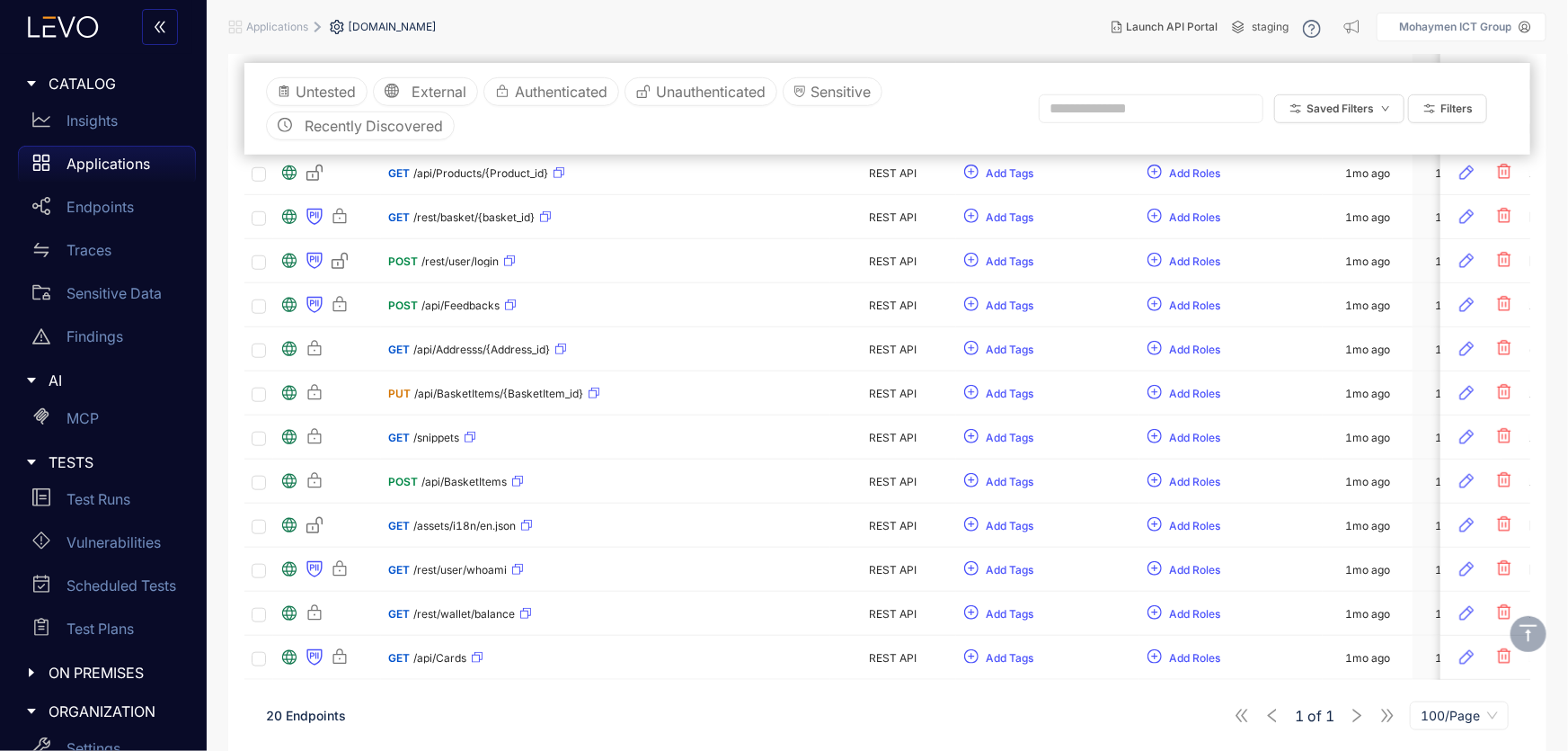
click at [1454, 718] on span "100/Page" at bounding box center [1459, 715] width 77 height 27
click at [1431, 683] on div "100/Page" at bounding box center [1460, 679] width 77 height 20
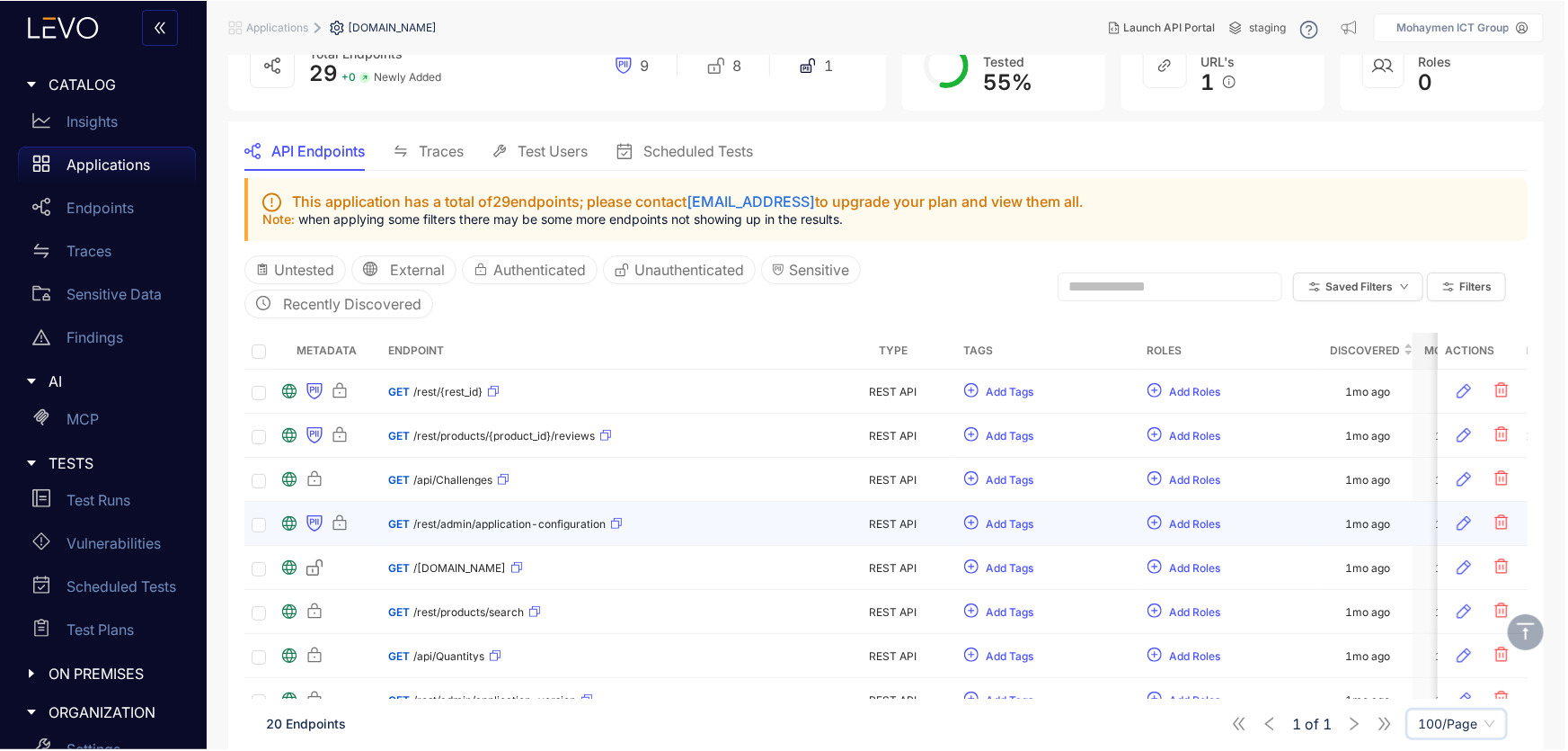
scroll to position [117, 0]
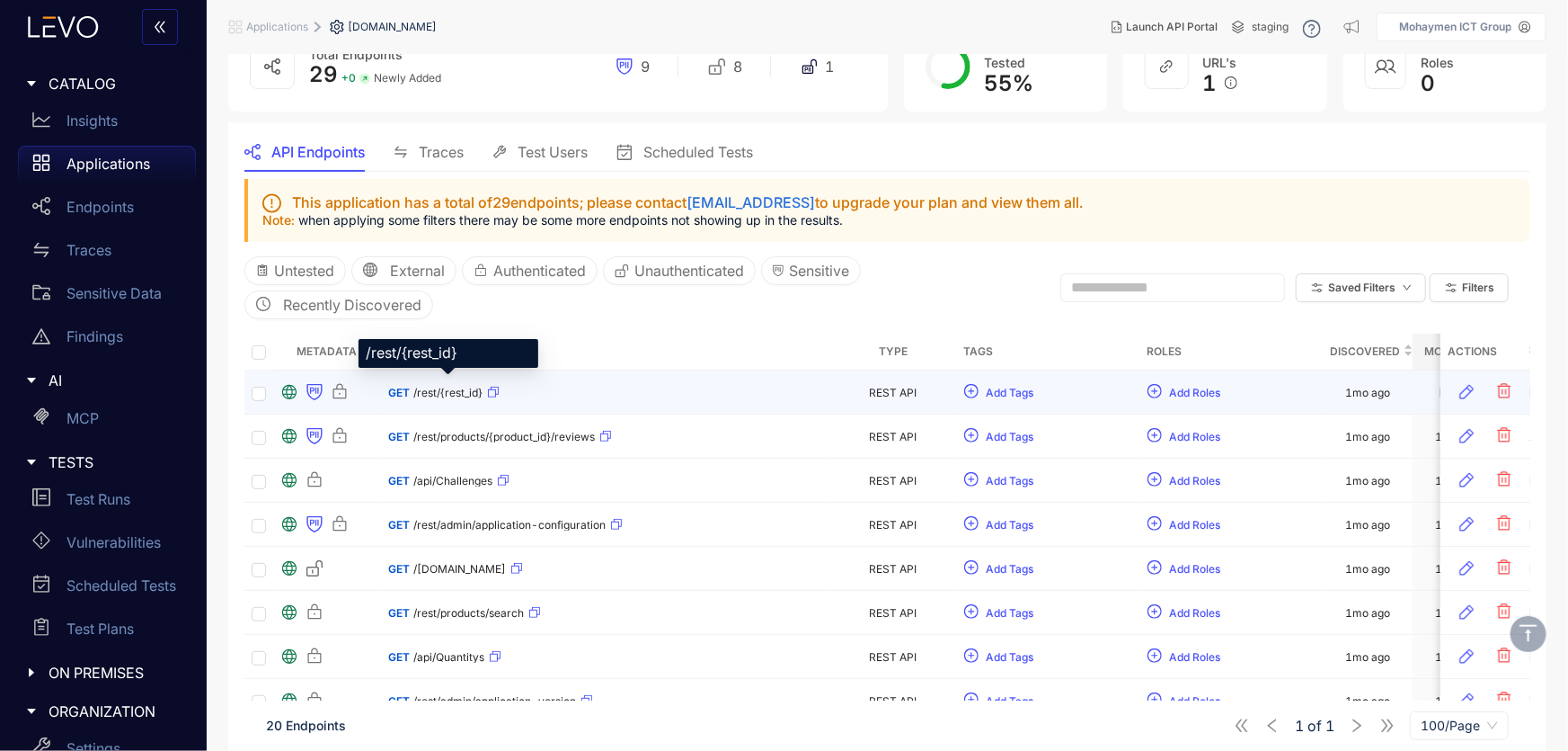
click at [452, 394] on span "/rest/{rest_id}" at bounding box center [448, 392] width 70 height 12
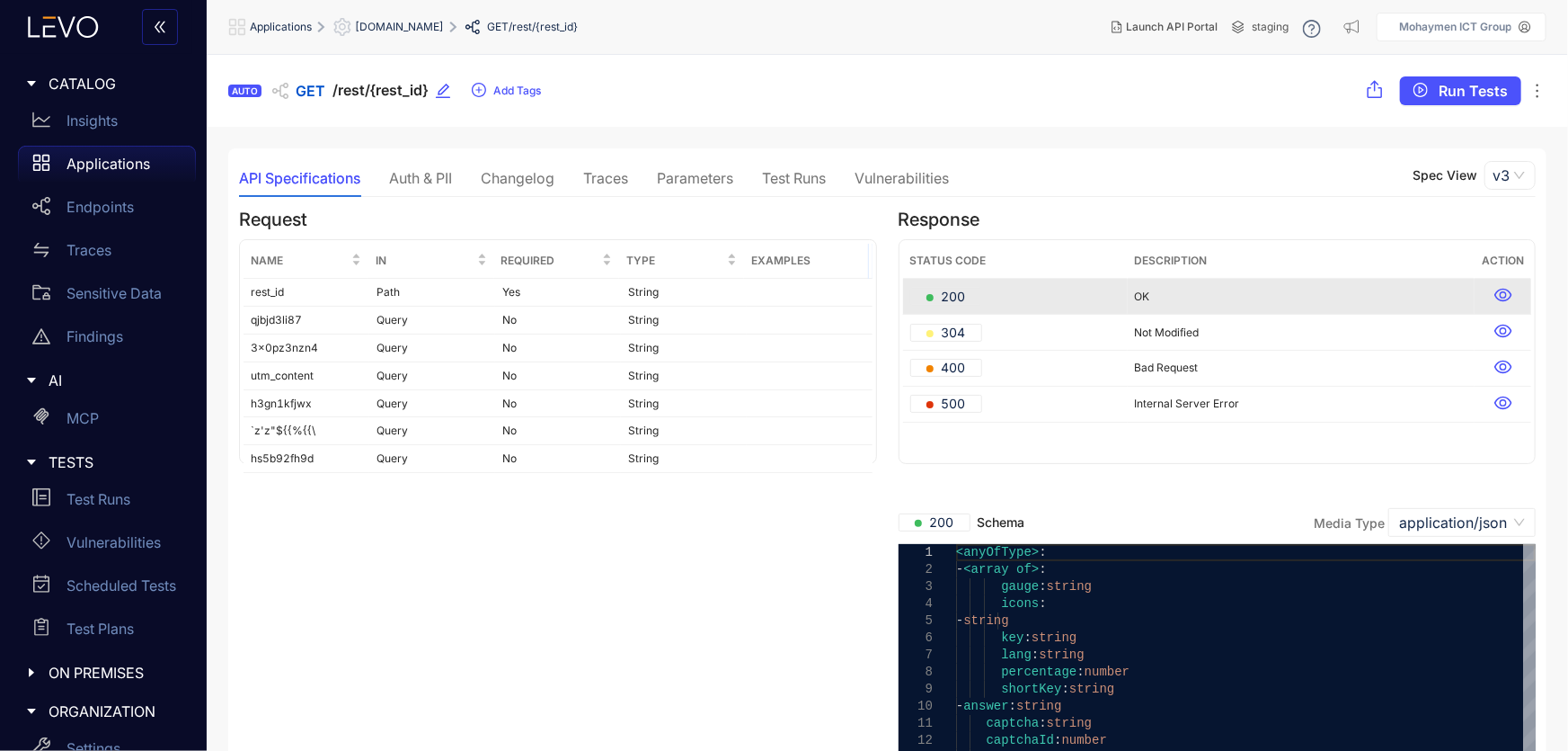
click at [414, 180] on div "Auth & PII" at bounding box center [420, 178] width 63 height 16
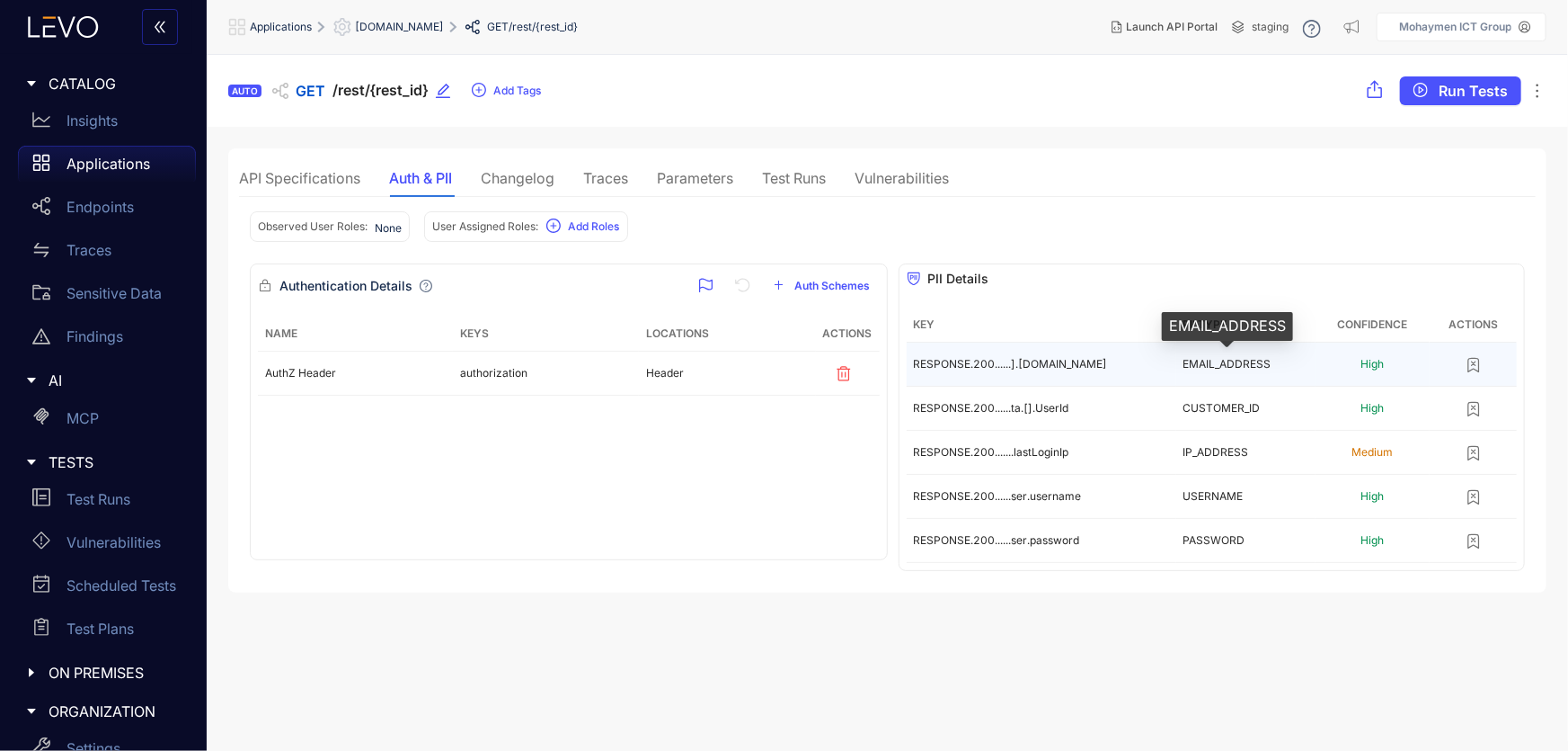
click at [1193, 361] on span "EMAIL_ADDRESS" at bounding box center [1227, 364] width 88 height 13
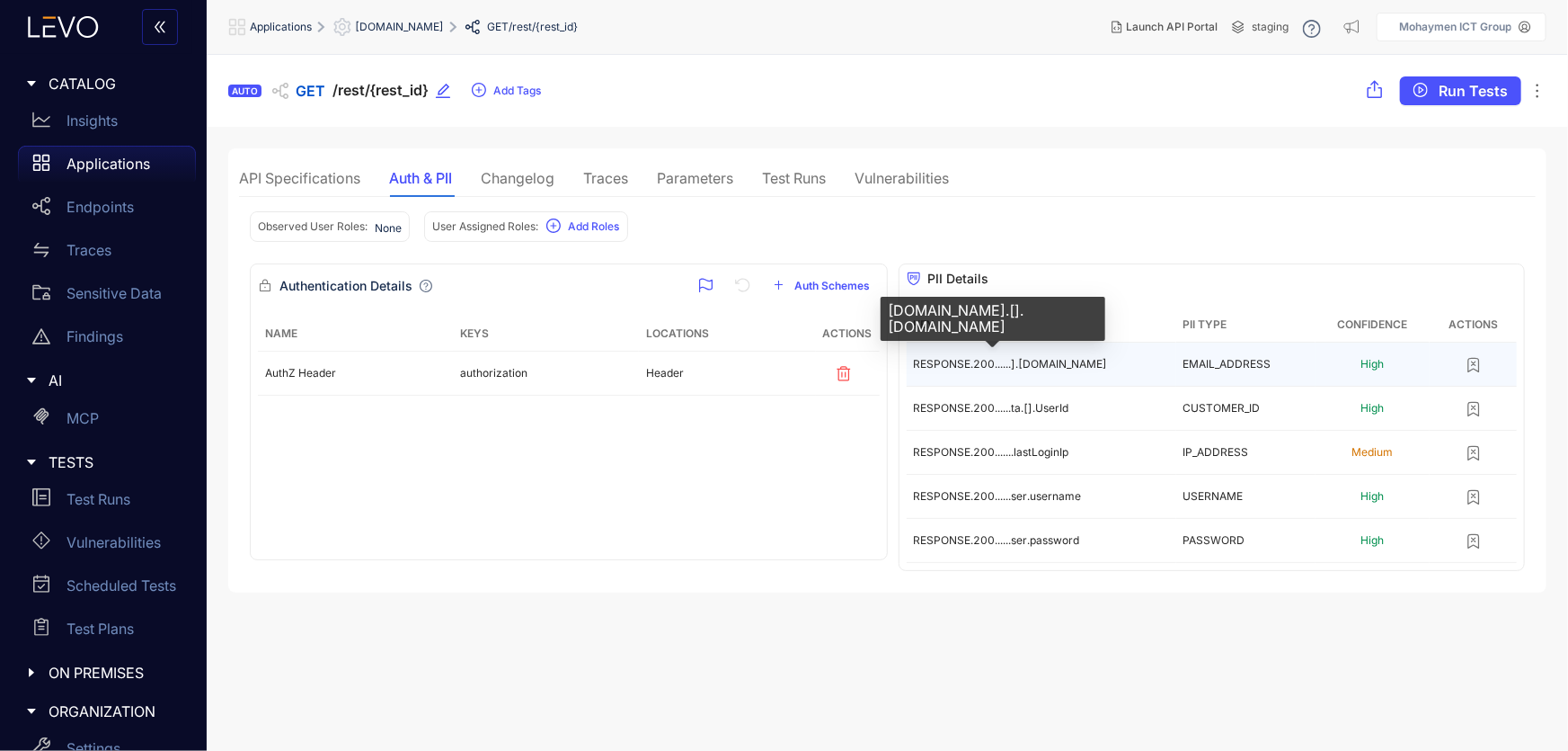
click at [997, 362] on span "RESPONSE.200......].[DOMAIN_NAME]" at bounding box center [1011, 364] width 194 height 13
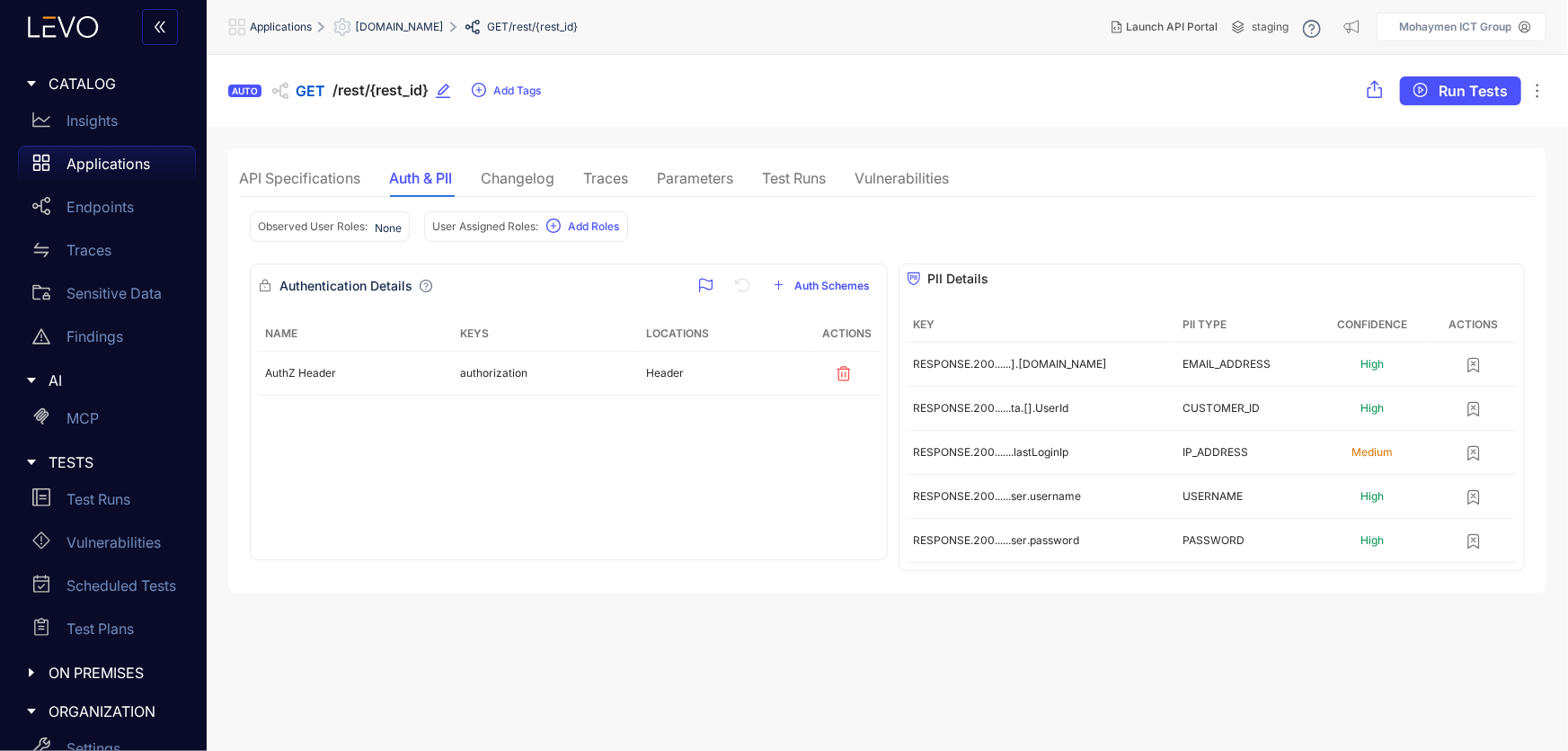
click at [545, 187] on div "Changelog" at bounding box center [518, 178] width 73 height 38
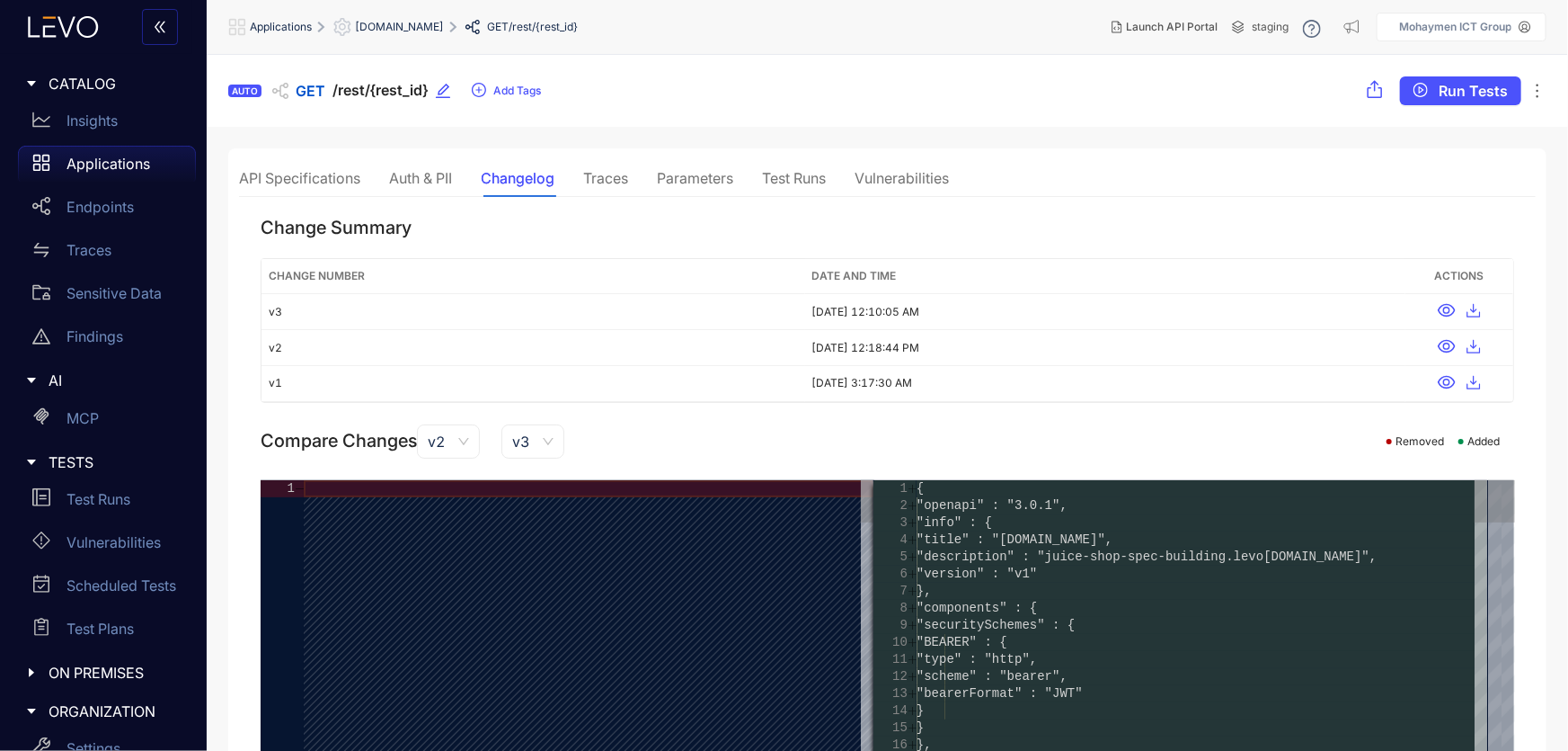
type textarea "**********"
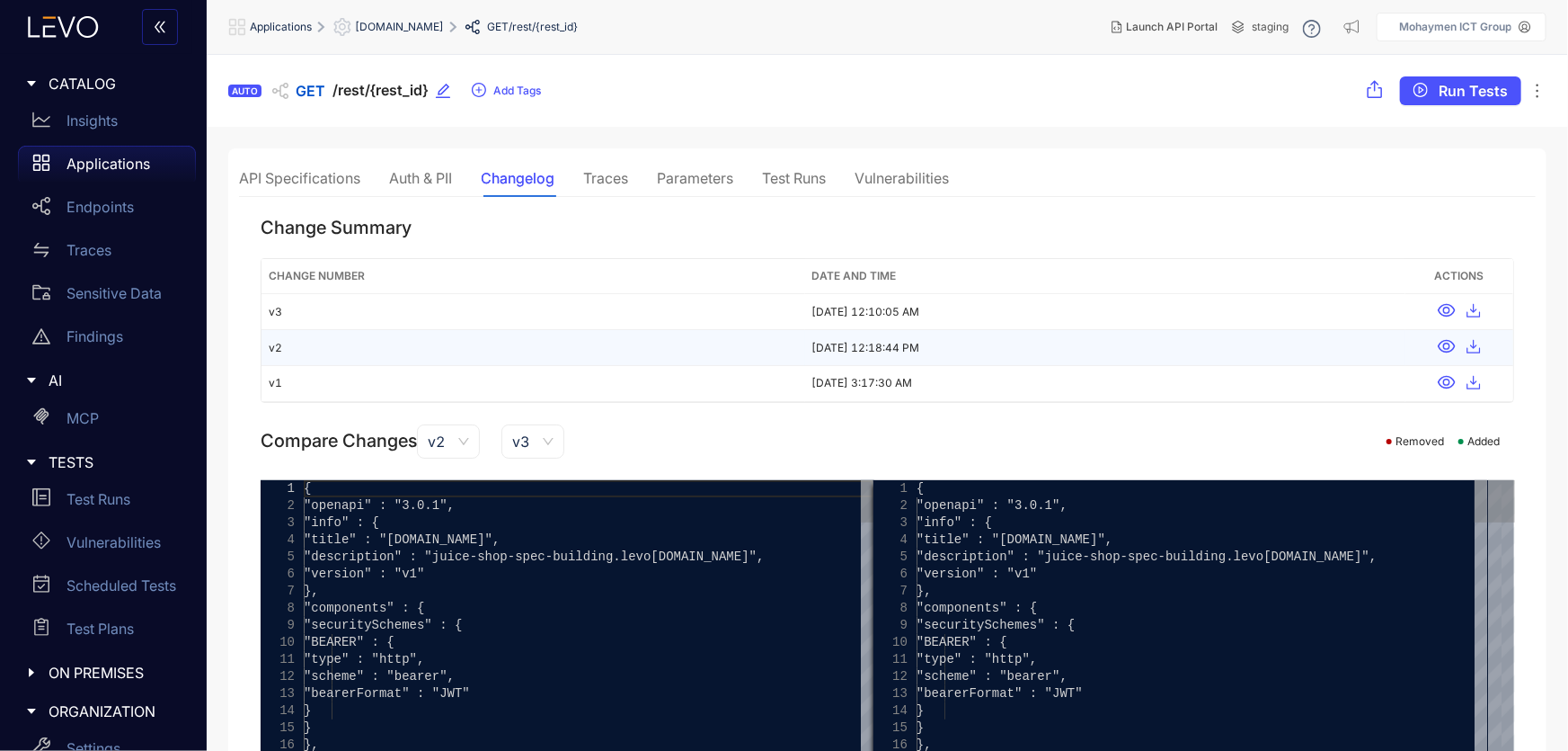
scroll to position [81, 0]
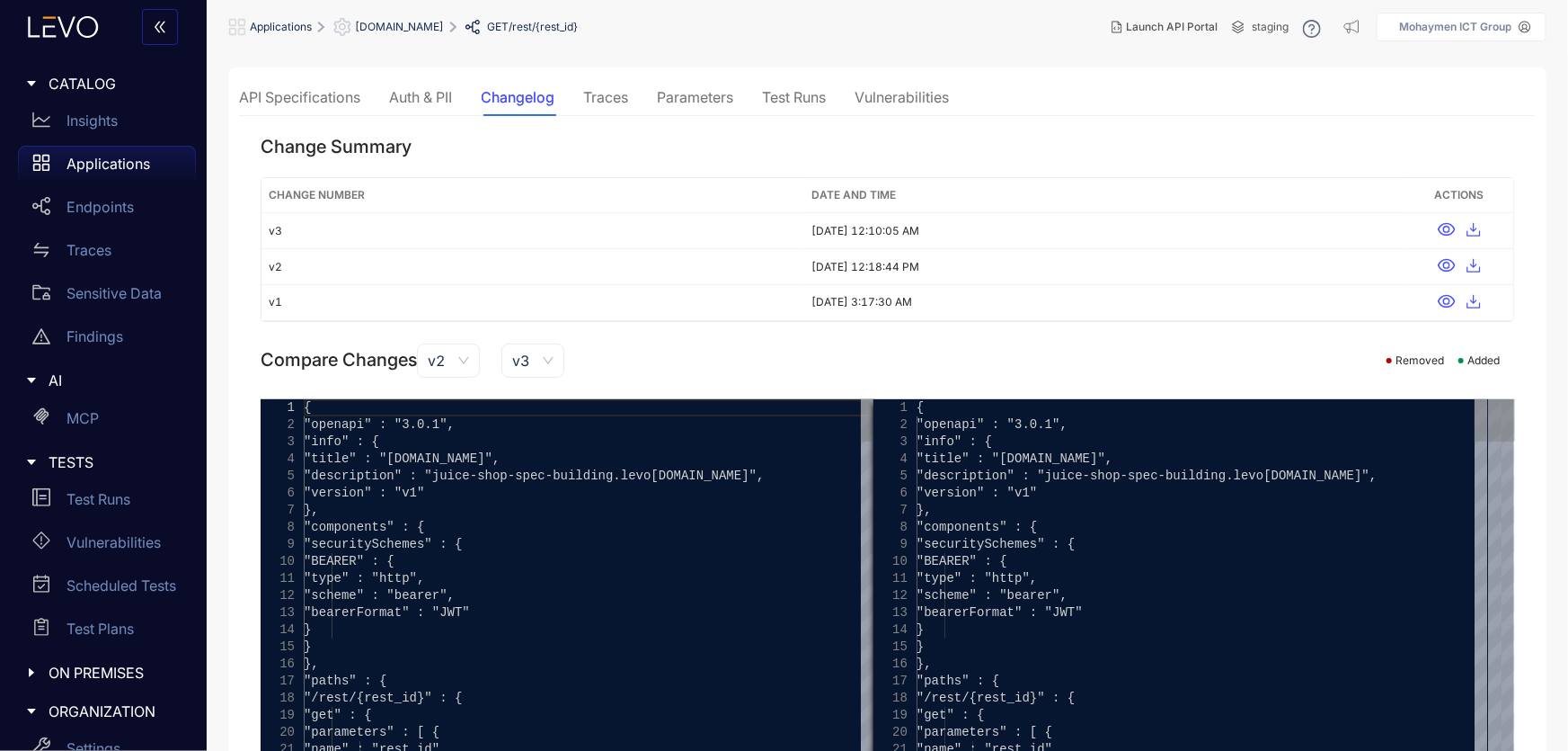
click at [469, 358] on span "v2" at bounding box center [448, 360] width 41 height 27
click at [469, 359] on span "v2" at bounding box center [448, 360] width 41 height 27
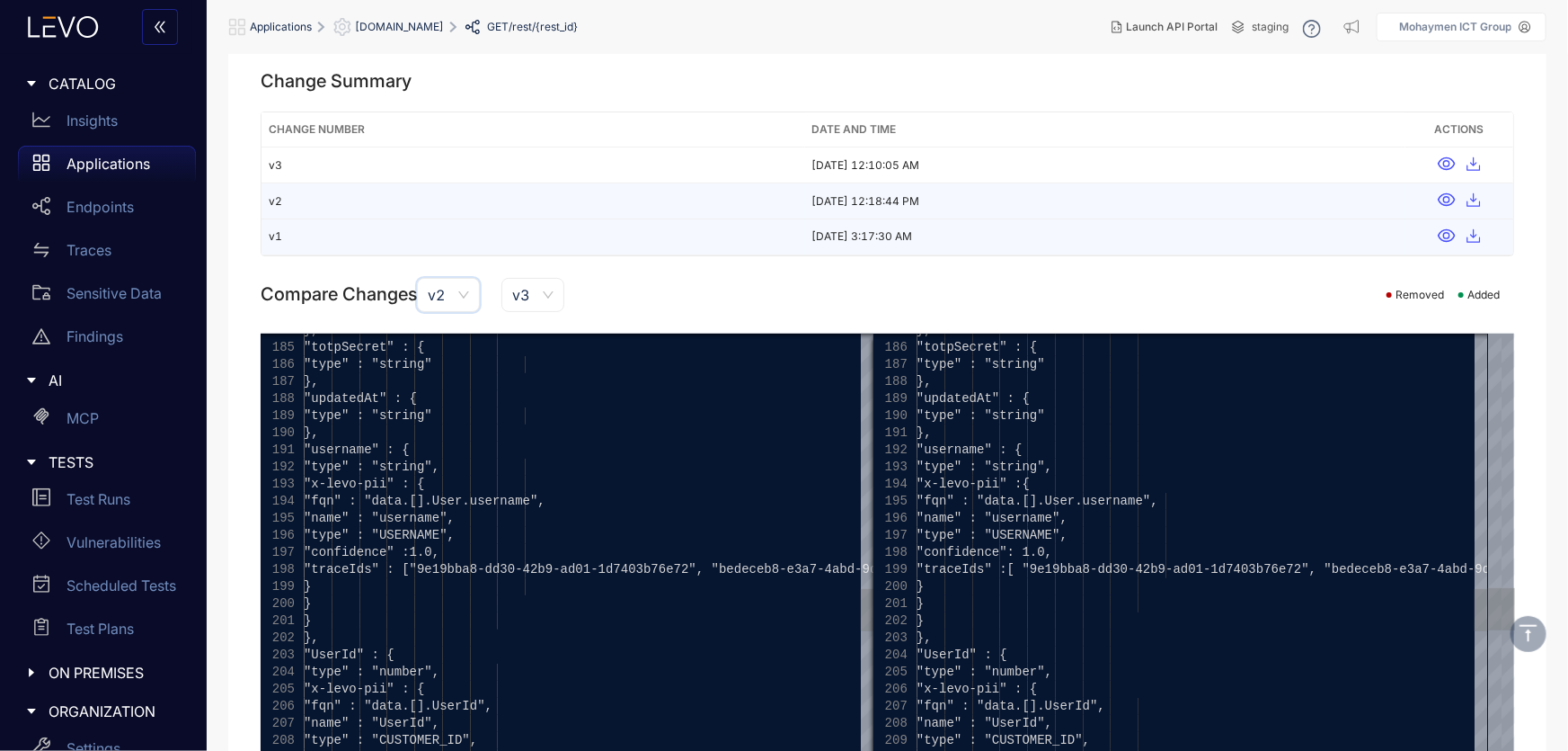
scroll to position [0, 0]
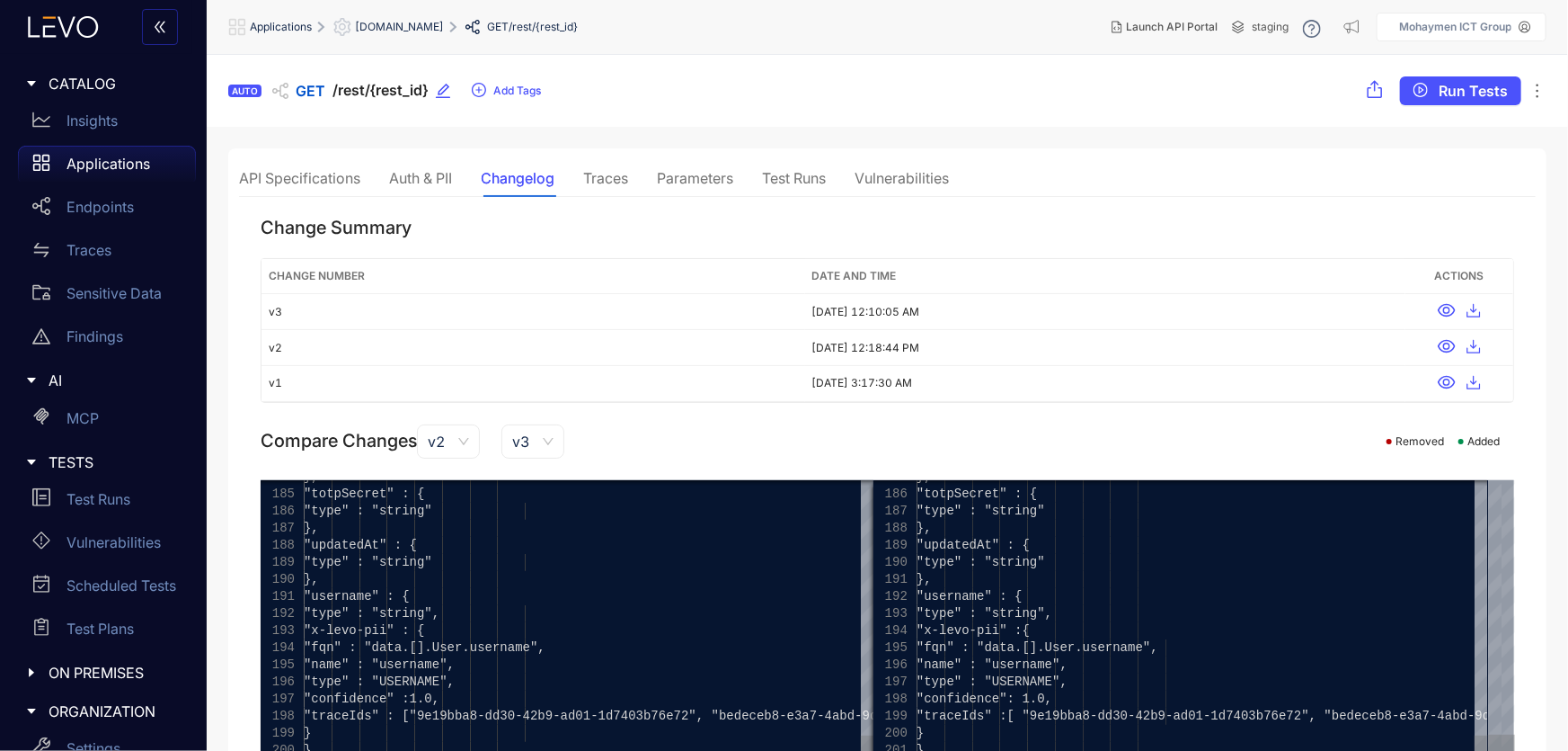
click at [606, 184] on div "Traces" at bounding box center [606, 178] width 45 height 16
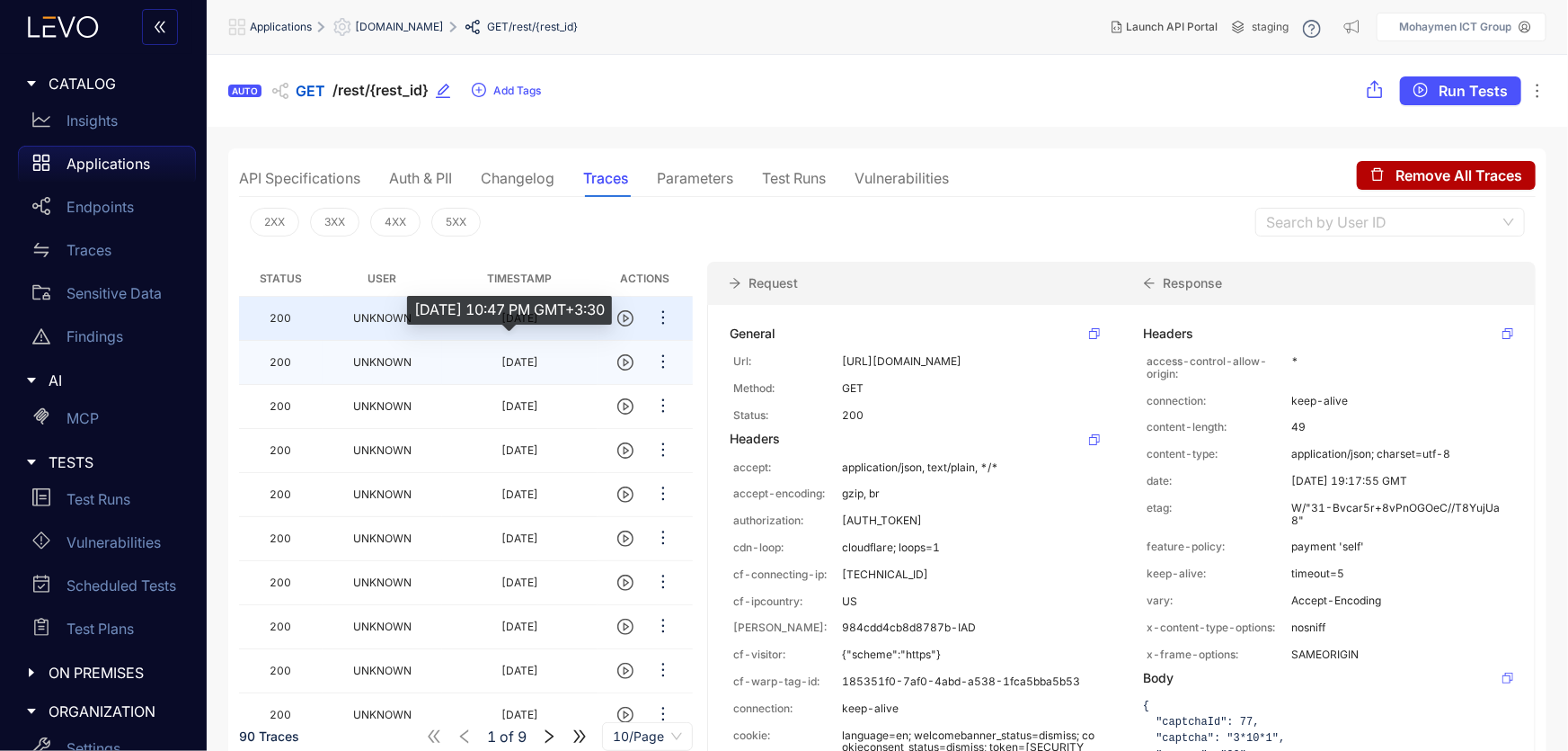
click at [505, 361] on div "[DATE]" at bounding box center [520, 362] width 37 height 12
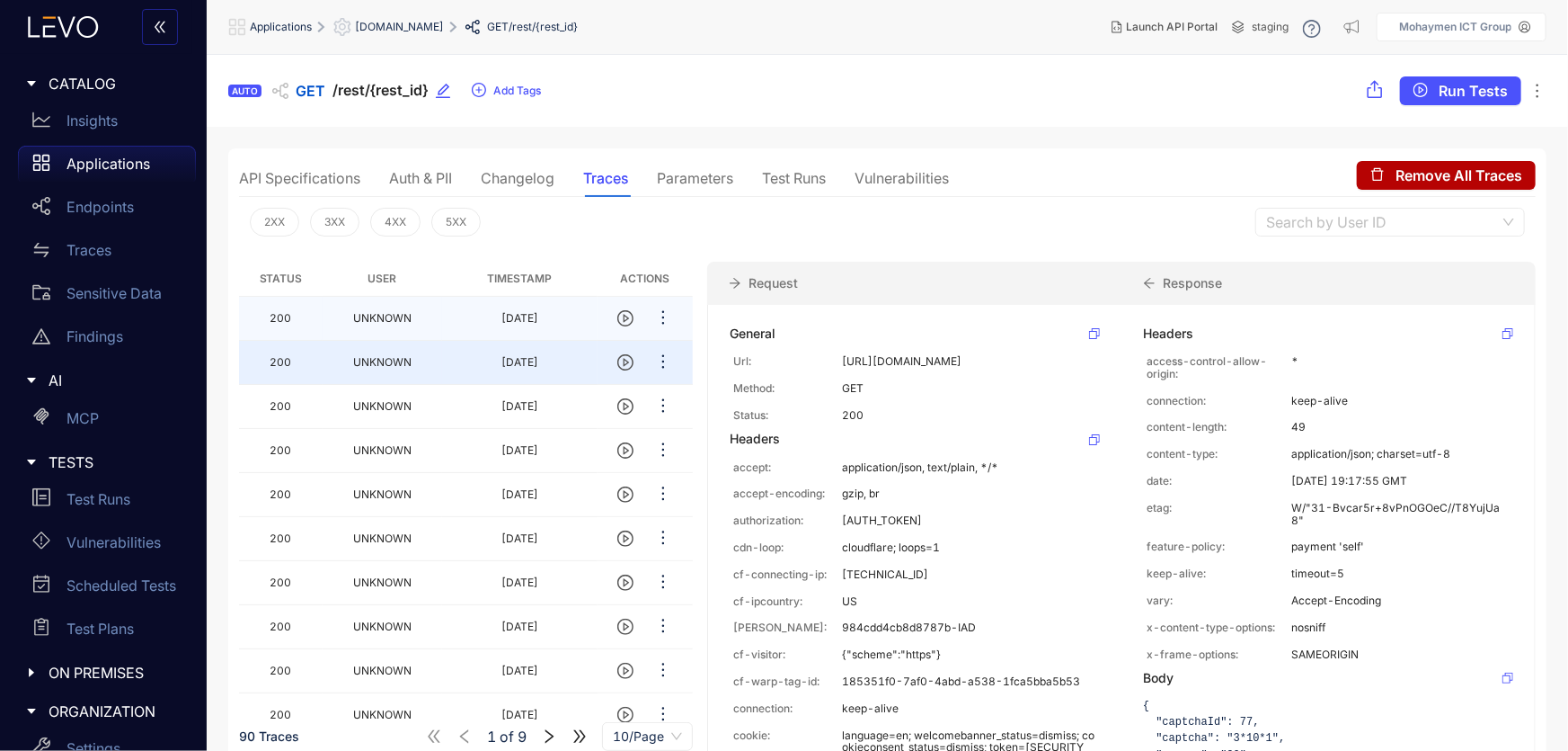
click at [490, 320] on td "[DATE]" at bounding box center [520, 319] width 155 height 44
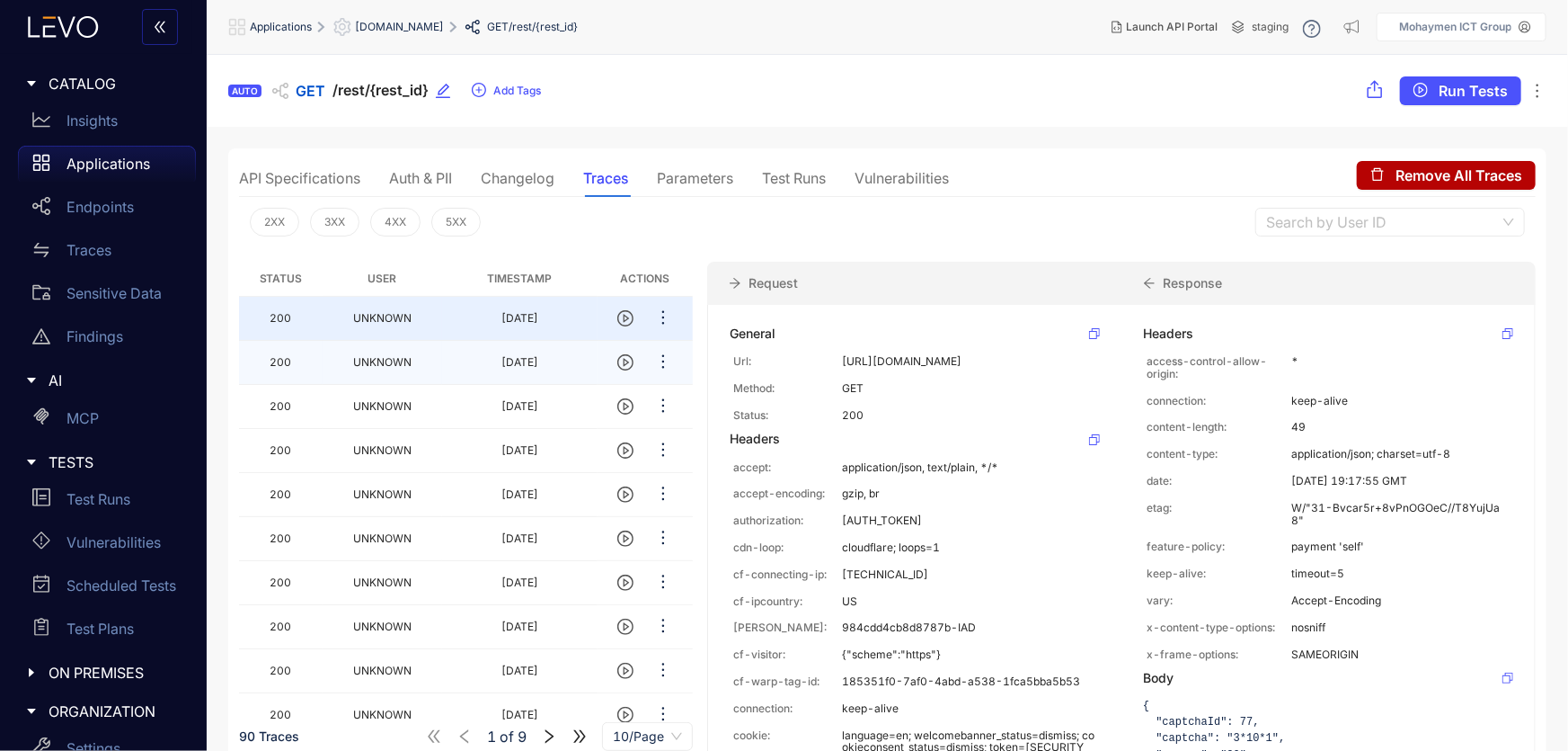
click at [498, 354] on td "[DATE]" at bounding box center [520, 362] width 155 height 44
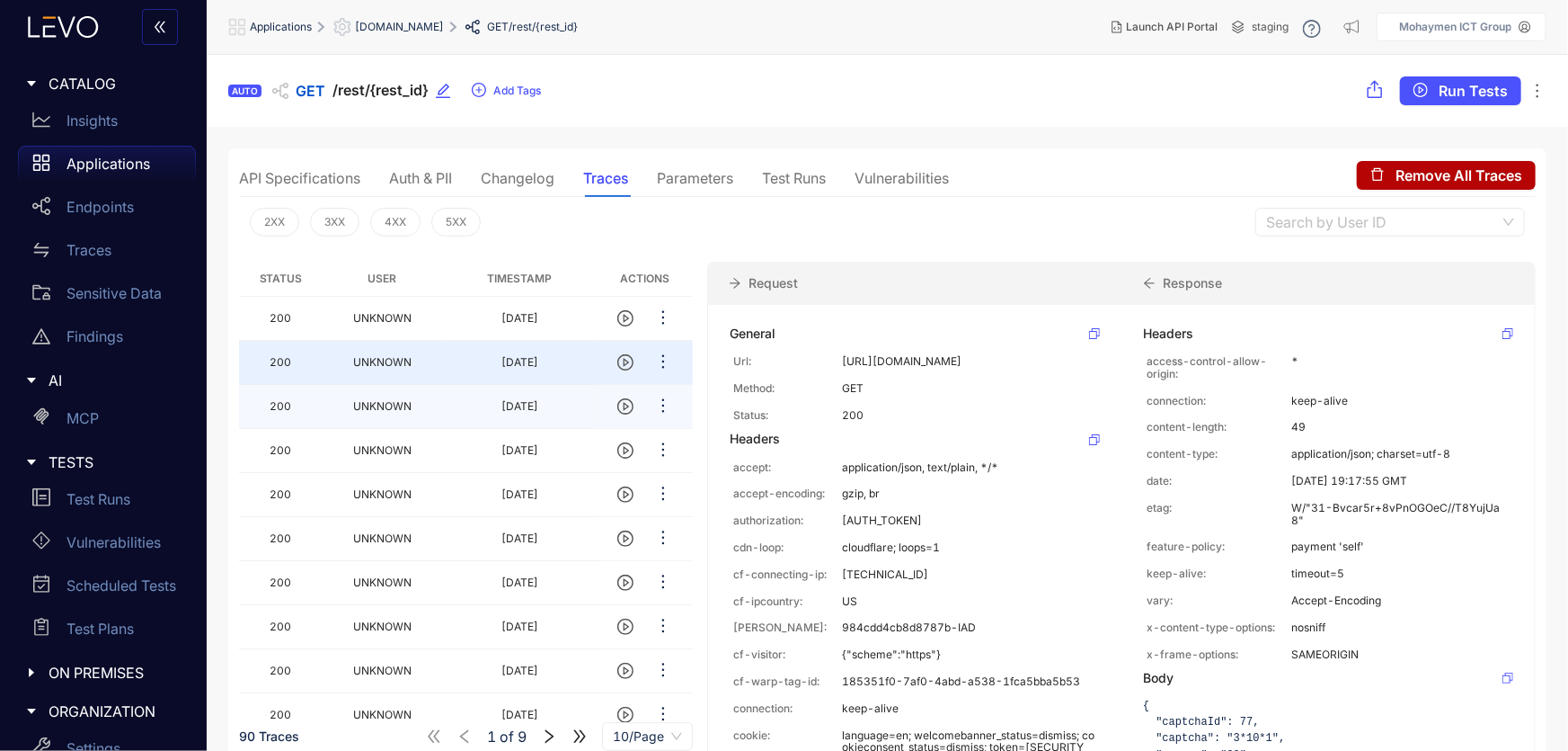
click at [485, 397] on td "[DATE]" at bounding box center [520, 406] width 155 height 44
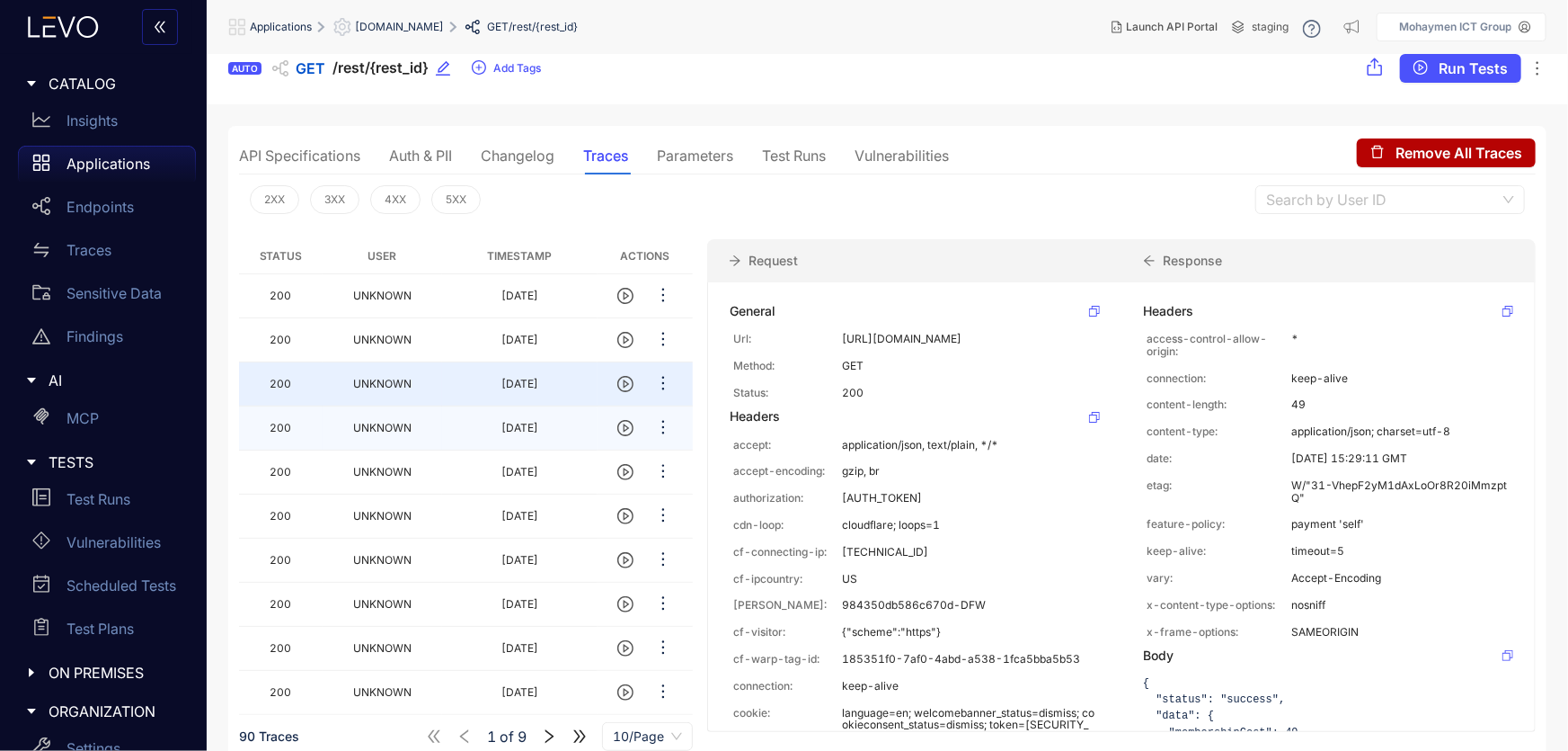
scroll to position [35, 0]
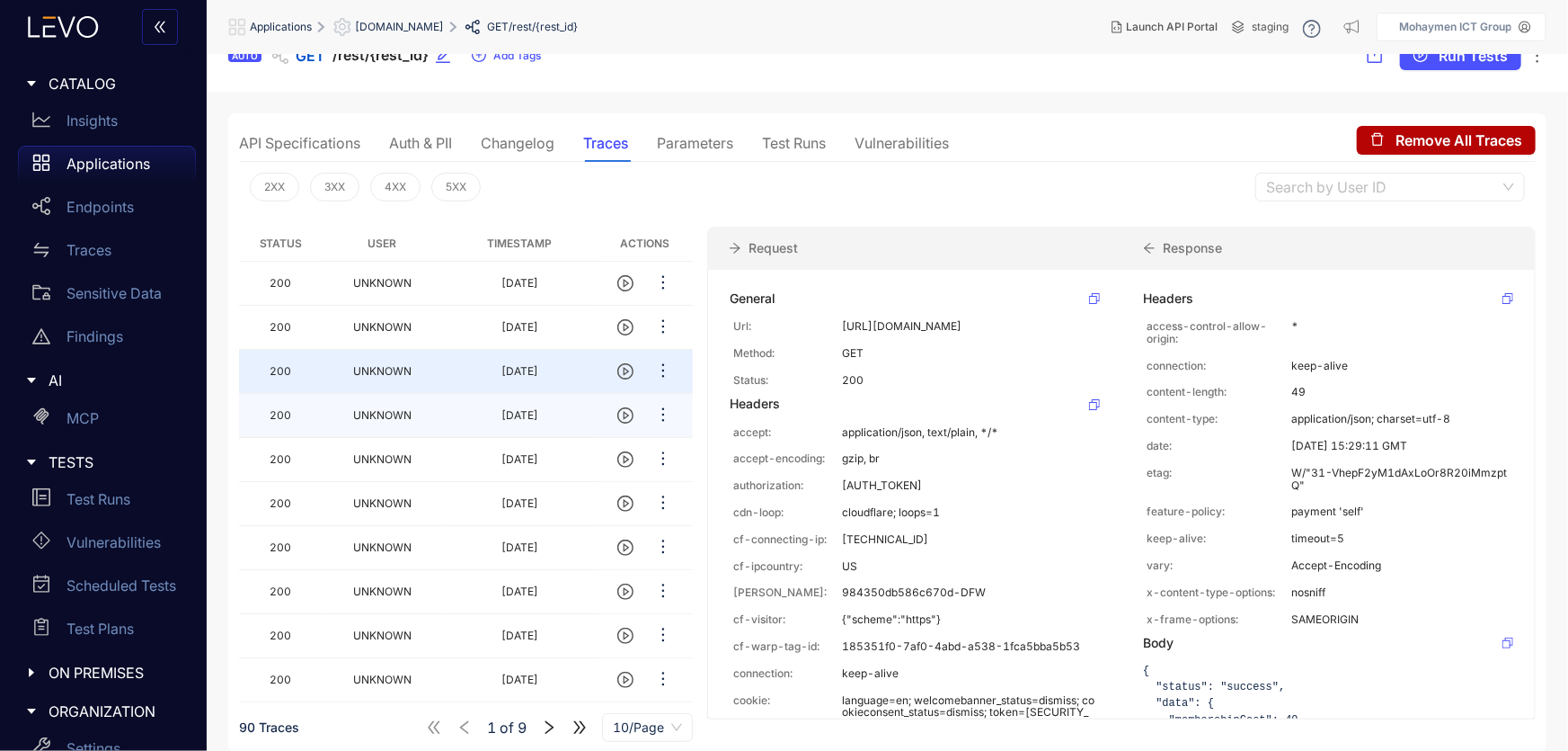
click at [492, 415] on td "[DATE]" at bounding box center [520, 415] width 155 height 44
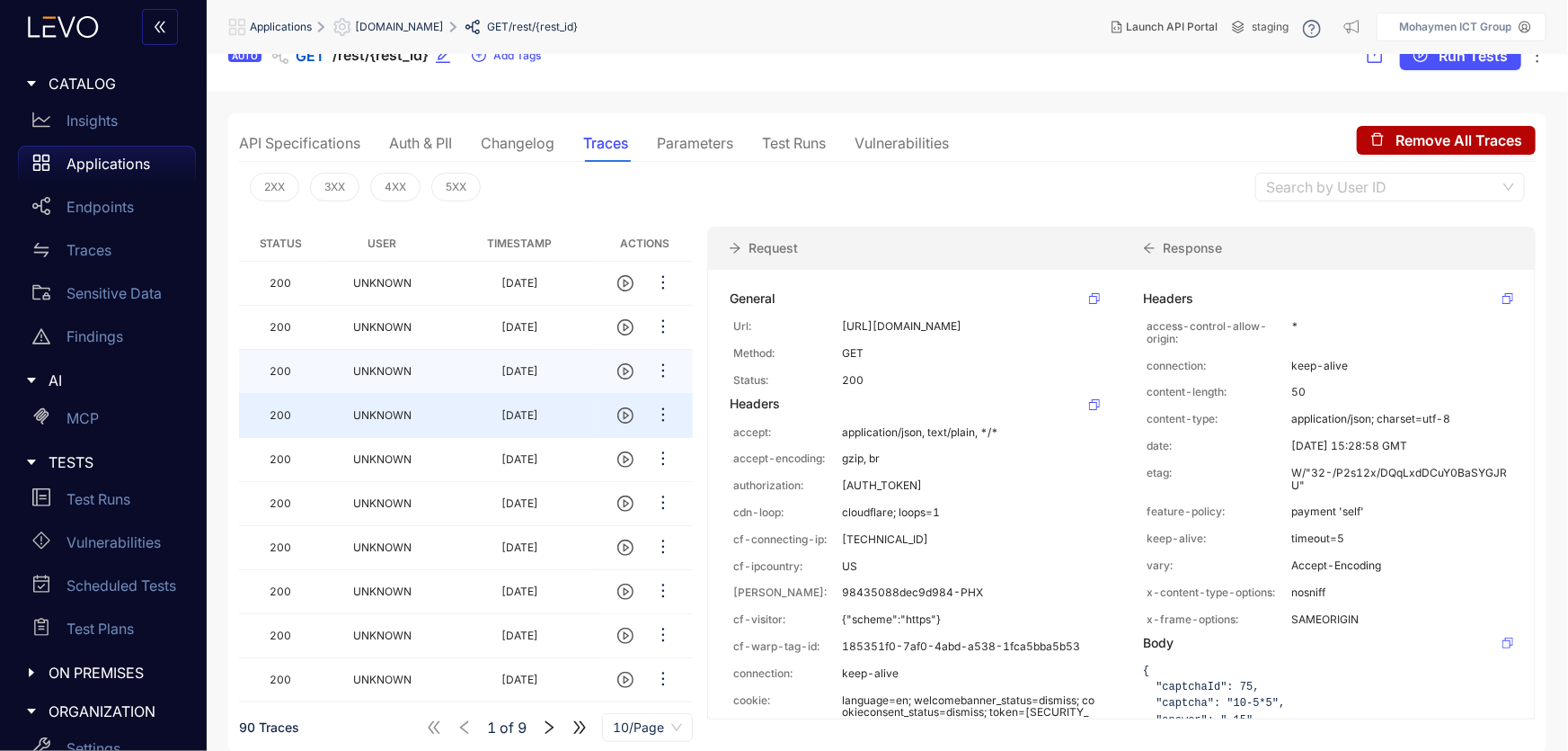
click at [481, 376] on td "[DATE]" at bounding box center [520, 371] width 155 height 44
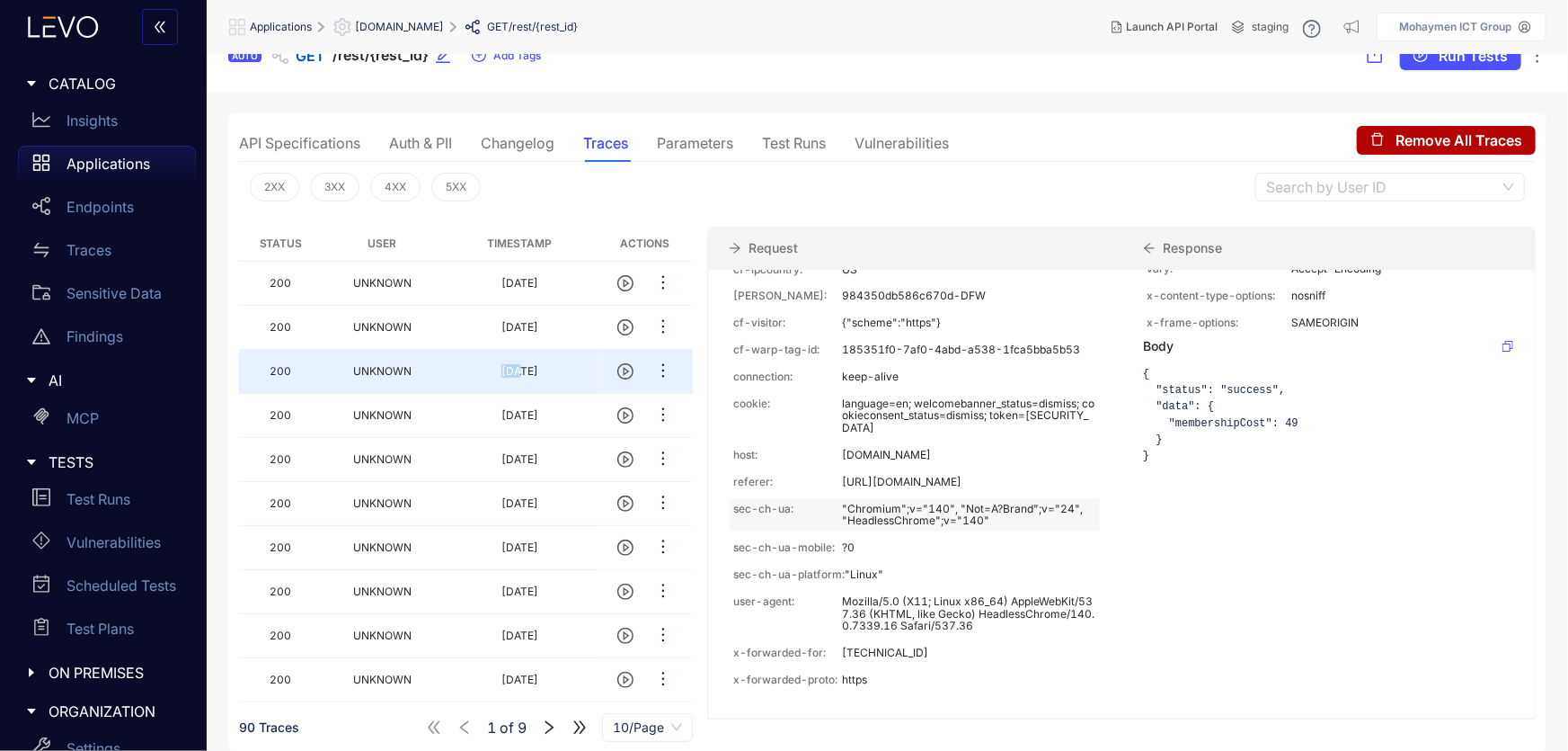
scroll to position [804, 0]
click at [675, 140] on div "Parameters" at bounding box center [694, 142] width 76 height 16
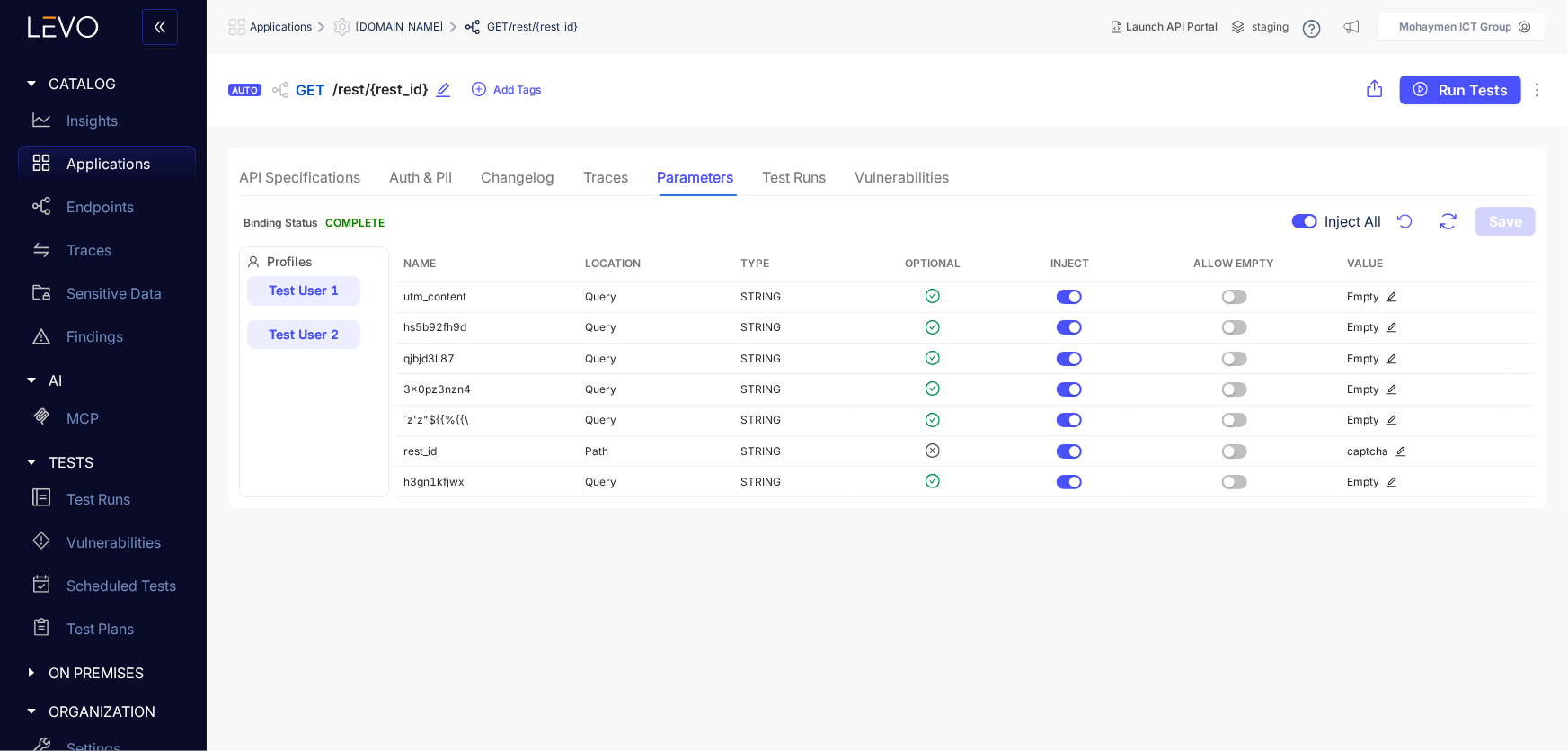
scroll to position [0, 0]
click at [792, 175] on div "Test Runs" at bounding box center [794, 178] width 64 height 16
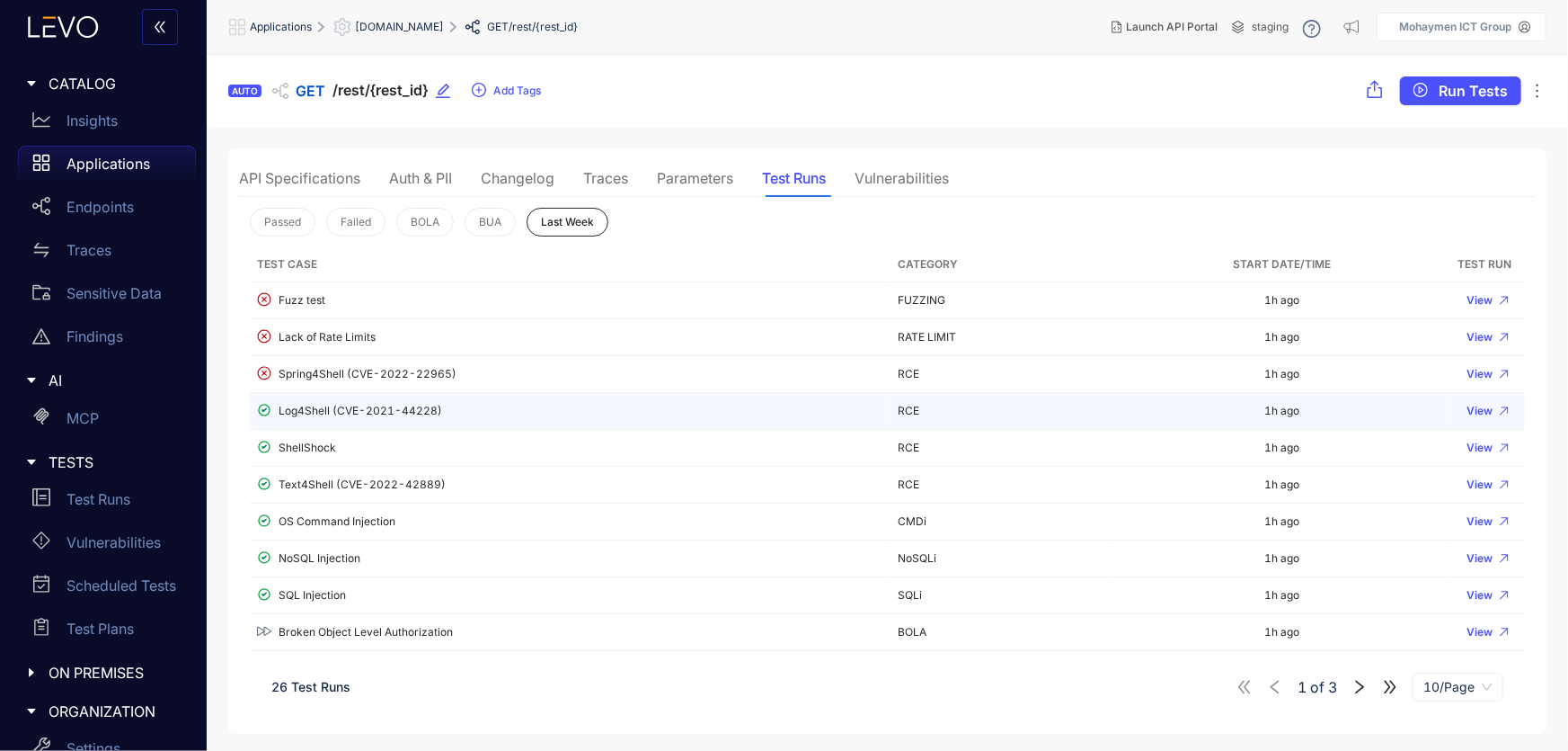
click at [315, 410] on div "Log4Shell (CVE-2021-44228)" at bounding box center [570, 411] width 627 height 17
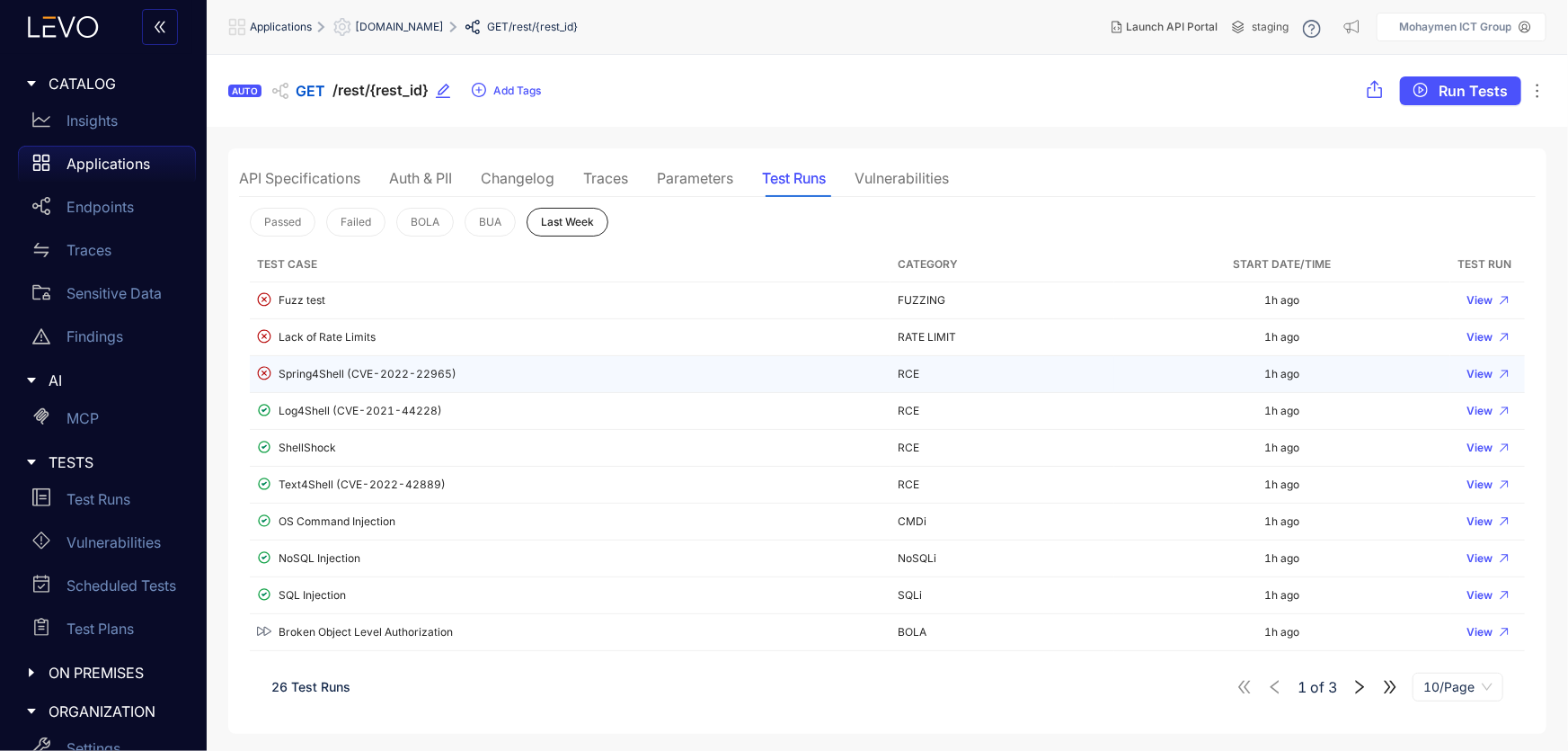
click at [314, 368] on div "Spring4Shell (CVE-2022-22965)" at bounding box center [570, 374] width 627 height 17
click at [509, 370] on div "Spring4Shell (CVE-2022-22965)" at bounding box center [570, 374] width 627 height 17
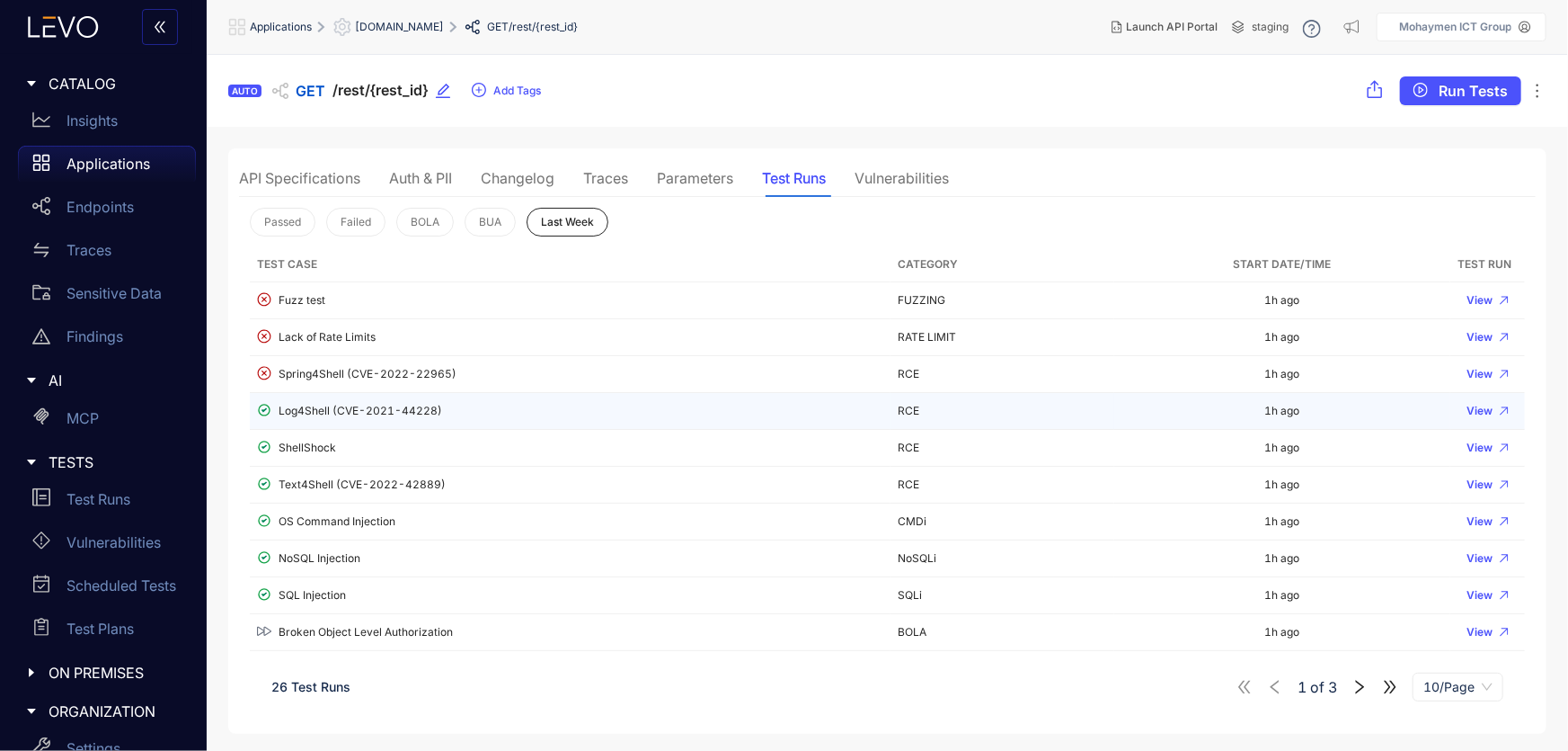
click at [316, 412] on div "Log4Shell (CVE-2021-44228)" at bounding box center [570, 411] width 627 height 17
click at [1492, 413] on button "View" at bounding box center [1487, 411] width 60 height 22
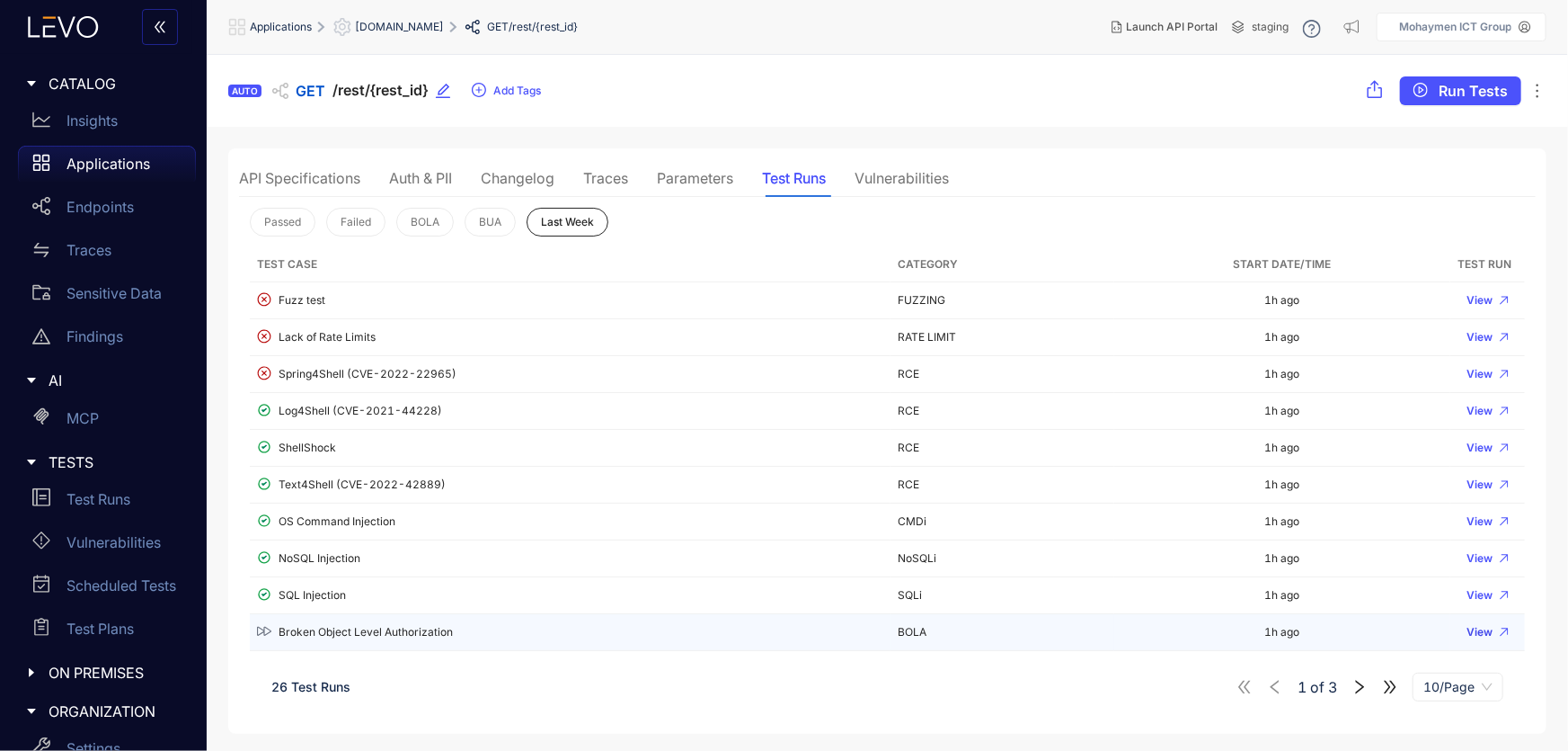
click at [1471, 628] on span "View" at bounding box center [1480, 632] width 26 height 12
